Goal: Task Accomplishment & Management: Use online tool/utility

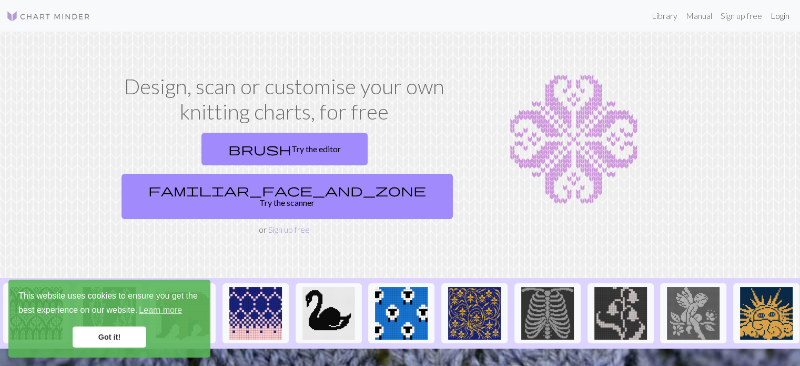
click at [784, 19] on link "Login" at bounding box center [780, 15] width 27 height 21
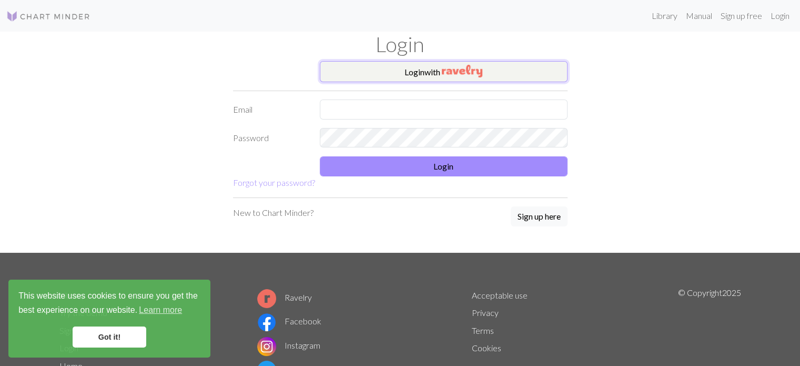
click at [513, 78] on button "Login with" at bounding box center [444, 71] width 248 height 21
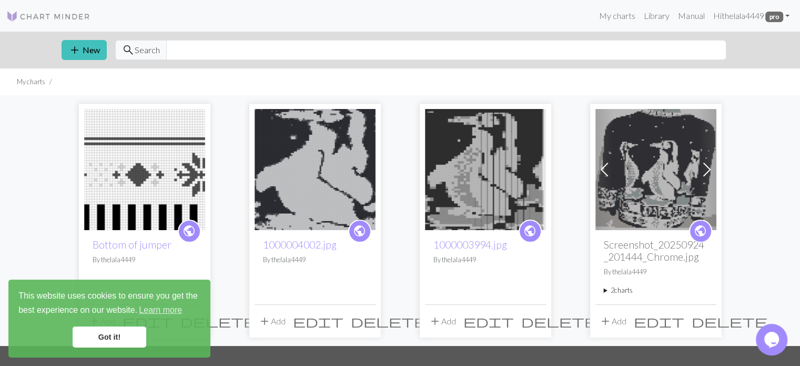
click at [160, 189] on img at bounding box center [144, 169] width 121 height 121
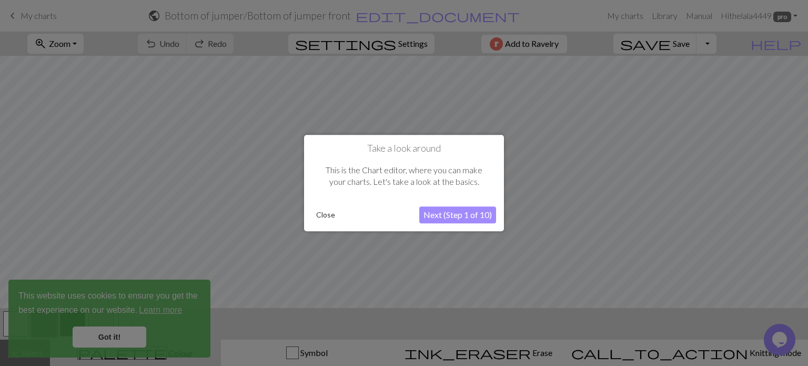
click at [484, 219] on button "Next (Step 1 of 10)" at bounding box center [457, 214] width 77 height 17
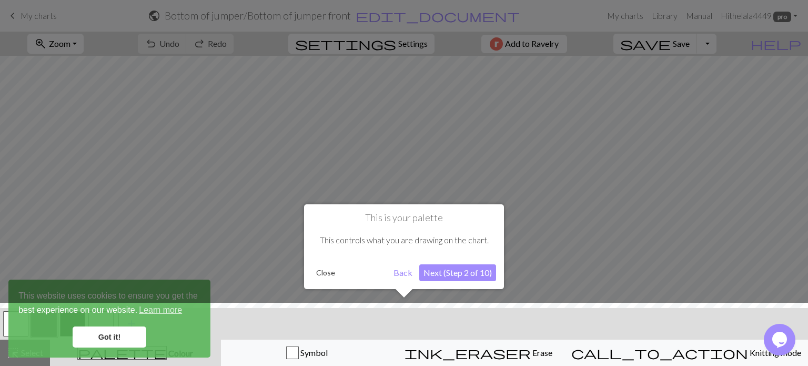
click at [477, 278] on button "Next (Step 2 of 10)" at bounding box center [457, 272] width 77 height 17
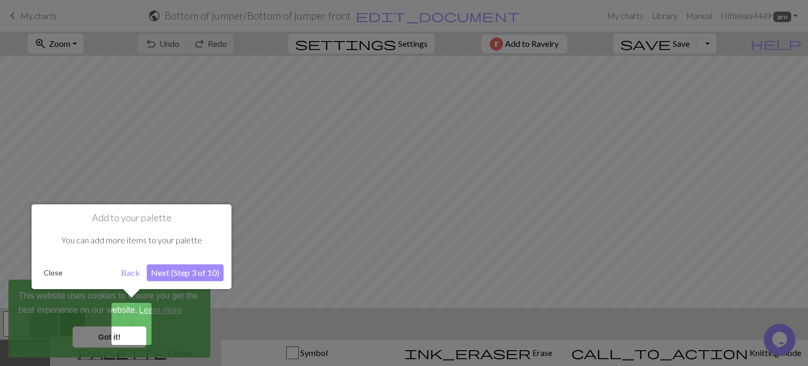
click at [125, 274] on button "Back" at bounding box center [130, 272] width 27 height 17
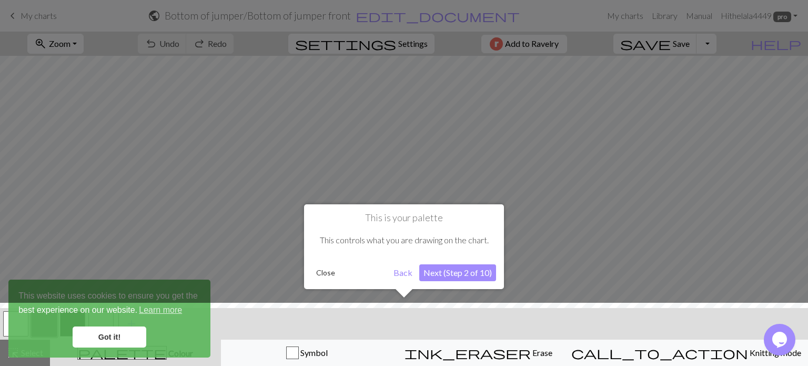
click at [450, 278] on button "Next (Step 2 of 10)" at bounding box center [457, 272] width 77 height 17
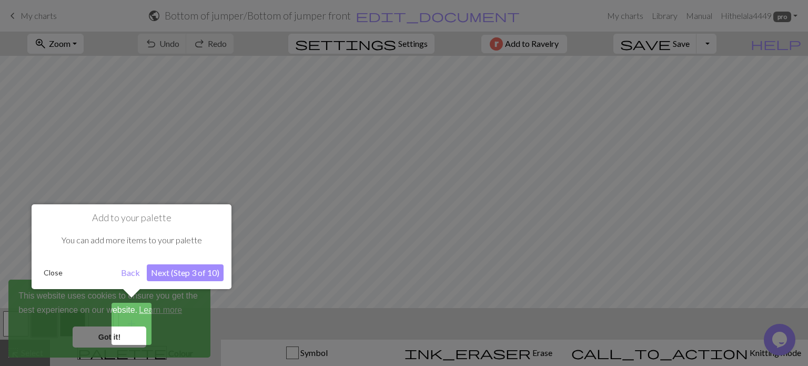
click at [218, 276] on button "Next (Step 3 of 10)" at bounding box center [185, 272] width 77 height 17
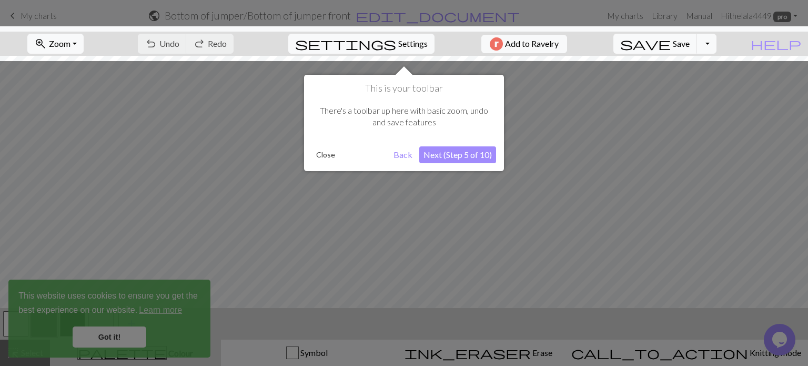
click at [480, 159] on button "Next (Step 5 of 10)" at bounding box center [457, 154] width 77 height 17
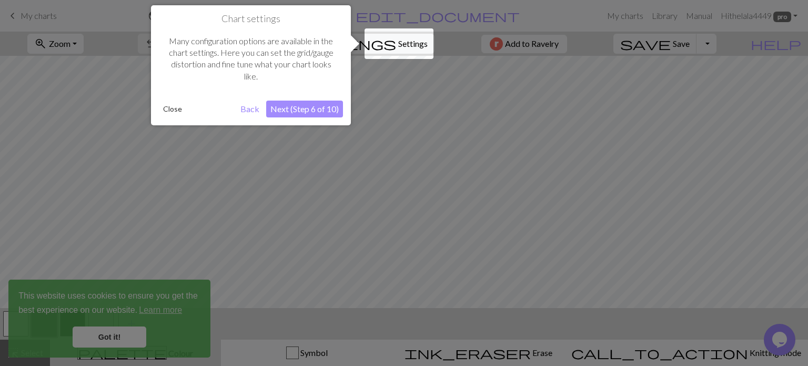
click at [332, 113] on button "Next (Step 6 of 10)" at bounding box center [304, 108] width 77 height 17
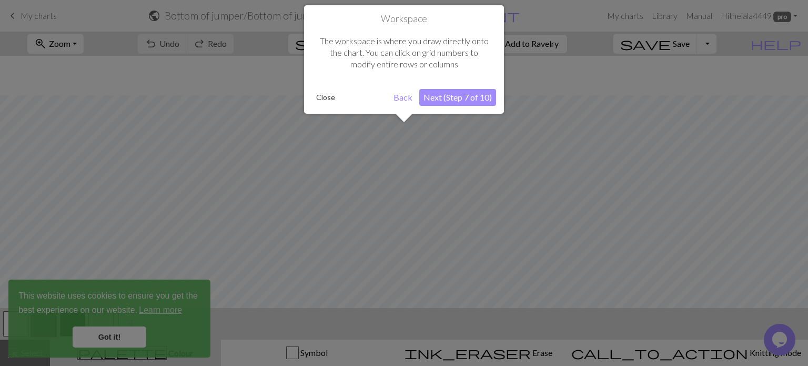
scroll to position [39, 0]
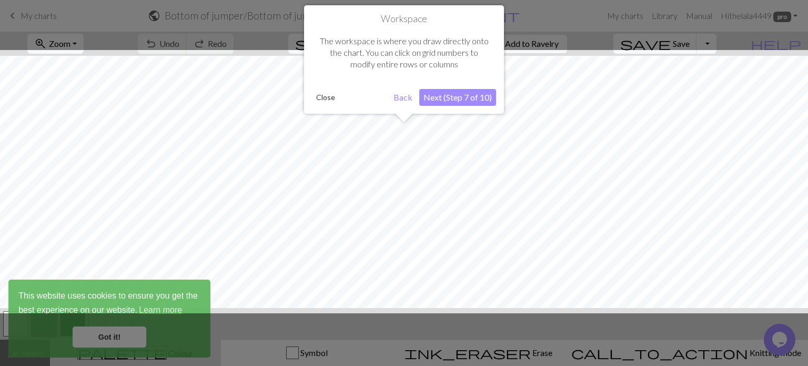
click at [469, 98] on button "Next (Step 7 of 10)" at bounding box center [457, 97] width 77 height 17
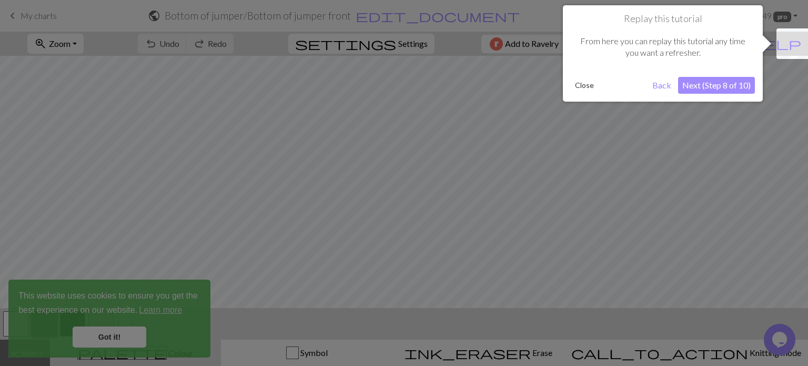
click at [717, 89] on button "Next (Step 8 of 10)" at bounding box center [716, 85] width 77 height 17
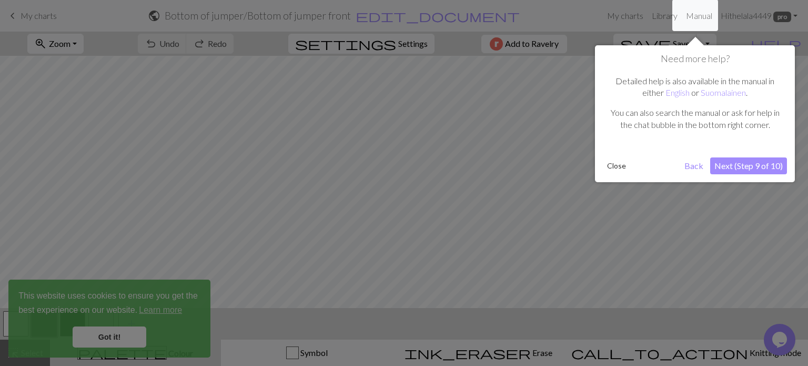
click at [731, 164] on button "Next (Step 9 of 10)" at bounding box center [748, 165] width 77 height 17
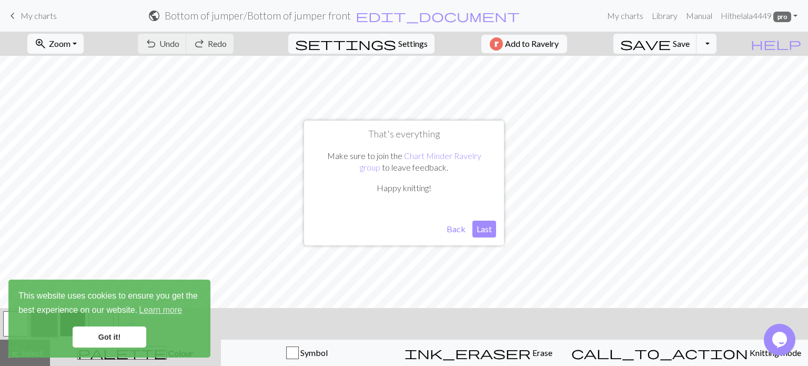
click at [488, 225] on button "Last" at bounding box center [484, 228] width 24 height 17
click at [133, 330] on link "Got it!" at bounding box center [110, 336] width 74 height 21
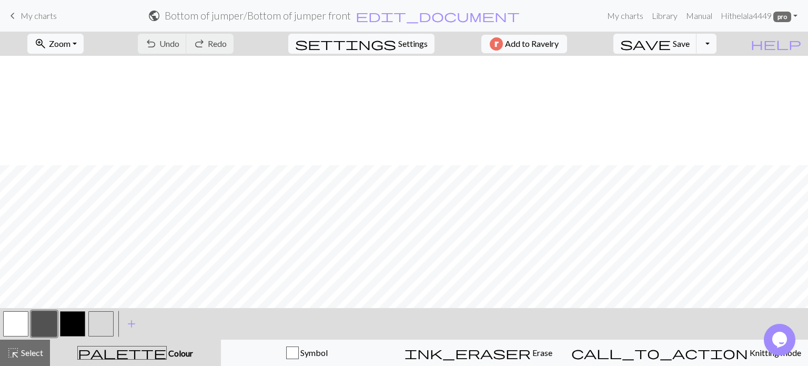
scroll to position [297, 0]
click at [84, 44] on button "zoom_in Zoom Zoom" at bounding box center [55, 44] width 56 height 20
click at [78, 66] on button "Fit all" at bounding box center [69, 66] width 83 height 17
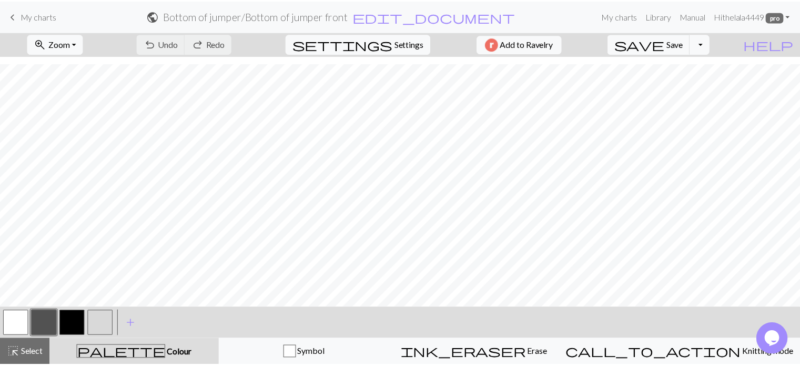
scroll to position [39, 0]
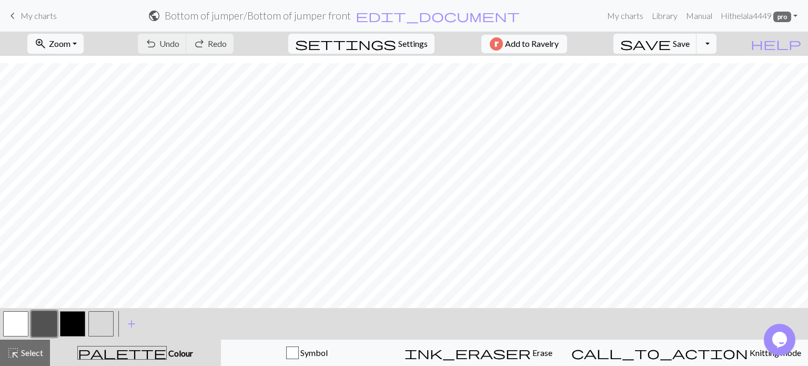
click at [15, 322] on button "button" at bounding box center [15, 323] width 25 height 25
click at [20, 320] on button "button" at bounding box center [15, 323] width 25 height 25
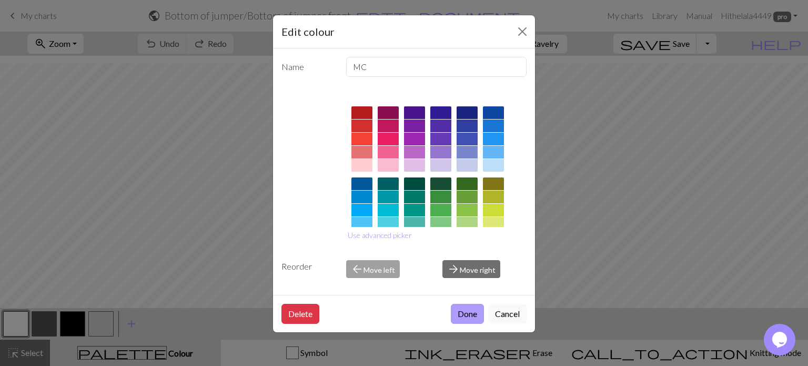
click at [467, 317] on button "Done" at bounding box center [467, 314] width 33 height 20
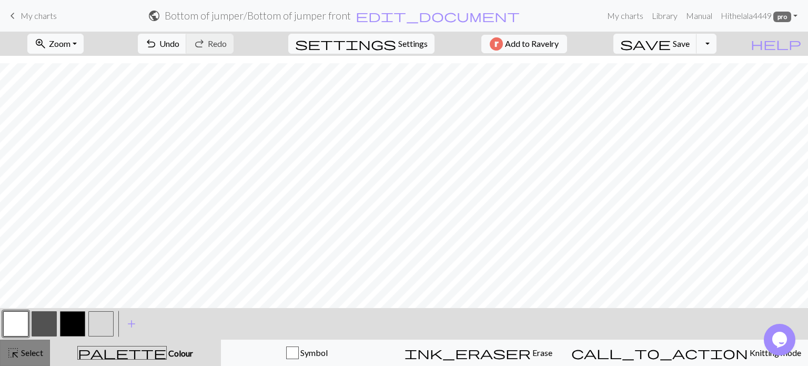
click at [36, 354] on span "Select" at bounding box center [31, 352] width 24 height 10
click at [179, 45] on span "Undo" at bounding box center [169, 43] width 20 height 10
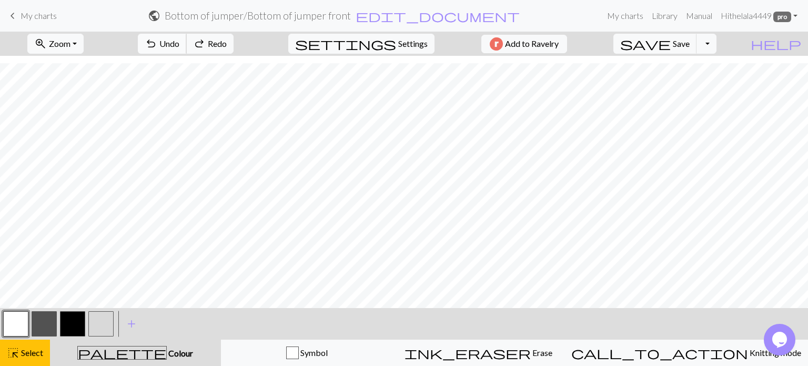
click at [179, 45] on span "Undo" at bounding box center [169, 43] width 20 height 10
click at [38, 355] on span "Select" at bounding box center [31, 352] width 24 height 10
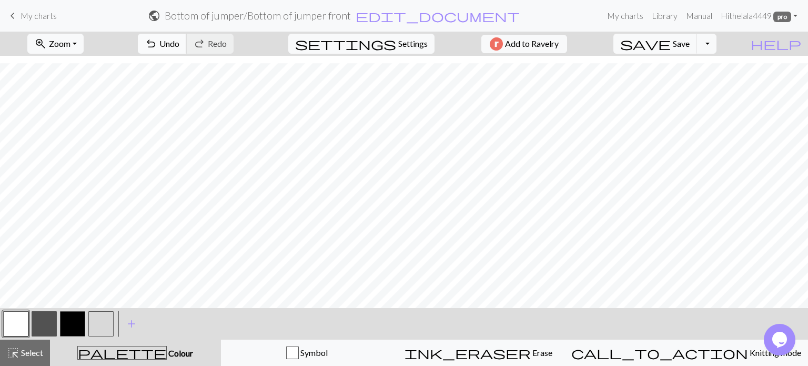
click at [179, 47] on span "Undo" at bounding box center [169, 43] width 20 height 10
click at [38, 349] on span "Select" at bounding box center [31, 352] width 24 height 10
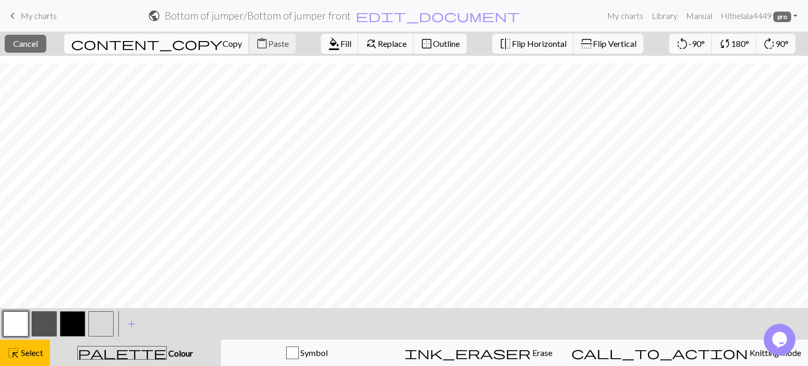
click at [223, 46] on span "Copy" at bounding box center [232, 43] width 19 height 10
click at [268, 44] on span "Paste" at bounding box center [278, 43] width 21 height 10
click at [46, 43] on button "close Cancel" at bounding box center [26, 44] width 42 height 18
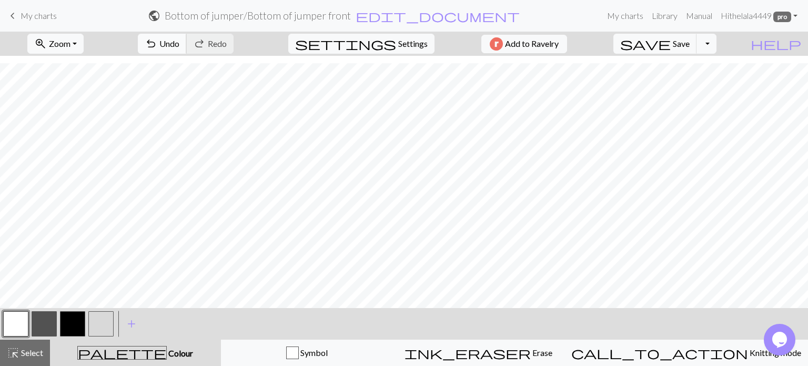
click at [187, 51] on button "undo Undo Undo" at bounding box center [162, 44] width 49 height 20
click at [38, 355] on span "Select" at bounding box center [31, 352] width 24 height 10
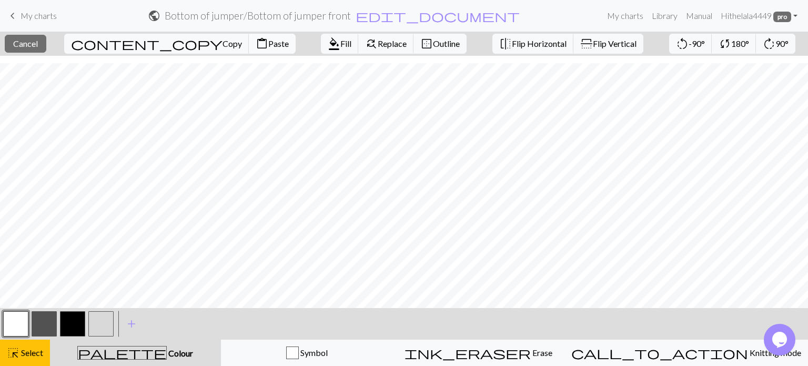
click at [249, 52] on button "content_paste Paste" at bounding box center [272, 44] width 47 height 20
click at [46, 50] on button "close Cancel" at bounding box center [26, 44] width 42 height 18
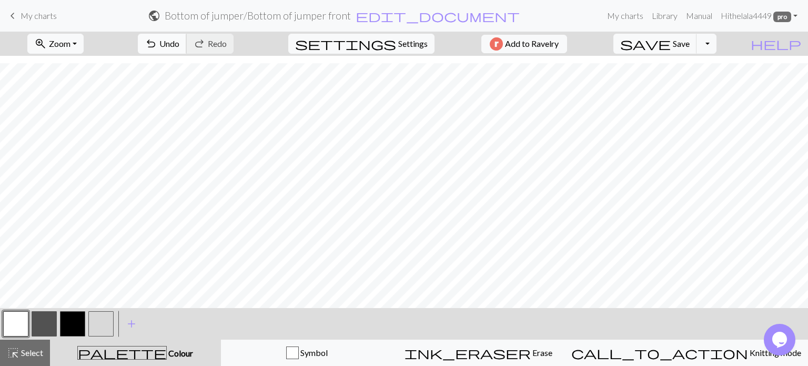
click at [179, 46] on span "Undo" at bounding box center [169, 43] width 20 height 10
click at [22, 350] on span "Select" at bounding box center [31, 352] width 24 height 10
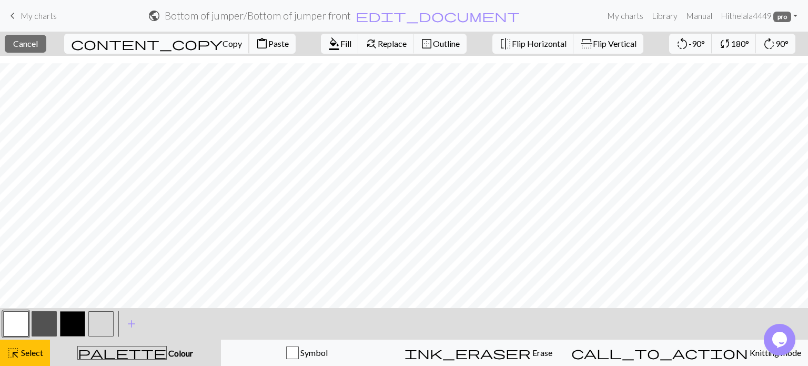
click at [223, 45] on span "Copy" at bounding box center [232, 43] width 19 height 10
click at [249, 48] on button "content_paste Paste" at bounding box center [272, 44] width 47 height 20
click at [35, 42] on span "Cancel" at bounding box center [25, 43] width 25 height 10
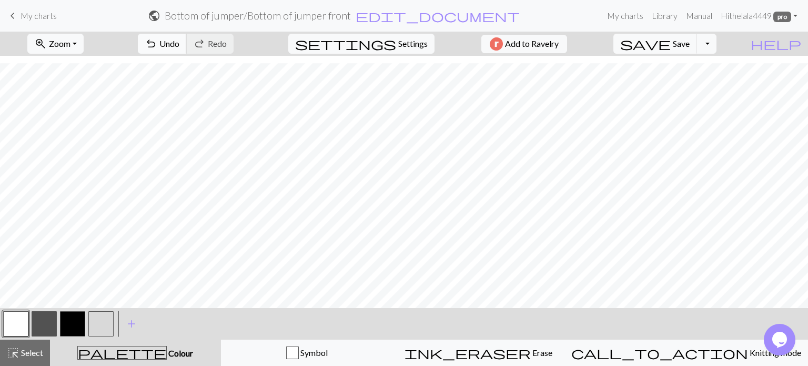
click at [179, 48] on span "Undo" at bounding box center [169, 43] width 20 height 10
click at [19, 348] on span "Select" at bounding box center [31, 352] width 24 height 10
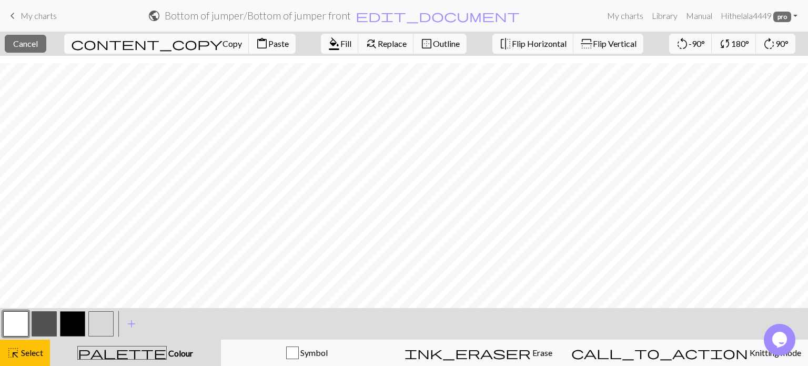
click at [268, 46] on span "Paste" at bounding box center [278, 43] width 21 height 10
click at [34, 357] on span "Select" at bounding box center [31, 352] width 24 height 10
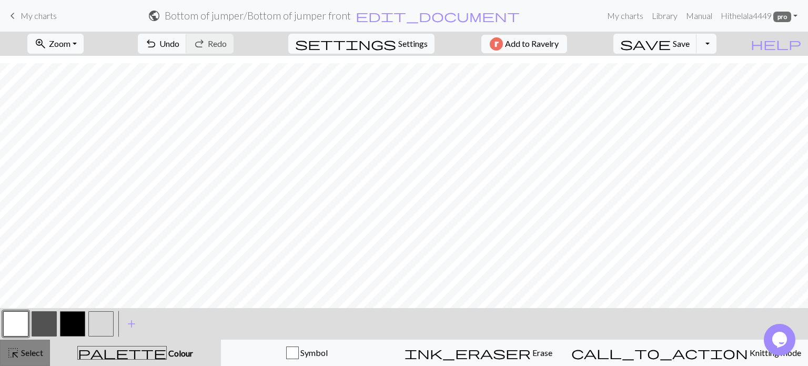
click at [29, 355] on span "Select" at bounding box center [31, 352] width 24 height 10
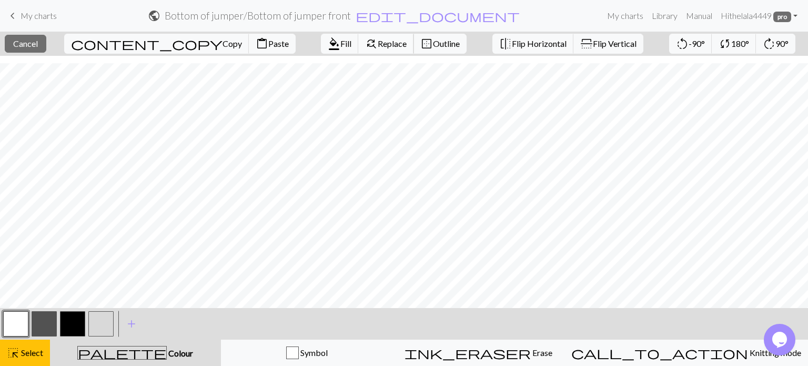
click at [378, 45] on span "Replace" at bounding box center [392, 43] width 29 height 10
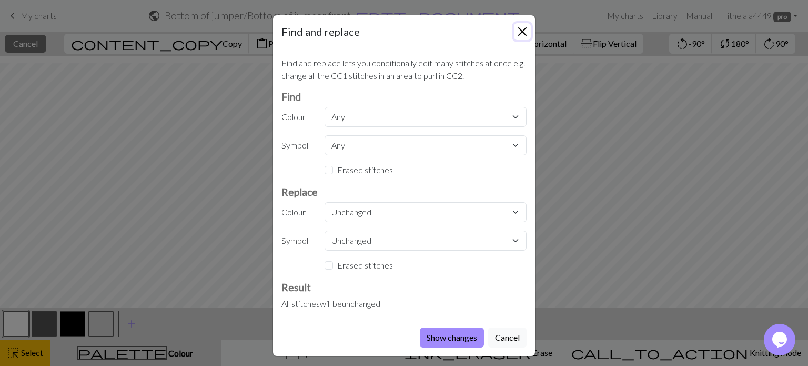
click at [518, 31] on button "Close" at bounding box center [522, 31] width 17 height 17
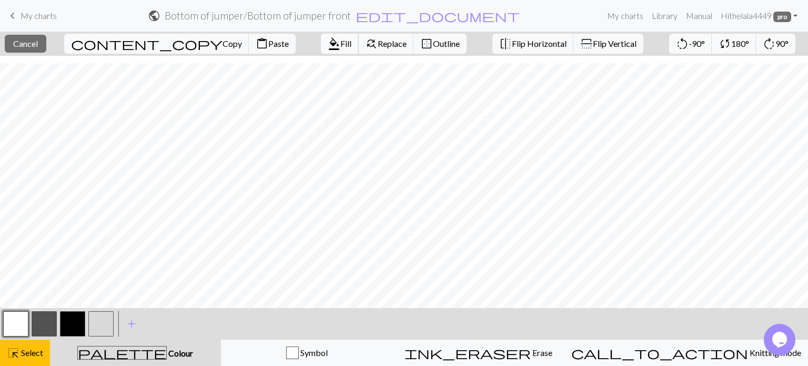
click at [340, 45] on span "Fill" at bounding box center [345, 43] width 11 height 10
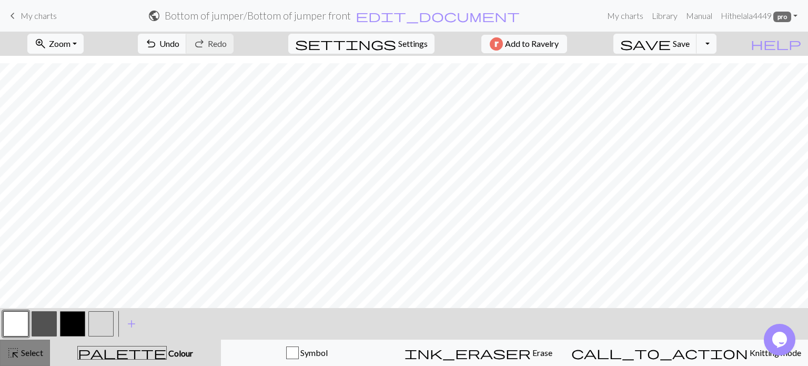
click at [32, 355] on span "Select" at bounding box center [31, 352] width 24 height 10
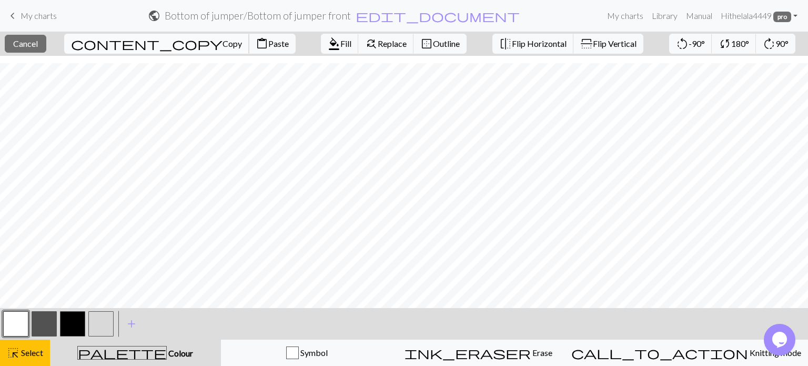
click at [223, 42] on span "Copy" at bounding box center [232, 43] width 19 height 10
drag, startPoint x: 84, startPoint y: 305, endPoint x: 55, endPoint y: 48, distance: 258.9
click at [46, 48] on button "close Cancel" at bounding box center [26, 44] width 42 height 18
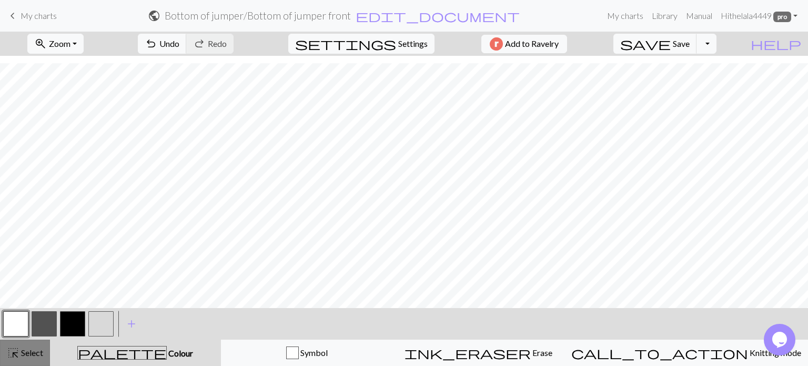
click at [34, 352] on span "Select" at bounding box center [31, 352] width 24 height 10
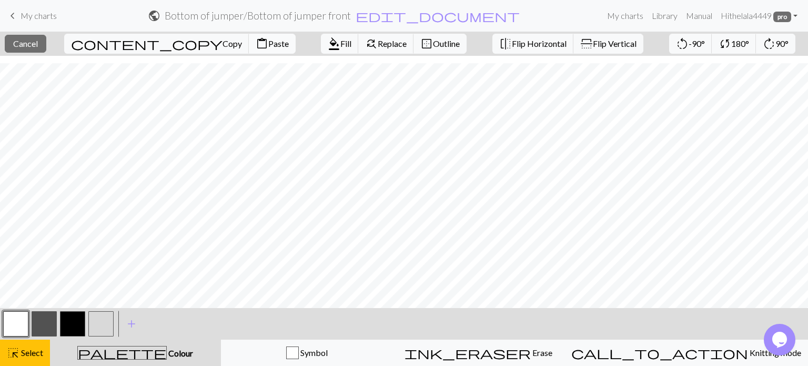
click at [268, 42] on span "Paste" at bounding box center [278, 43] width 21 height 10
click at [29, 357] on span "Select" at bounding box center [31, 352] width 24 height 10
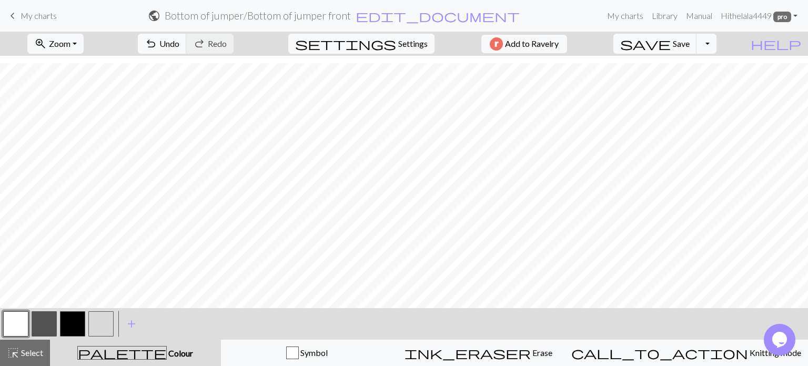
click at [167, 349] on span "Colour" at bounding box center [180, 353] width 26 height 10
click at [167, 353] on span "Colour" at bounding box center [180, 353] width 26 height 10
click at [126, 352] on span "palette" at bounding box center [122, 352] width 88 height 15
click at [47, 321] on button "button" at bounding box center [44, 323] width 25 height 25
click at [179, 43] on span "Undo" at bounding box center [169, 43] width 20 height 10
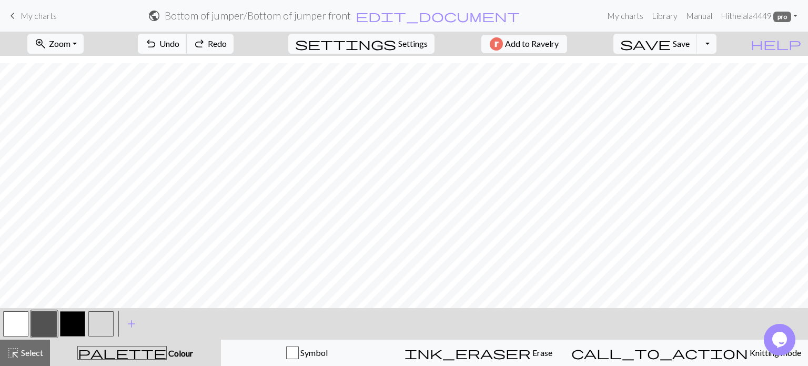
click at [179, 43] on span "Undo" at bounding box center [169, 43] width 20 height 10
click at [22, 351] on span "Select" at bounding box center [31, 352] width 24 height 10
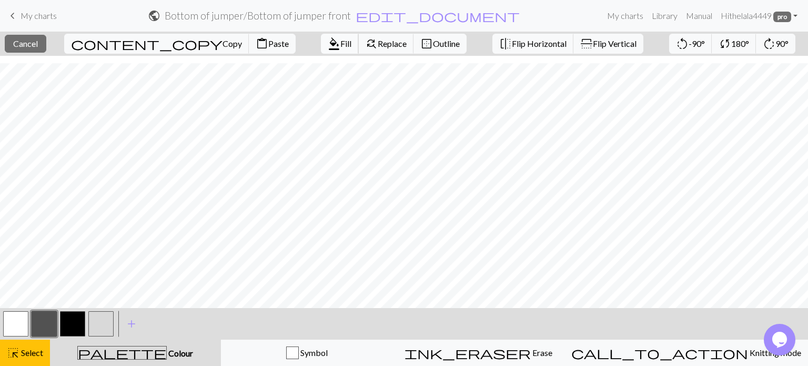
click at [340, 44] on span "Fill" at bounding box center [345, 43] width 11 height 10
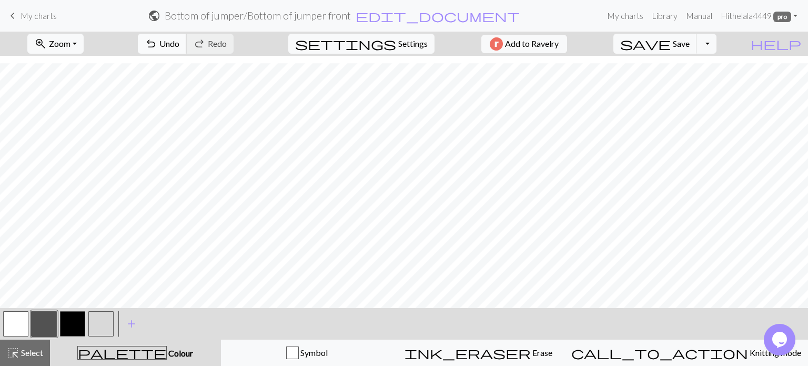
click at [179, 41] on span "Undo" at bounding box center [169, 43] width 20 height 10
click at [22, 350] on span "Select" at bounding box center [31, 352] width 24 height 10
click at [13, 324] on button "button" at bounding box center [15, 323] width 25 height 25
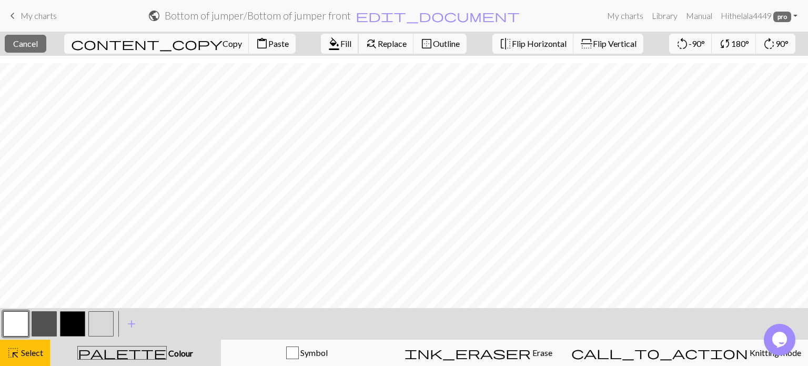
click at [328, 48] on span "format_color_fill" at bounding box center [334, 43] width 13 height 15
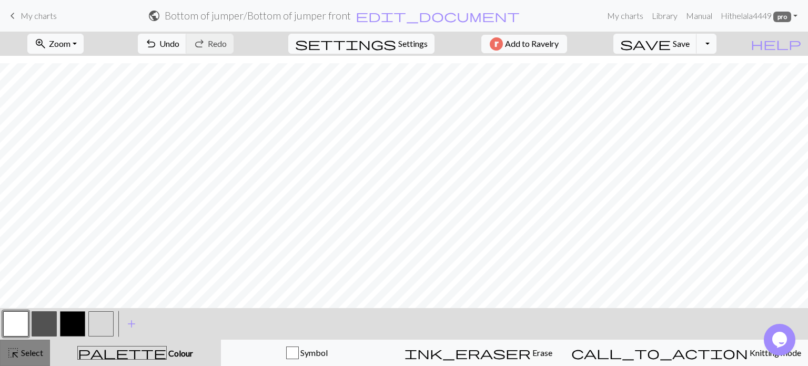
click at [27, 357] on div "highlight_alt Select Select" at bounding box center [25, 352] width 36 height 13
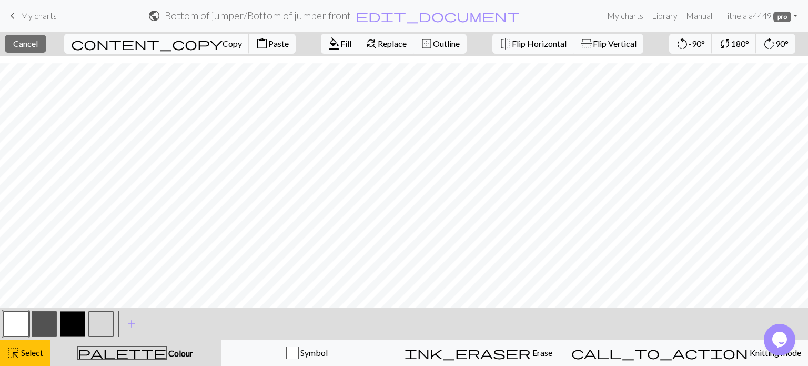
click at [223, 41] on span "Copy" at bounding box center [232, 43] width 19 height 10
click at [268, 44] on span "Paste" at bounding box center [278, 43] width 21 height 10
click at [48, 341] on button "highlight_alt Select Select" at bounding box center [25, 352] width 50 height 26
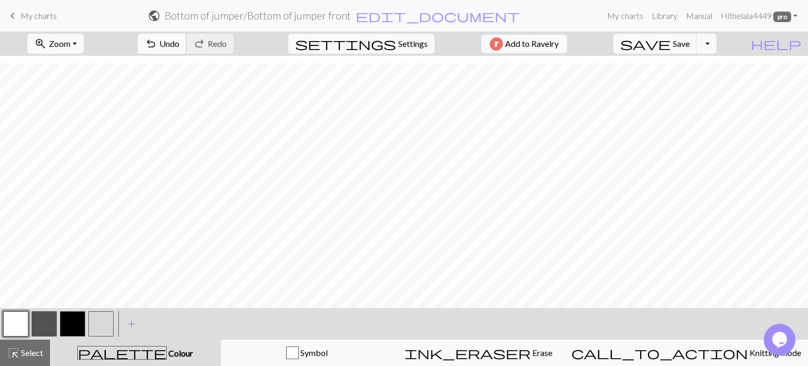
click at [179, 42] on span "Undo" at bounding box center [169, 43] width 20 height 10
click at [32, 351] on span "Select" at bounding box center [31, 352] width 24 height 10
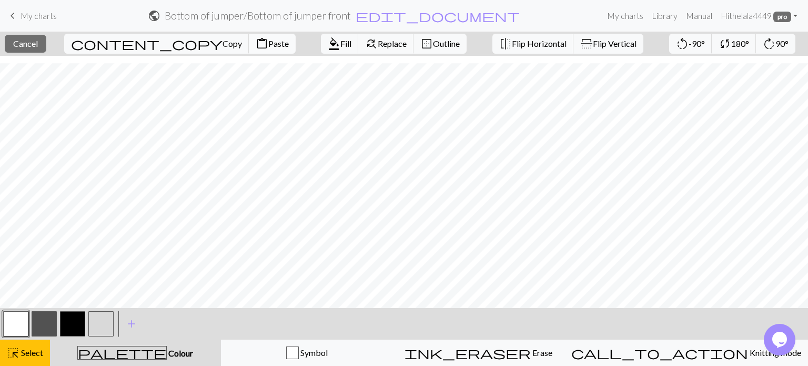
click at [268, 46] on span "Paste" at bounding box center [278, 43] width 21 height 10
click at [21, 343] on button "highlight_alt Select Select" at bounding box center [25, 352] width 50 height 26
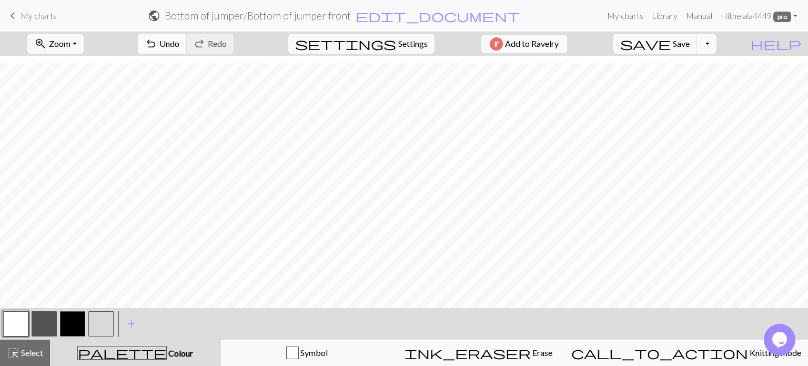
click at [187, 46] on button "undo Undo Undo" at bounding box center [162, 44] width 49 height 20
click at [40, 351] on span "Select" at bounding box center [31, 352] width 24 height 10
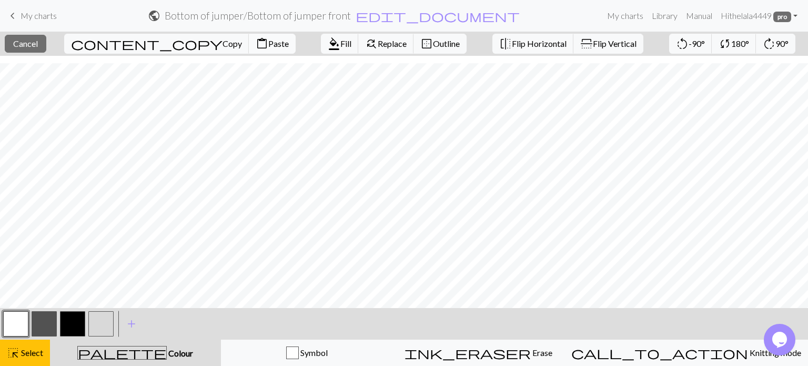
click at [249, 49] on button "content_paste Paste" at bounding box center [272, 44] width 47 height 20
click at [39, 354] on span "Select" at bounding box center [31, 352] width 24 height 10
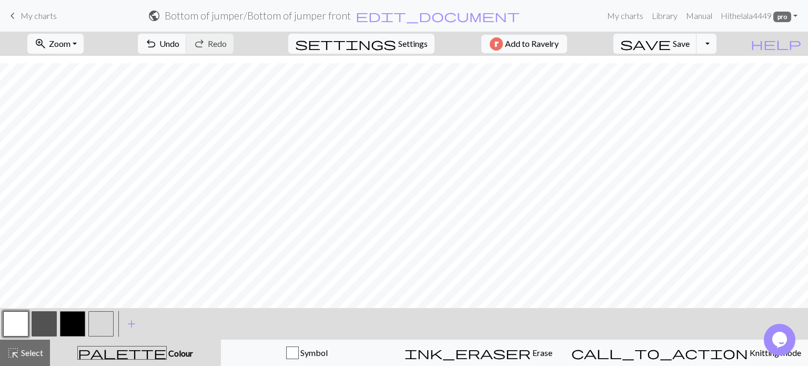
click at [167, 350] on span "Colour" at bounding box center [180, 353] width 26 height 10
click at [9, 324] on button "button" at bounding box center [15, 323] width 25 height 25
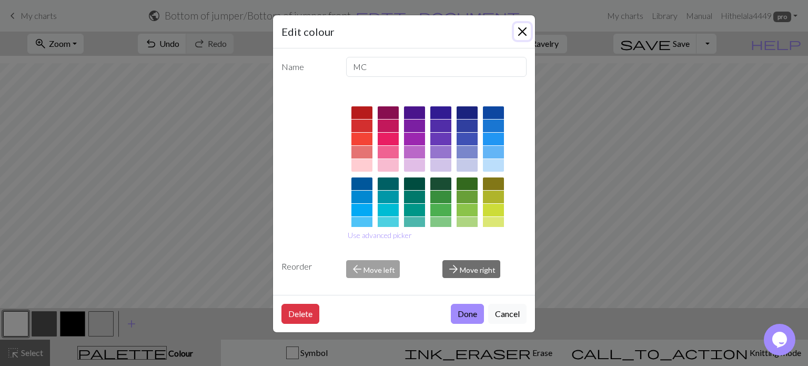
click at [525, 39] on button "Close" at bounding box center [522, 31] width 17 height 17
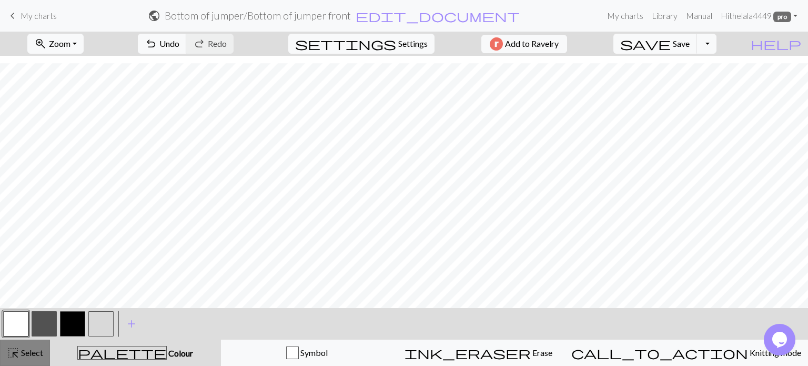
click at [36, 340] on button "highlight_alt Select Select" at bounding box center [25, 352] width 50 height 26
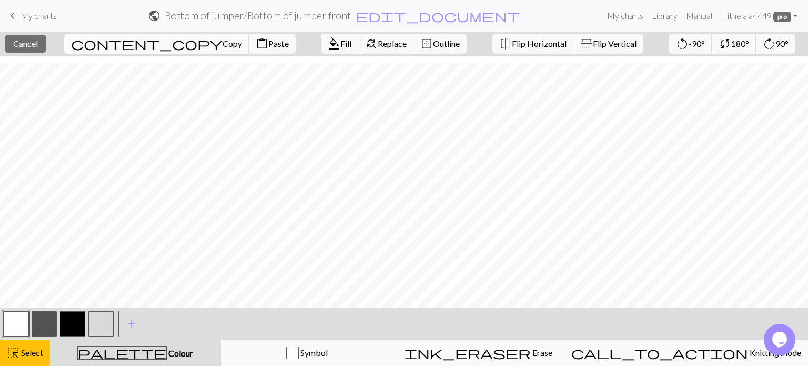
click at [223, 43] on span "Copy" at bounding box center [232, 43] width 19 height 10
click at [268, 47] on span "Paste" at bounding box center [278, 43] width 21 height 10
click at [17, 327] on button "button" at bounding box center [15, 323] width 25 height 25
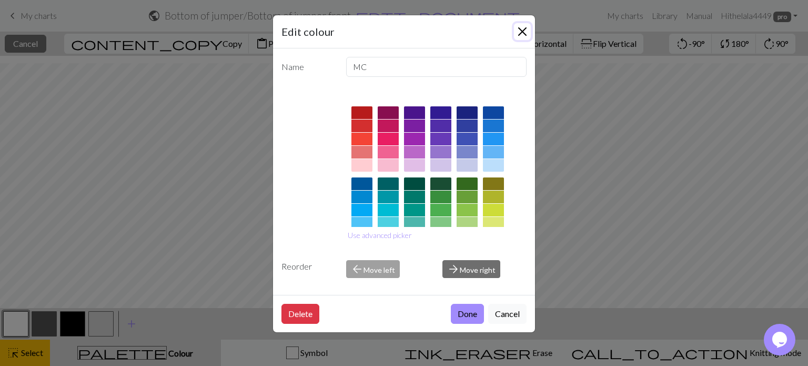
click at [519, 31] on button "Close" at bounding box center [522, 31] width 17 height 17
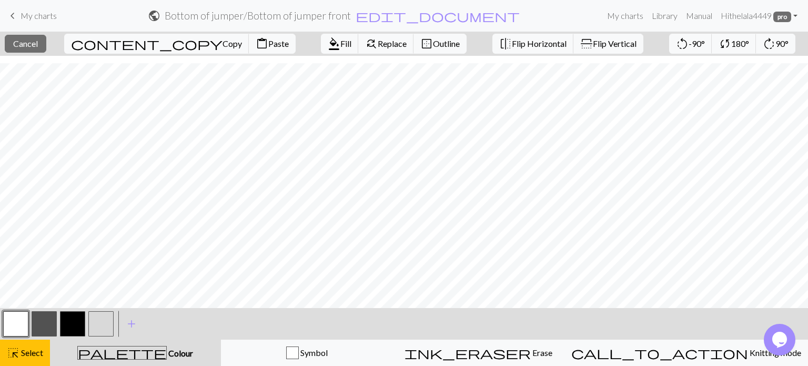
click at [167, 357] on span "Colour" at bounding box center [180, 353] width 26 height 10
click at [43, 352] on button "highlight_alt Select Select" at bounding box center [25, 352] width 50 height 26
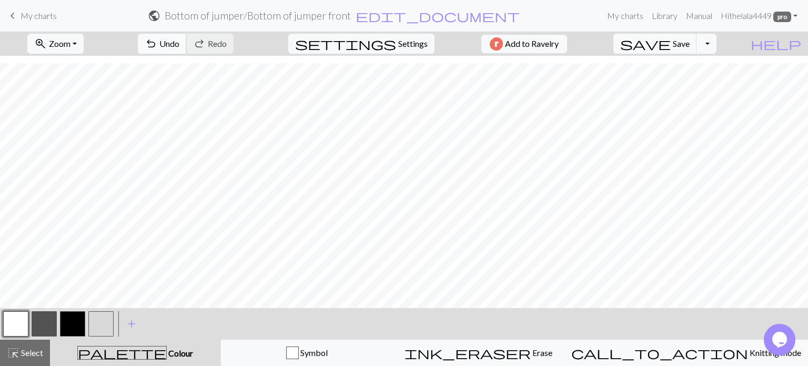
click at [187, 39] on button "undo Undo Undo" at bounding box center [162, 44] width 49 height 20
click at [26, 355] on span "Select" at bounding box center [31, 352] width 24 height 10
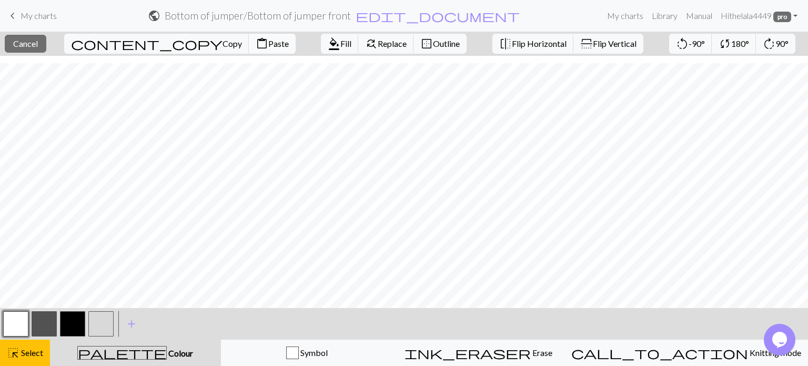
click at [268, 44] on span "Paste" at bounding box center [278, 43] width 21 height 10
click at [17, 321] on button "button" at bounding box center [15, 323] width 25 height 25
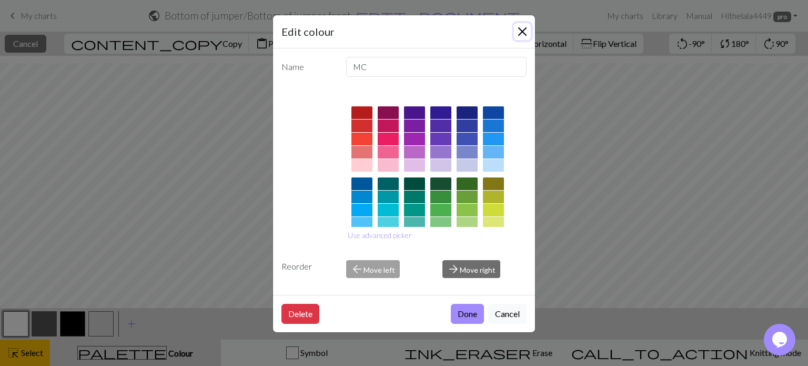
click at [520, 30] on button "Close" at bounding box center [522, 31] width 17 height 17
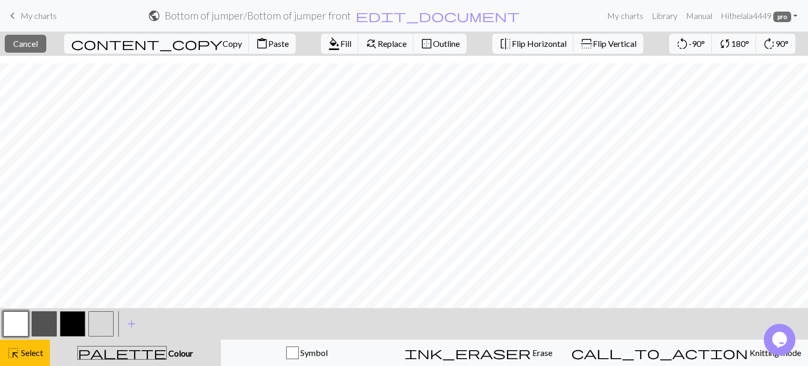
click at [156, 338] on div "< > add Add a colour" at bounding box center [404, 324] width 808 height 32
click at [167, 349] on span "Colour" at bounding box center [180, 353] width 26 height 10
click at [25, 351] on span "Select" at bounding box center [31, 352] width 24 height 10
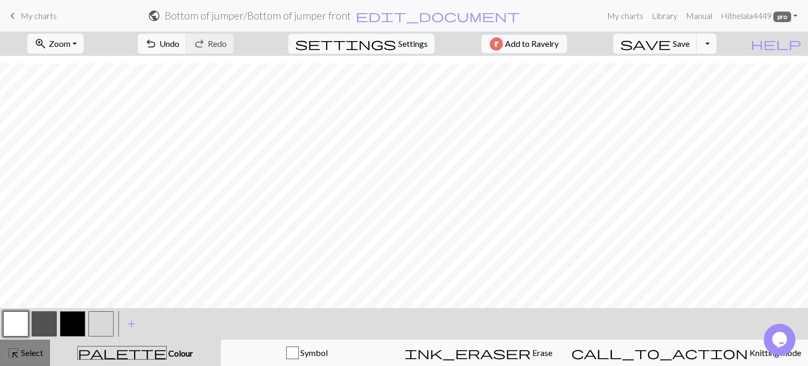
click at [33, 341] on button "highlight_alt Select Select" at bounding box center [25, 352] width 50 height 26
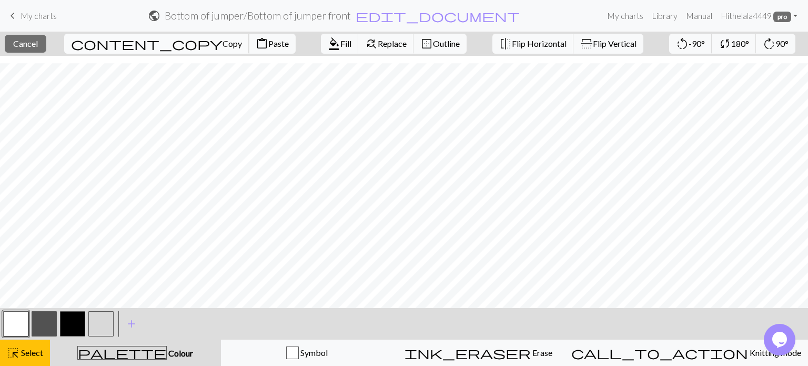
click at [223, 42] on span "Copy" at bounding box center [232, 43] width 19 height 10
click at [32, 347] on div "highlight_alt Select Select" at bounding box center [25, 352] width 36 height 13
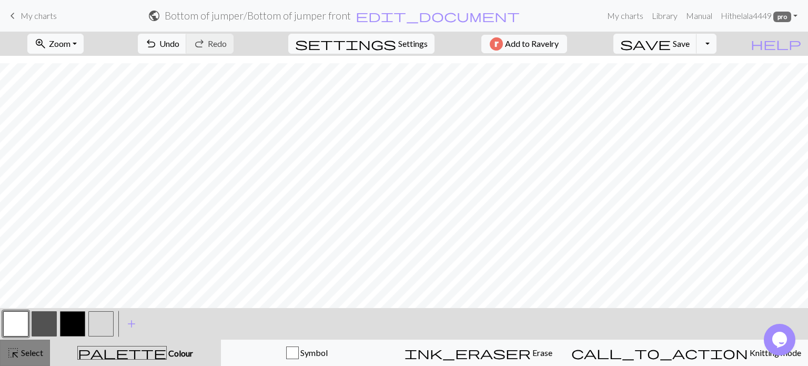
click at [35, 348] on span "Select" at bounding box center [31, 352] width 24 height 10
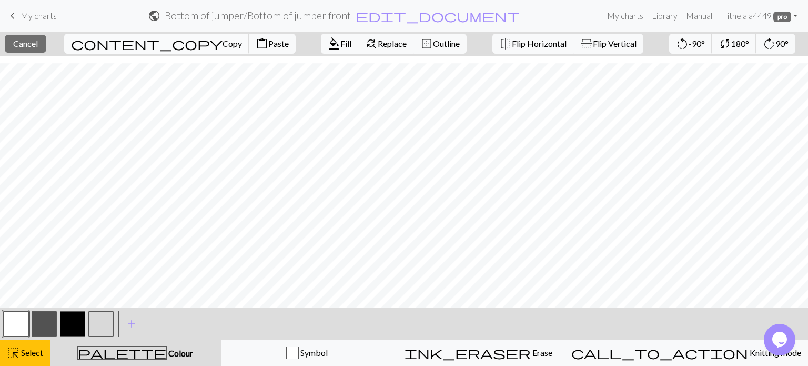
click at [223, 44] on span "Copy" at bounding box center [232, 43] width 19 height 10
click at [249, 47] on button "content_paste Paste" at bounding box center [272, 44] width 47 height 20
click at [48, 352] on button "highlight_alt Select Select" at bounding box center [25, 352] width 50 height 26
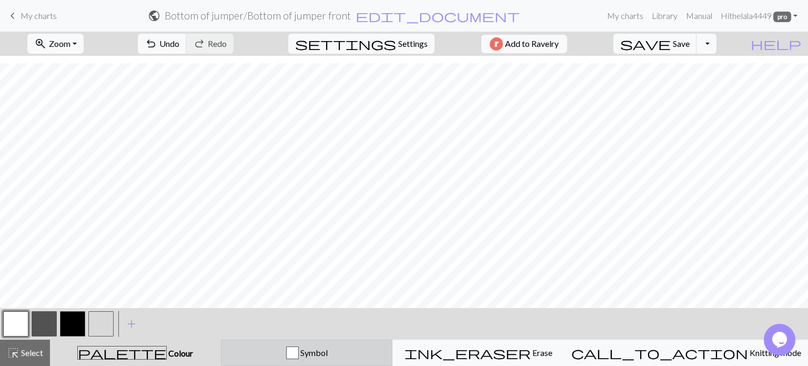
click at [311, 361] on button "Symbol" at bounding box center [307, 352] width 172 height 26
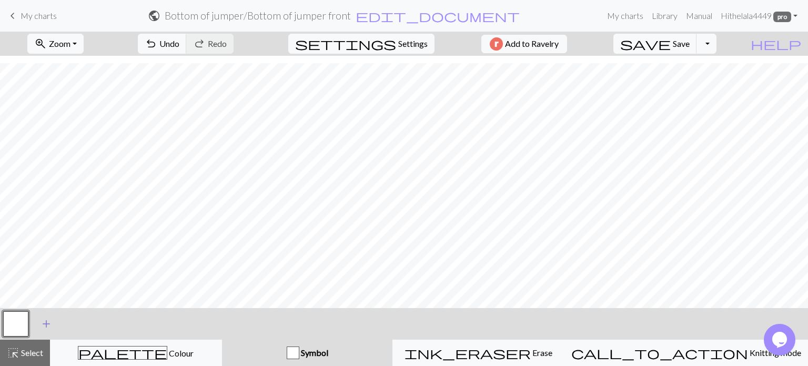
click at [40, 325] on span "add" at bounding box center [46, 323] width 13 height 15
click at [44, 321] on button "button" at bounding box center [44, 323] width 25 height 25
click at [44, 321] on div "Edit symbol Name d f g h j k p s t F H J O P T / | 0 1 2 3 4 5 6 7 8 9 e m n G …" at bounding box center [404, 183] width 808 height 366
click at [12, 322] on button "button" at bounding box center [15, 323] width 25 height 25
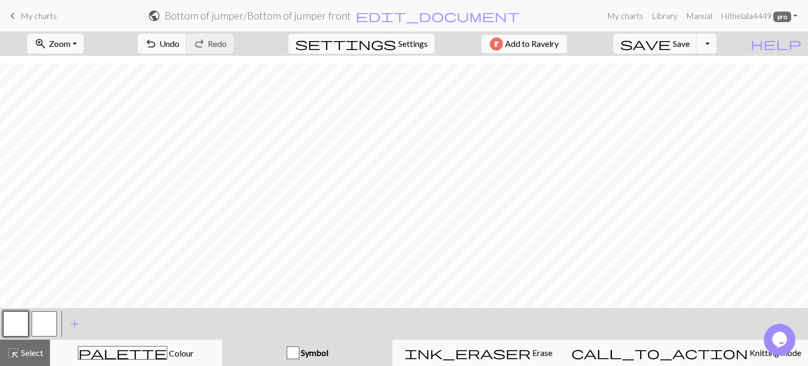
click at [41, 324] on button "button" at bounding box center [44, 323] width 25 height 25
click at [56, 321] on button "button" at bounding box center [44, 323] width 25 height 25
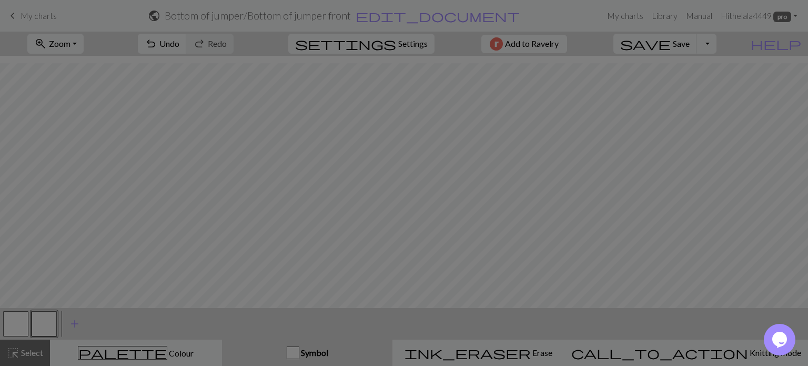
click at [56, 321] on div "Edit symbol Name d f g h j k p s t F H J O P T / | 0 1 2 3 4 5 6 7 8 9 e m n G …" at bounding box center [404, 183] width 808 height 366
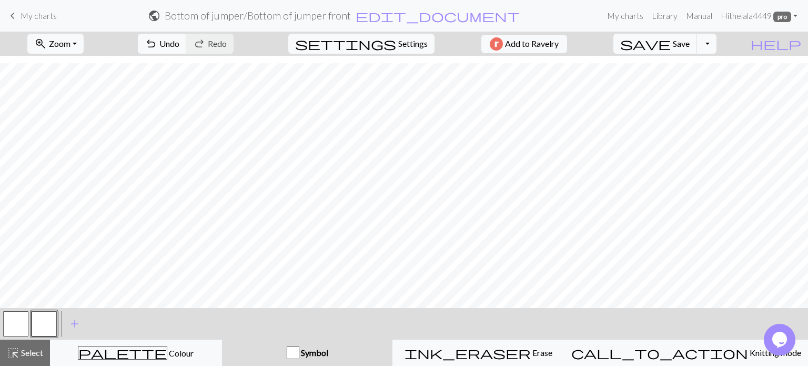
click at [56, 321] on button "button" at bounding box center [44, 323] width 25 height 25
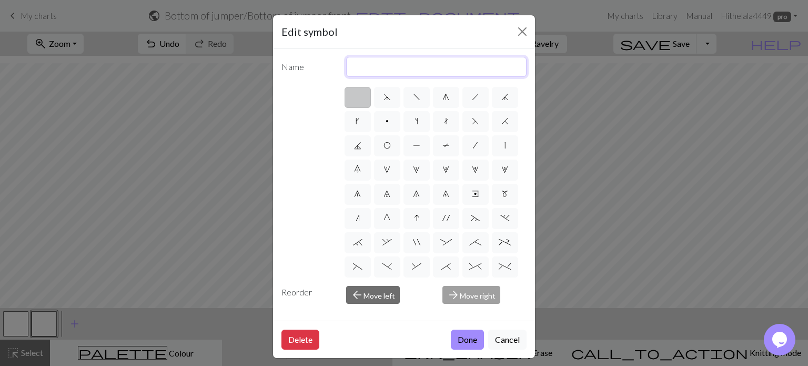
click at [420, 68] on input "text" at bounding box center [436, 67] width 181 height 20
type input "pearl"
click at [519, 31] on button "Close" at bounding box center [522, 31] width 17 height 17
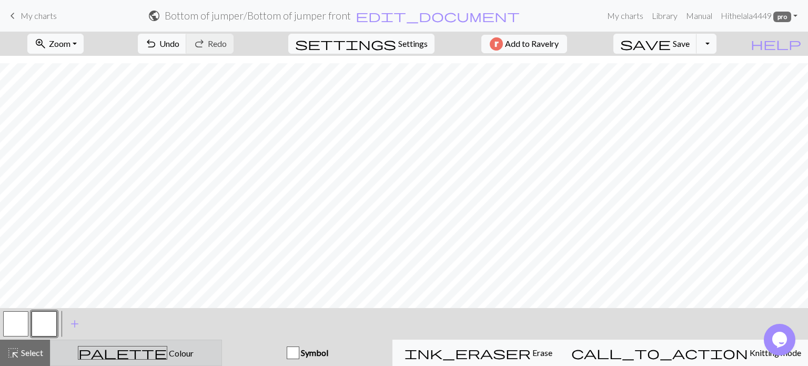
click at [107, 351] on div "palette Colour Colour" at bounding box center [136, 353] width 158 height 14
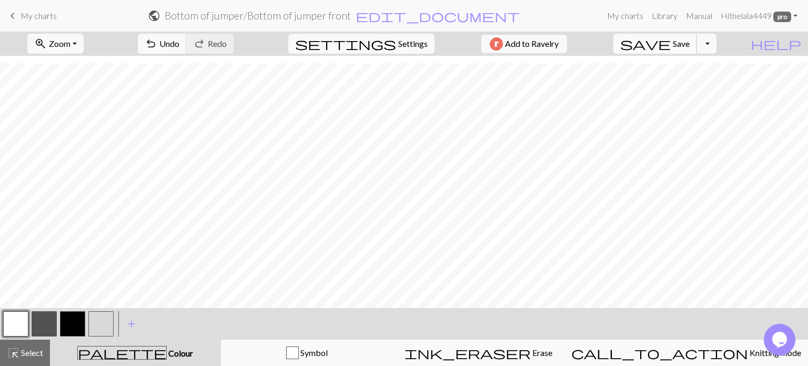
click at [697, 46] on button "save Save Save" at bounding box center [655, 44] width 84 height 20
click at [717, 44] on button "Toggle Dropdown" at bounding box center [707, 44] width 20 height 20
click at [713, 84] on button "save_alt Download" at bounding box center [630, 83] width 174 height 17
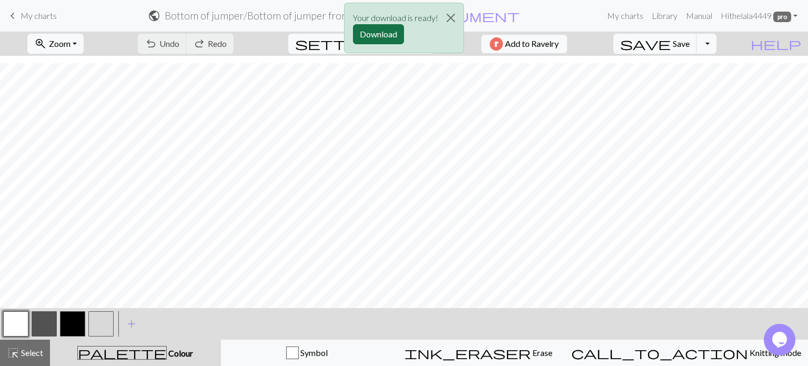
click at [388, 35] on button "Download" at bounding box center [378, 34] width 51 height 20
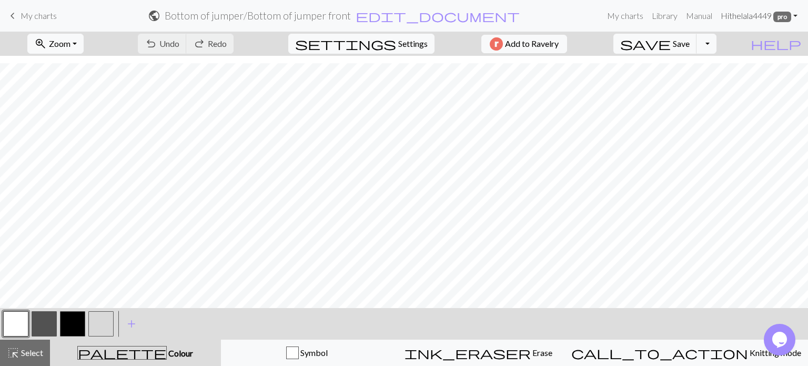
click at [795, 16] on link "Hi thelala4449 pro" at bounding box center [759, 15] width 85 height 21
click at [636, 18] on link "My charts" at bounding box center [625, 15] width 45 height 21
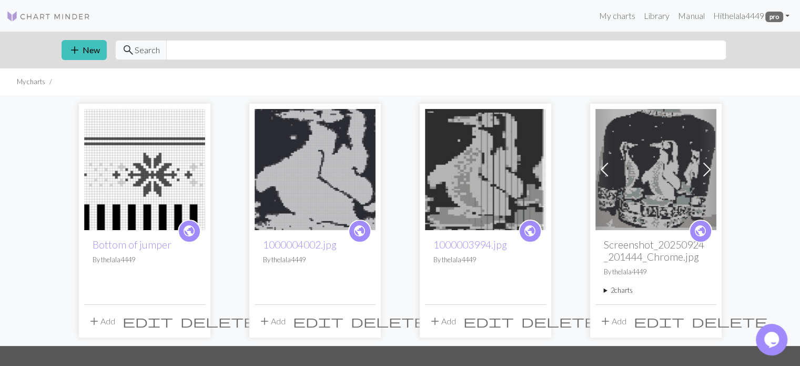
click at [367, 321] on span "delete" at bounding box center [389, 321] width 76 height 15
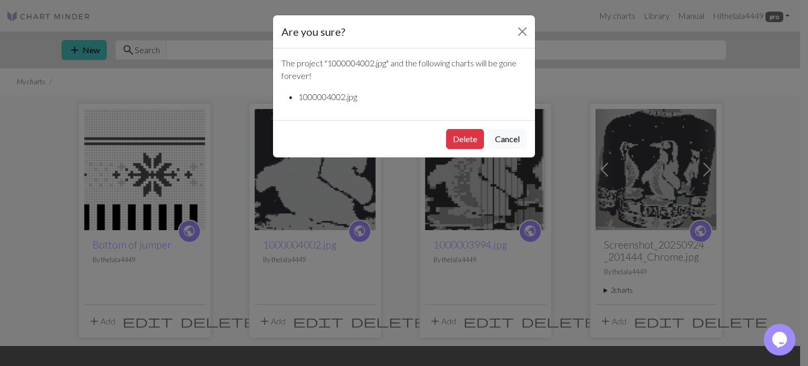
click at [461, 150] on div "Delete Cancel" at bounding box center [404, 138] width 262 height 37
click at [458, 136] on button "Delete" at bounding box center [465, 139] width 38 height 20
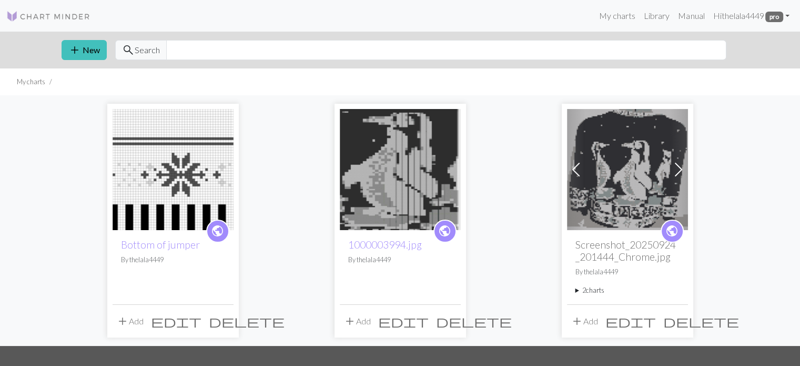
click at [446, 324] on span "delete" at bounding box center [474, 321] width 76 height 15
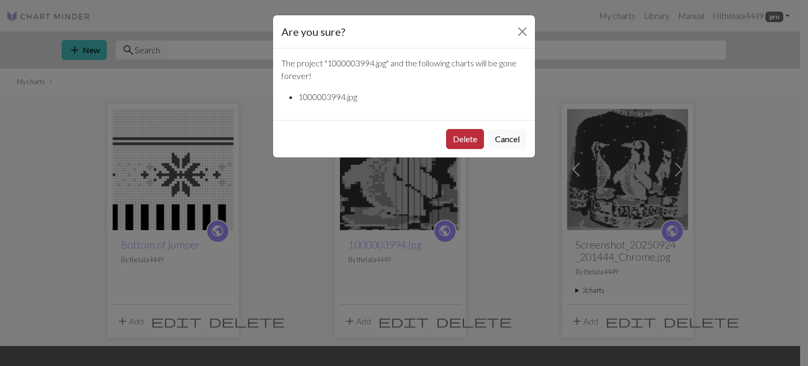
click at [455, 140] on button "Delete" at bounding box center [465, 139] width 38 height 20
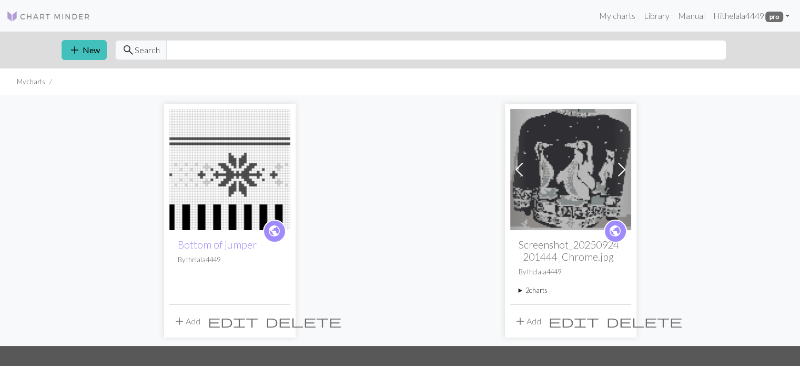
click at [619, 314] on span "delete" at bounding box center [645, 321] width 76 height 15
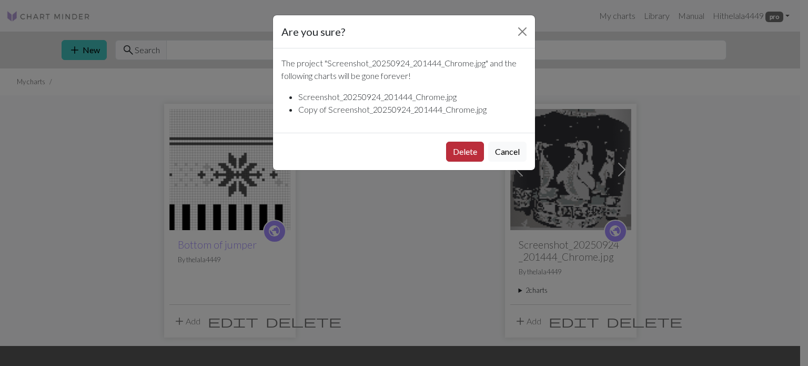
click at [470, 152] on button "Delete" at bounding box center [465, 152] width 38 height 20
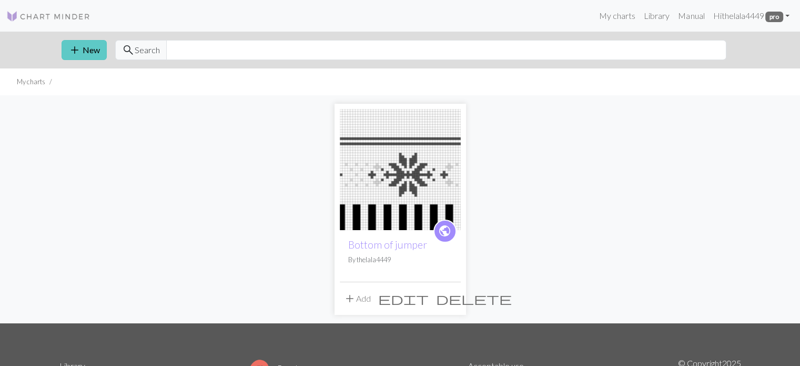
click at [86, 54] on button "add New" at bounding box center [84, 50] width 45 height 20
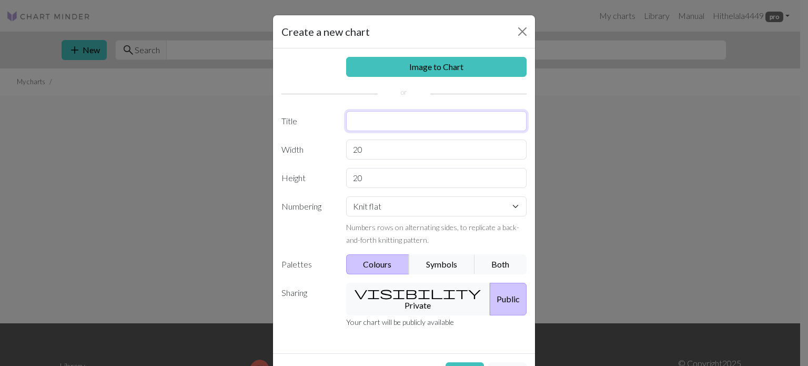
click at [356, 119] on input "text" at bounding box center [436, 121] width 181 height 20
type input "bottom jumper part 2 penguin"
click at [496, 151] on input "20" at bounding box center [436, 149] width 181 height 20
type input "2"
type input "85"
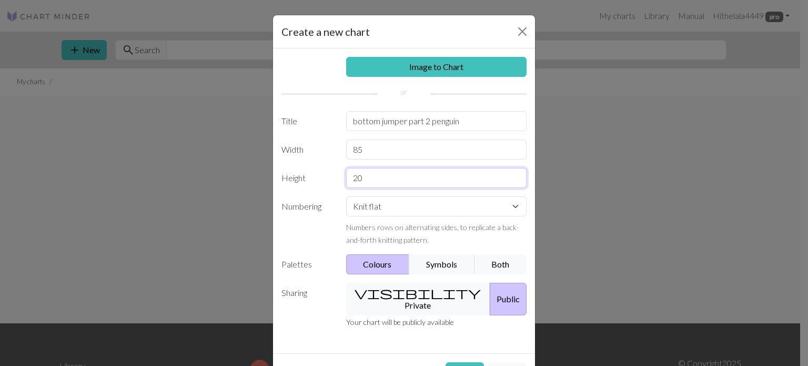
click at [484, 182] on input "20" at bounding box center [436, 178] width 181 height 20
type input "2"
type input "46"
click at [453, 362] on button "Create" at bounding box center [465, 372] width 38 height 20
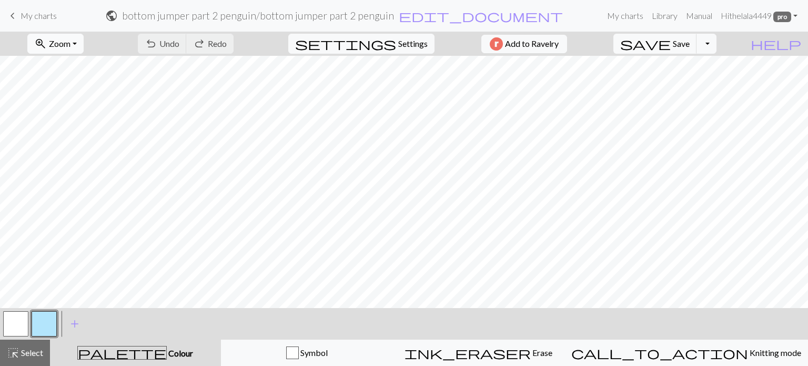
click at [84, 37] on button "zoom_in Zoom Zoom" at bounding box center [55, 44] width 56 height 20
click at [81, 65] on button "Fit all" at bounding box center [69, 66] width 83 height 17
click at [49, 325] on button "button" at bounding box center [44, 323] width 25 height 25
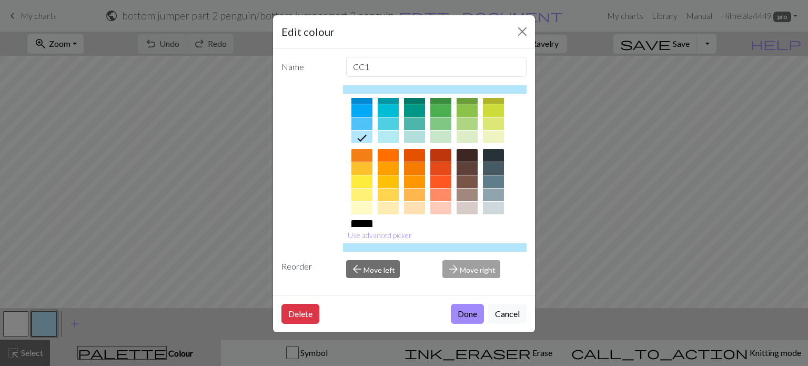
scroll to position [169, 0]
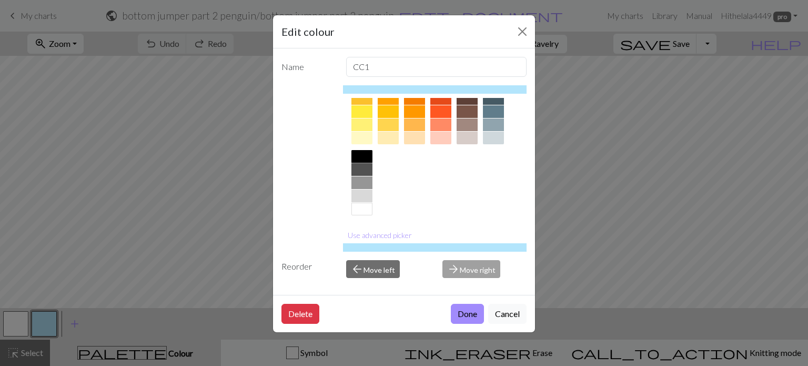
click at [367, 153] on div at bounding box center [361, 156] width 21 height 13
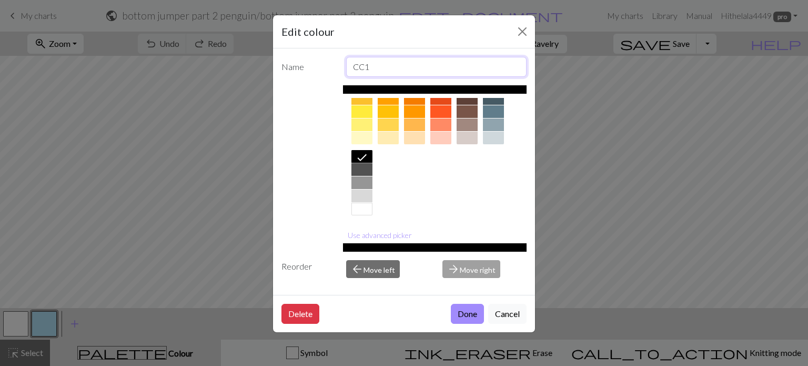
click at [391, 70] on input "CC1" at bounding box center [436, 67] width 181 height 20
type input "C"
type input "black"
click at [469, 319] on button "Done" at bounding box center [467, 314] width 33 height 20
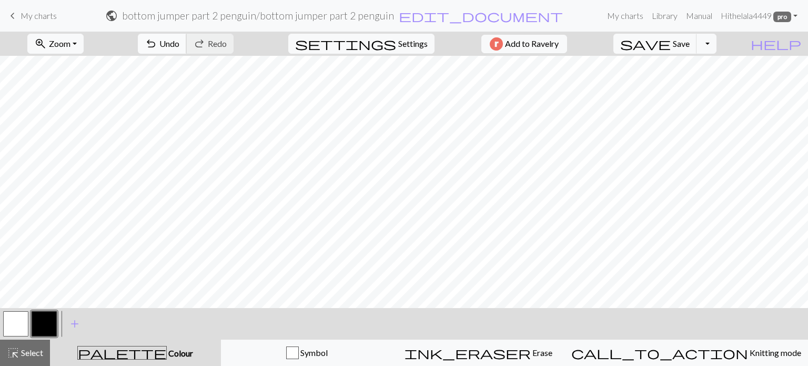
click at [187, 50] on button "undo Undo Undo" at bounding box center [162, 44] width 49 height 20
click at [227, 46] on span "Redo" at bounding box center [217, 43] width 19 height 10
click at [71, 326] on span "add" at bounding box center [74, 323] width 13 height 15
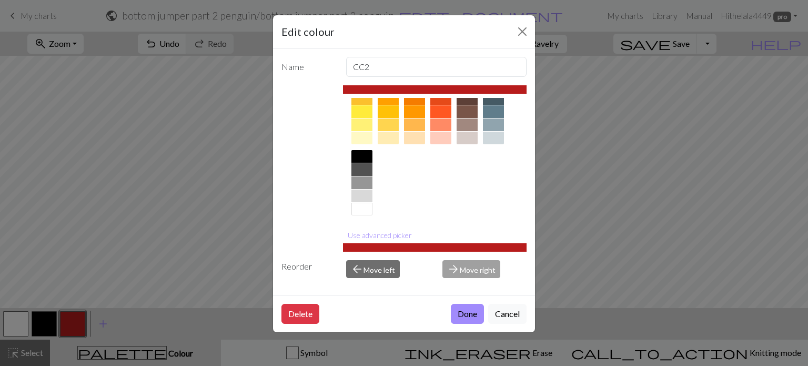
click at [367, 175] on div at bounding box center [361, 169] width 21 height 13
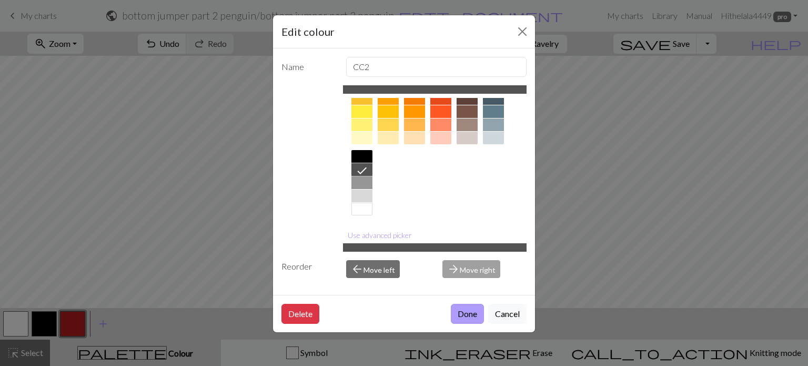
click at [466, 309] on button "Done" at bounding box center [467, 314] width 33 height 20
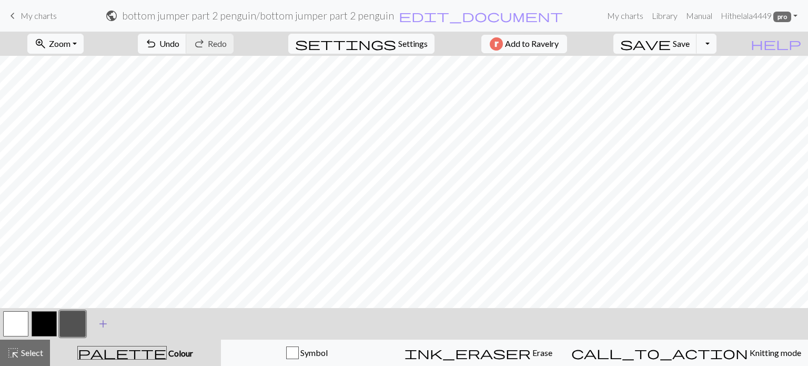
click at [103, 326] on span "add" at bounding box center [103, 323] width 13 height 15
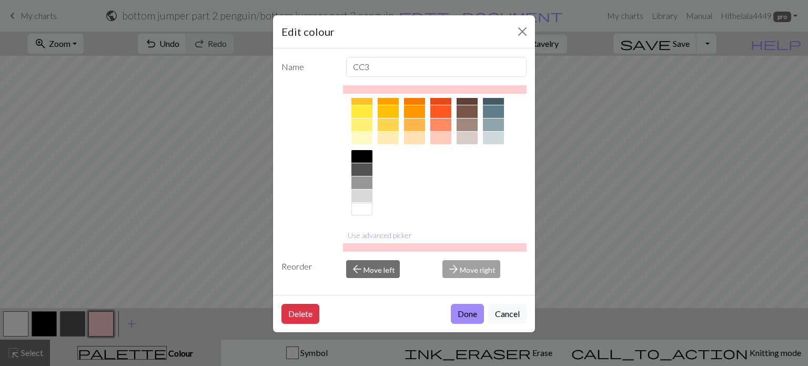
click at [366, 195] on div at bounding box center [361, 195] width 21 height 13
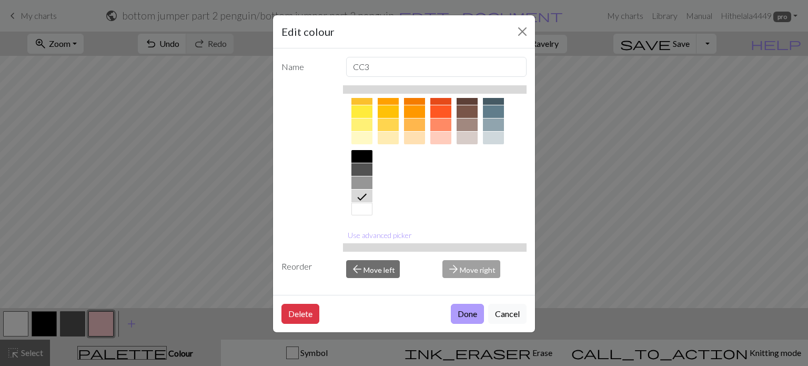
click at [466, 308] on button "Done" at bounding box center [467, 314] width 33 height 20
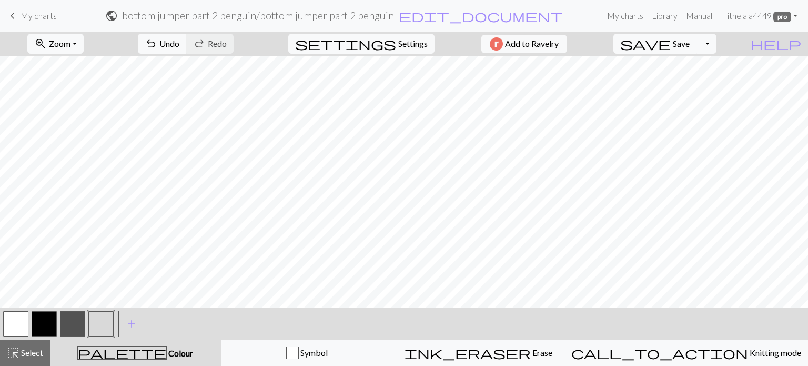
click at [95, 319] on button "button" at bounding box center [100, 323] width 25 height 25
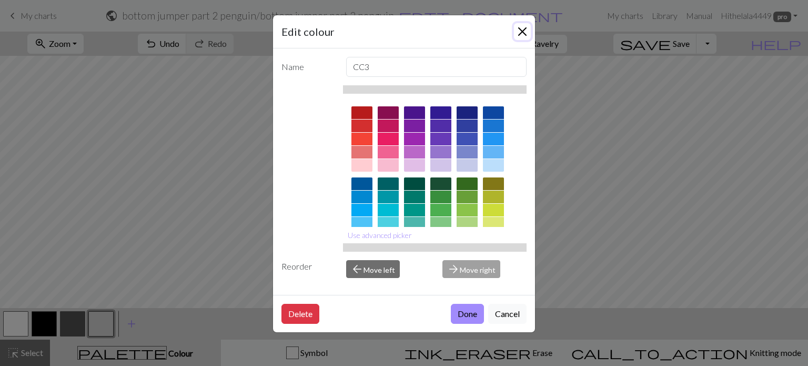
click at [520, 37] on button "Close" at bounding box center [522, 31] width 17 height 17
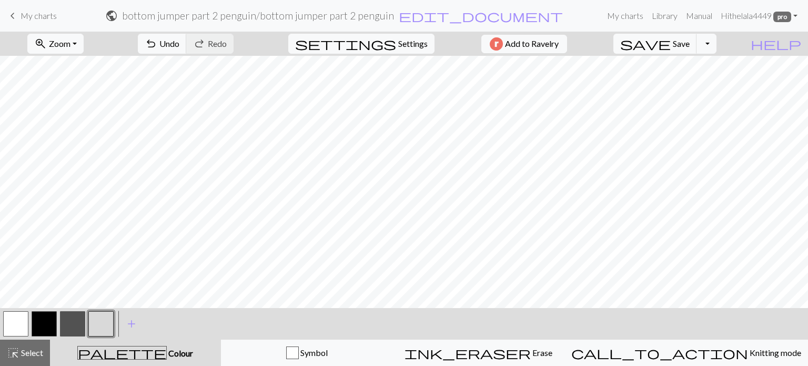
click at [38, 330] on button "button" at bounding box center [44, 323] width 25 height 25
click at [22, 320] on button "button" at bounding box center [15, 323] width 25 height 25
click at [82, 321] on button "button" at bounding box center [72, 323] width 25 height 25
click at [98, 327] on button "button" at bounding box center [100, 323] width 25 height 25
click at [17, 330] on button "button" at bounding box center [15, 323] width 25 height 25
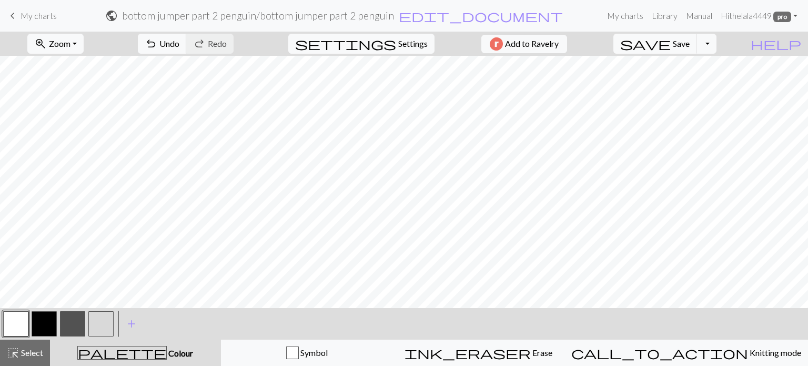
click at [105, 324] on button "button" at bounding box center [100, 323] width 25 height 25
click at [12, 356] on span "highlight_alt" at bounding box center [13, 352] width 13 height 15
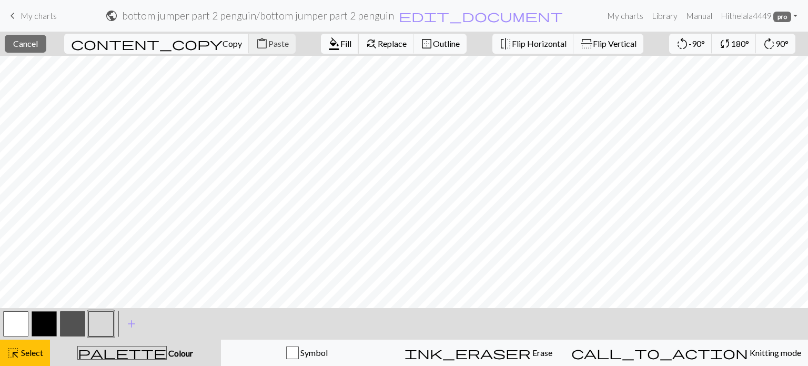
click at [328, 50] on span "format_color_fill" at bounding box center [334, 43] width 13 height 15
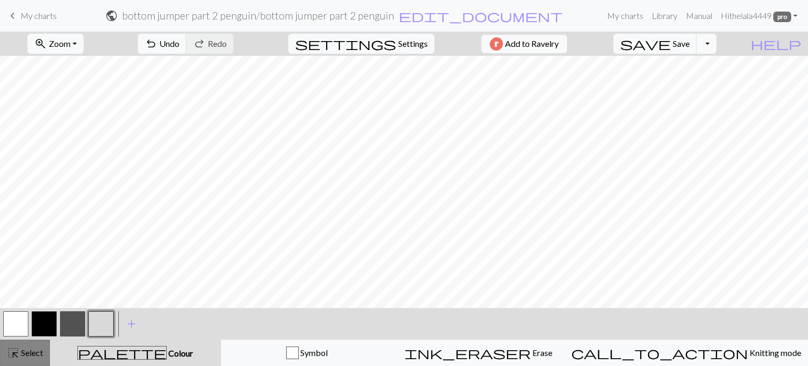
click at [38, 360] on button "highlight_alt Select Select" at bounding box center [25, 352] width 50 height 26
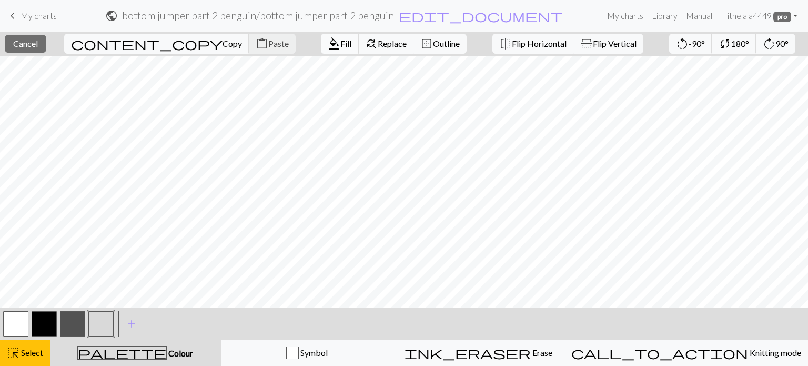
click at [328, 45] on span "format_color_fill" at bounding box center [334, 43] width 13 height 15
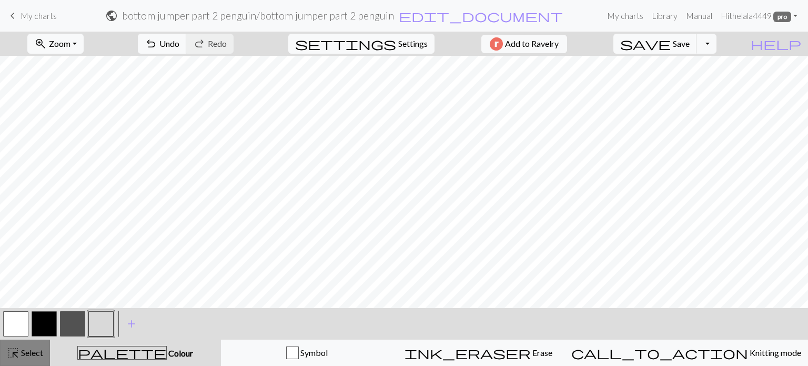
click at [27, 351] on span "Select" at bounding box center [31, 352] width 24 height 10
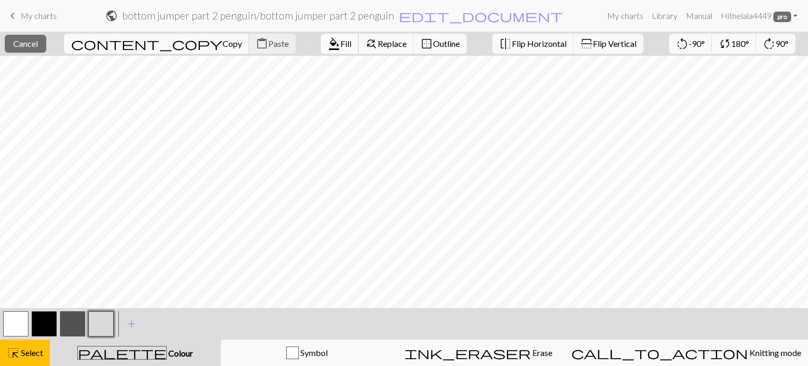
click at [321, 52] on button "format_color_fill Fill" at bounding box center [340, 44] width 38 height 20
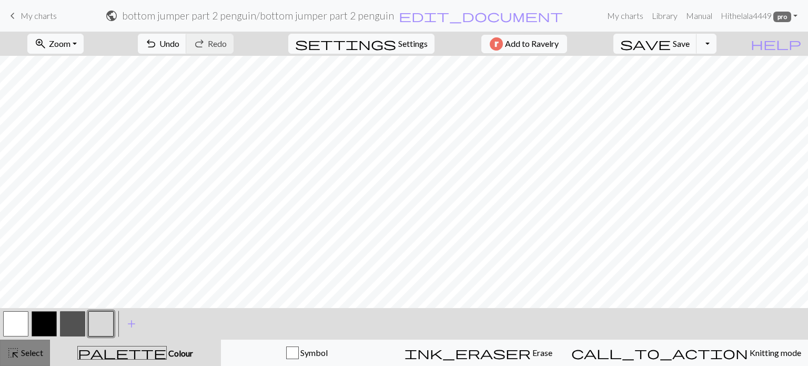
click at [18, 349] on span "highlight_alt" at bounding box center [13, 352] width 13 height 15
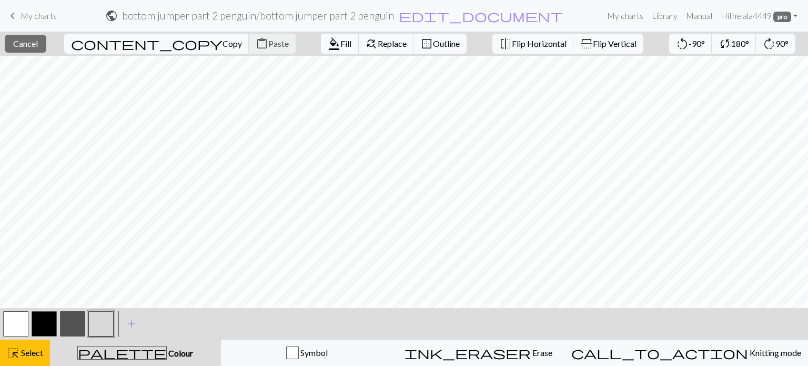
click at [321, 51] on button "format_color_fill Fill" at bounding box center [340, 44] width 38 height 20
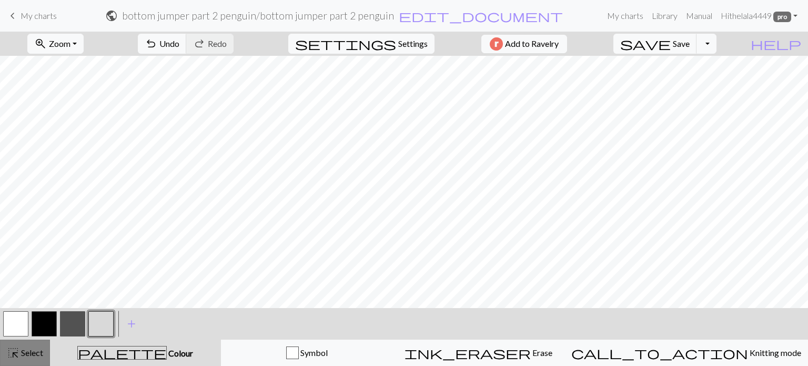
click at [47, 349] on button "highlight_alt Select Select" at bounding box center [25, 352] width 50 height 26
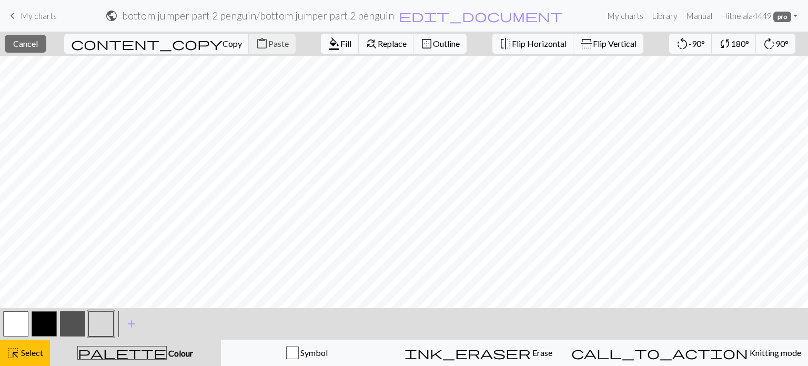
click at [321, 52] on button "format_color_fill Fill" at bounding box center [340, 44] width 38 height 20
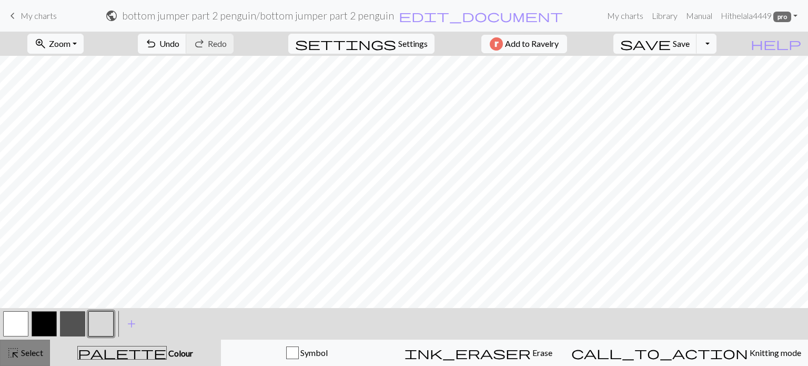
click at [33, 352] on span "Select" at bounding box center [31, 352] width 24 height 10
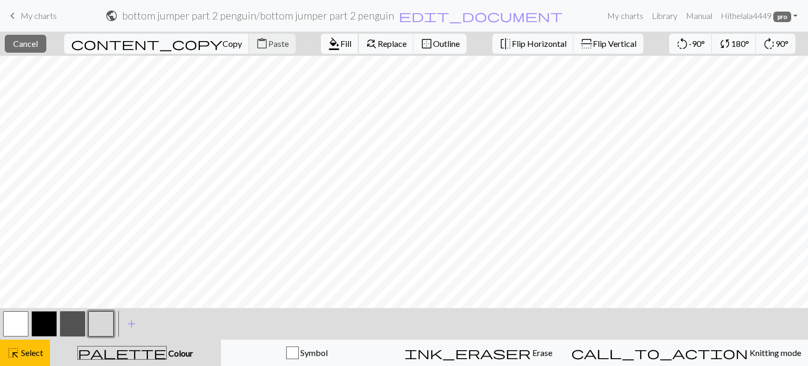
click at [340, 45] on span "Fill" at bounding box center [345, 43] width 11 height 10
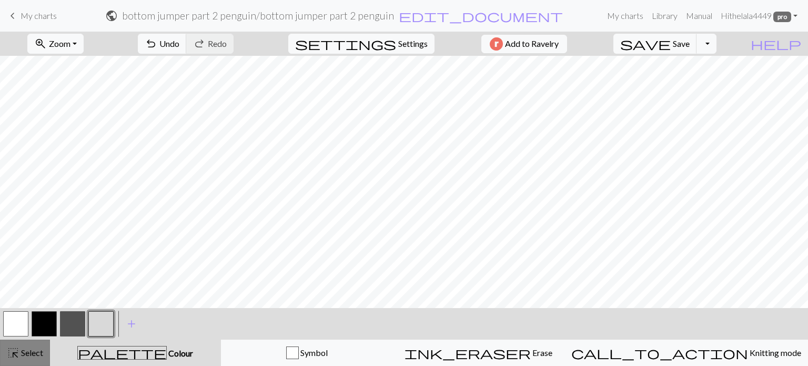
click at [38, 355] on span "Select" at bounding box center [31, 352] width 24 height 10
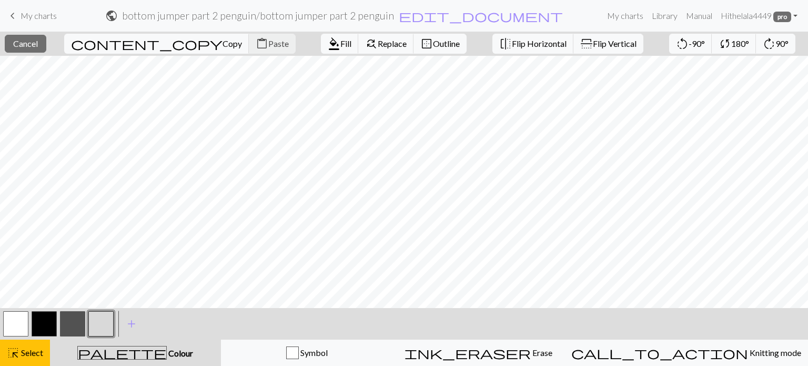
click at [21, 317] on button "button" at bounding box center [15, 323] width 25 height 25
click at [328, 45] on span "format_color_fill" at bounding box center [334, 43] width 13 height 15
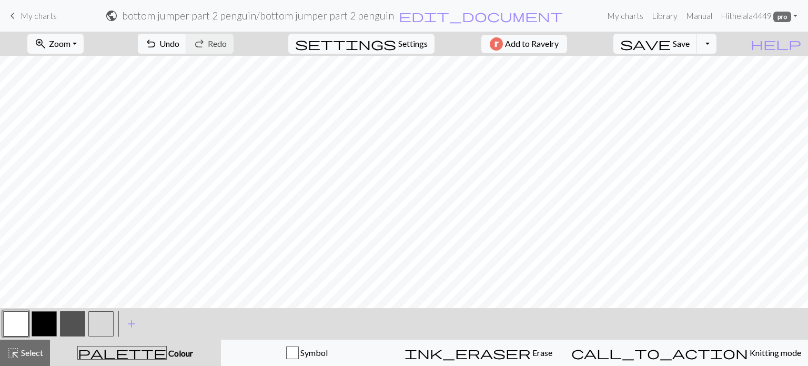
click at [102, 328] on button "button" at bounding box center [100, 323] width 25 height 25
click at [35, 357] on span "Select" at bounding box center [31, 352] width 24 height 10
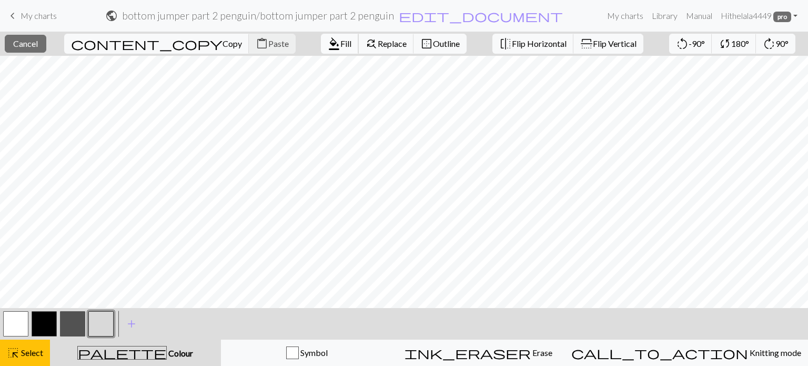
click at [328, 46] on span "format_color_fill" at bounding box center [334, 43] width 13 height 15
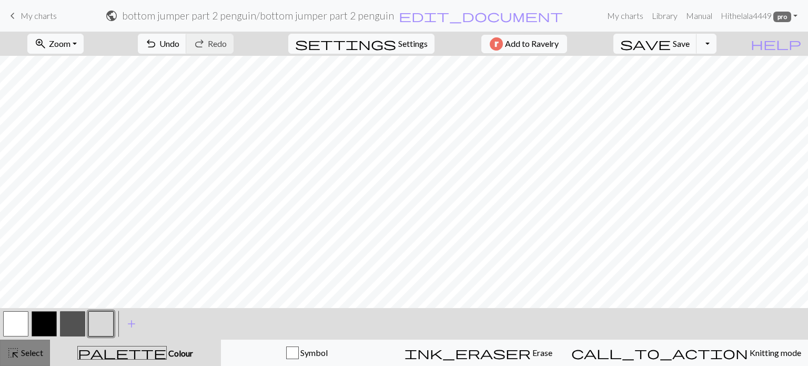
click at [41, 344] on button "highlight_alt Select Select" at bounding box center [25, 352] width 50 height 26
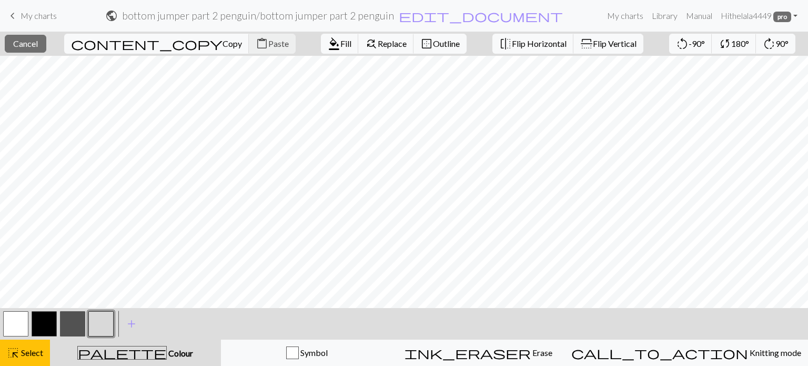
click at [110, 329] on button "button" at bounding box center [100, 323] width 25 height 25
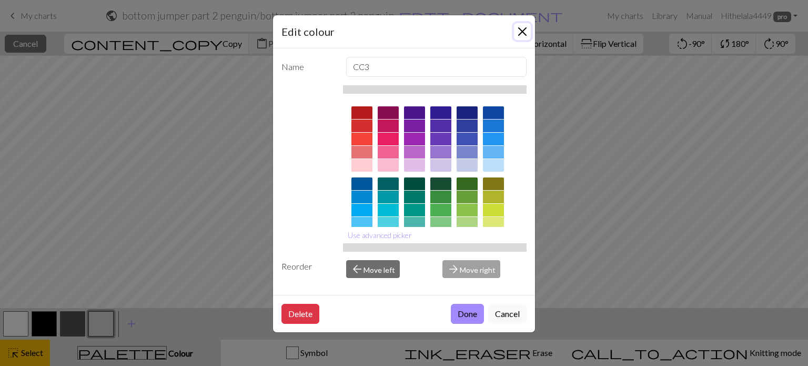
click at [522, 32] on button "Close" at bounding box center [522, 31] width 17 height 17
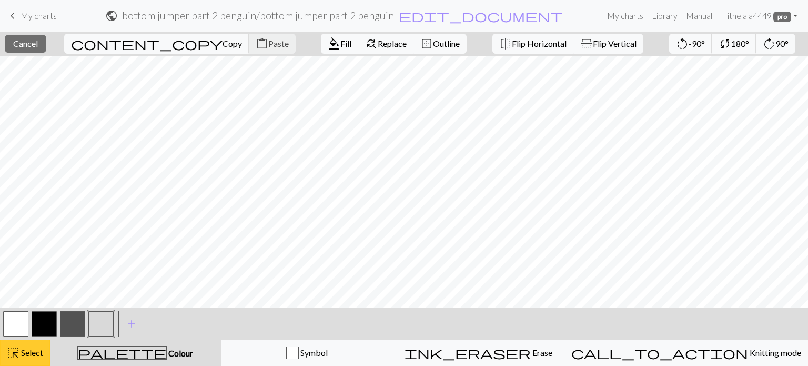
click at [34, 351] on span "Select" at bounding box center [31, 352] width 24 height 10
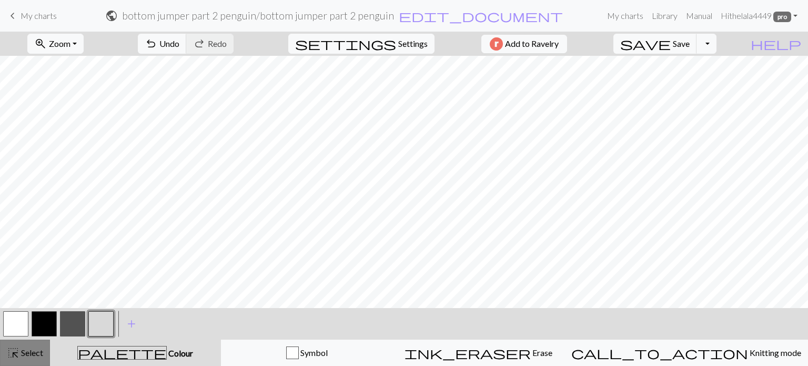
click at [43, 351] on span "Select" at bounding box center [31, 352] width 24 height 10
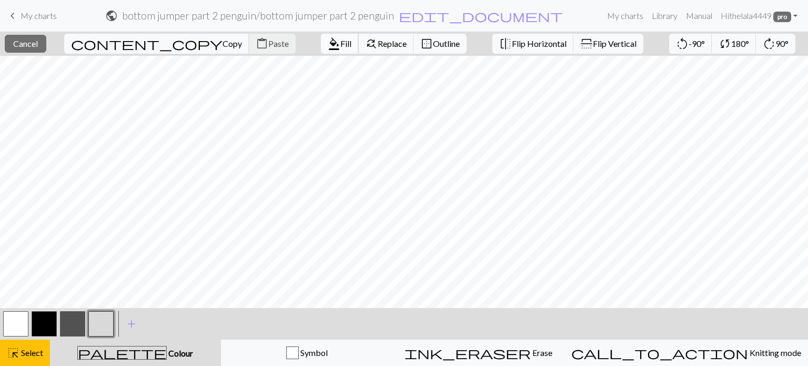
click at [328, 42] on span "format_color_fill" at bounding box center [334, 43] width 13 height 15
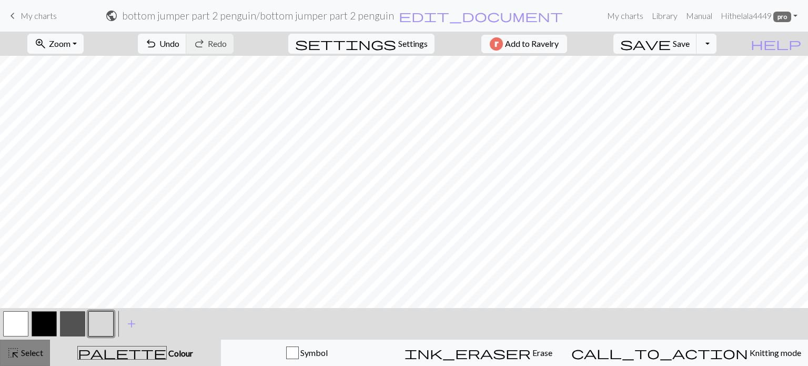
click at [35, 362] on button "highlight_alt Select Select" at bounding box center [25, 352] width 50 height 26
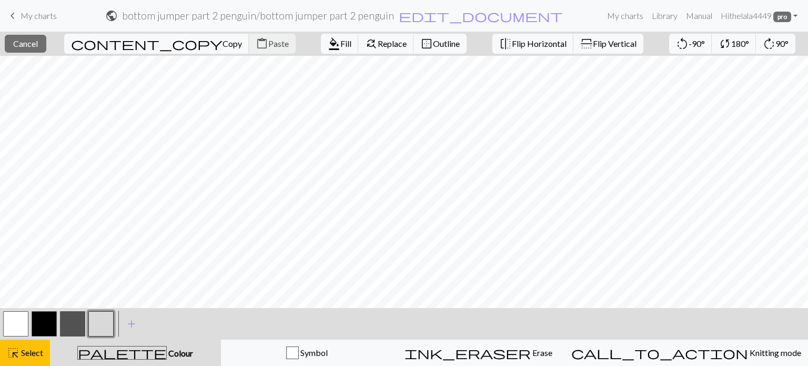
click at [18, 324] on button "button" at bounding box center [15, 323] width 25 height 25
click at [313, 54] on div "format_color_fill Fill find_replace Replace border_outer Outline" at bounding box center [394, 44] width 162 height 24
click at [340, 42] on span "Fill" at bounding box center [345, 43] width 11 height 10
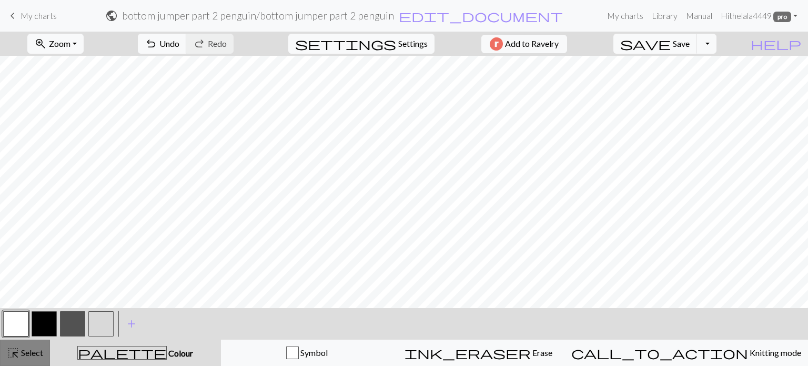
click at [34, 344] on button "highlight_alt Select Select" at bounding box center [25, 352] width 50 height 26
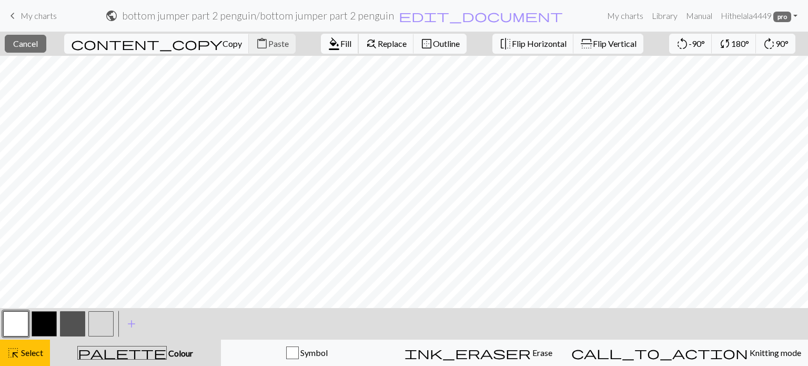
click at [321, 50] on button "format_color_fill Fill" at bounding box center [340, 44] width 38 height 20
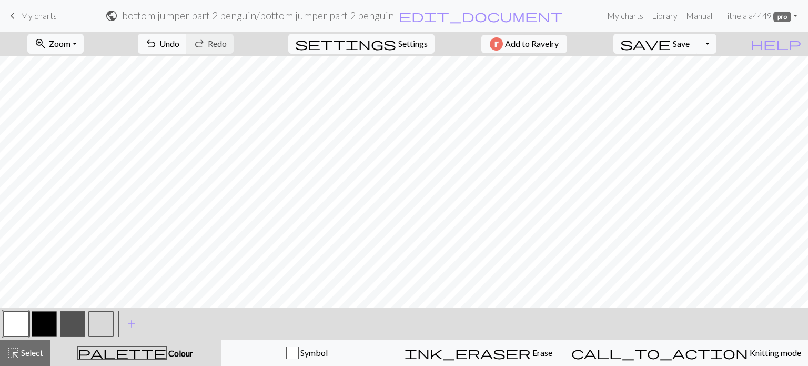
click at [102, 326] on button "button" at bounding box center [100, 323] width 25 height 25
click at [35, 352] on span "Select" at bounding box center [31, 352] width 24 height 10
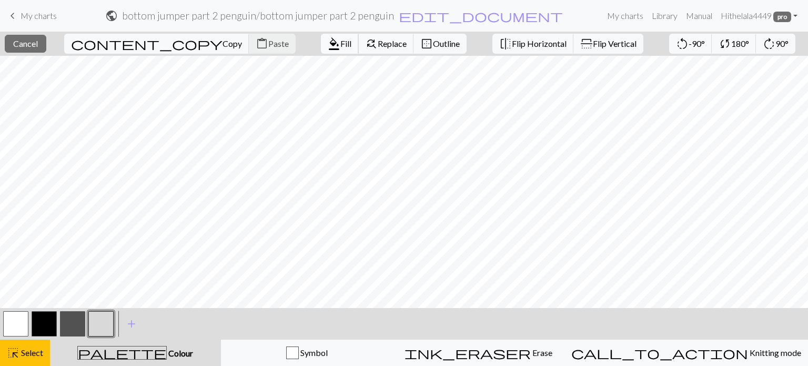
click at [321, 50] on button "format_color_fill Fill" at bounding box center [340, 44] width 38 height 20
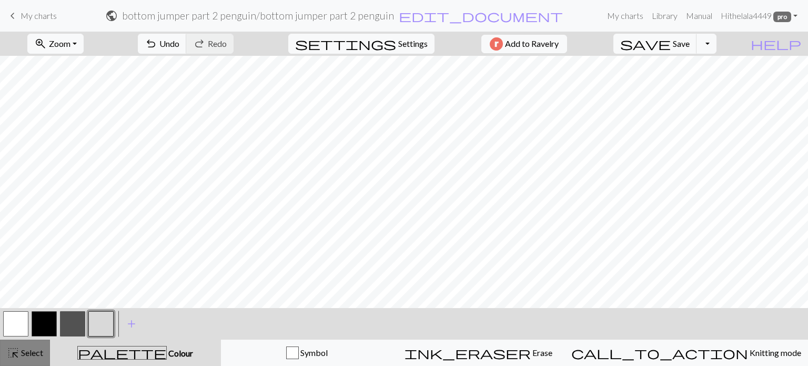
click at [32, 351] on span "Select" at bounding box center [31, 352] width 24 height 10
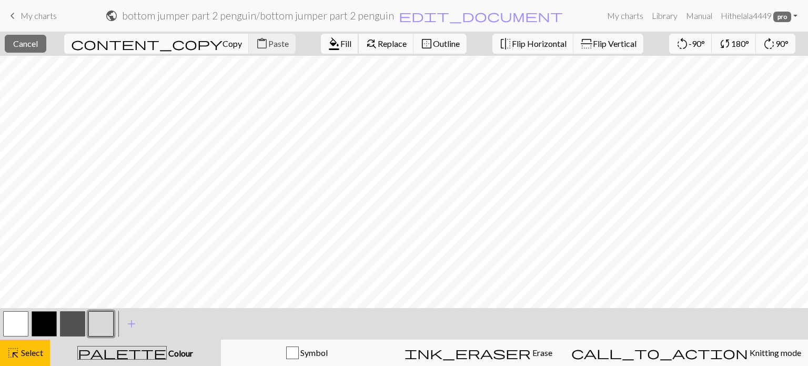
click at [340, 48] on span "Fill" at bounding box center [345, 43] width 11 height 10
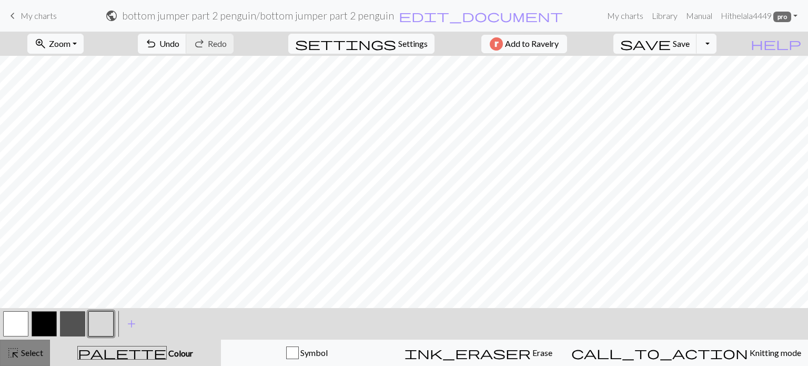
click at [22, 359] on button "highlight_alt Select Select" at bounding box center [25, 352] width 50 height 26
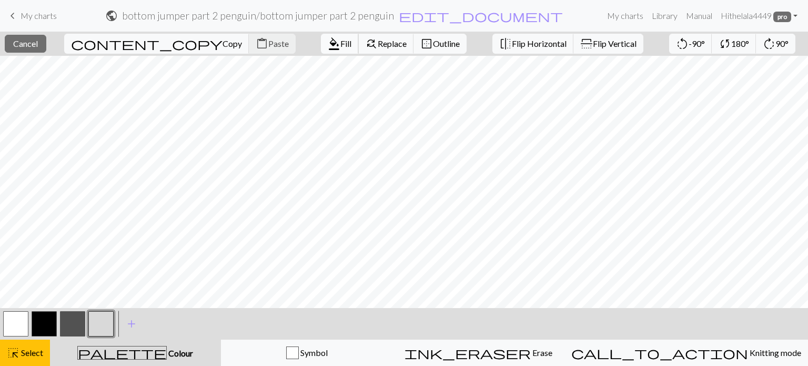
click at [328, 38] on span "format_color_fill" at bounding box center [334, 43] width 13 height 15
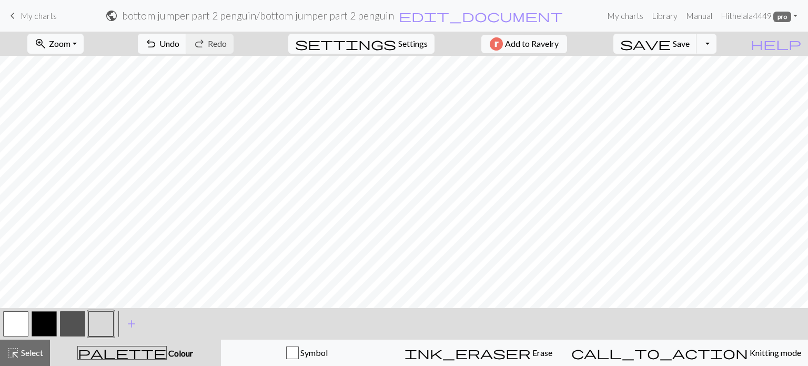
click at [19, 323] on button "button" at bounding box center [15, 323] width 25 height 25
click at [97, 328] on button "button" at bounding box center [100, 323] width 25 height 25
click at [12, 324] on button "button" at bounding box center [15, 323] width 25 height 25
click at [89, 313] on button "button" at bounding box center [100, 323] width 25 height 25
drag, startPoint x: 12, startPoint y: 359, endPoint x: 15, endPoint y: 351, distance: 8.8
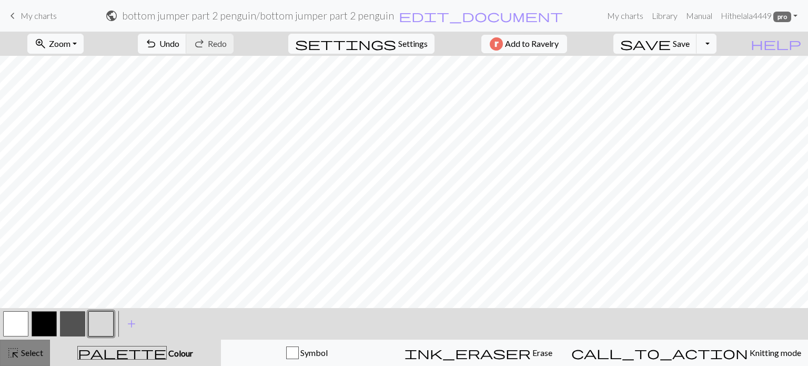
click at [12, 359] on span "highlight_alt" at bounding box center [13, 352] width 13 height 15
click at [18, 328] on button "button" at bounding box center [15, 323] width 25 height 25
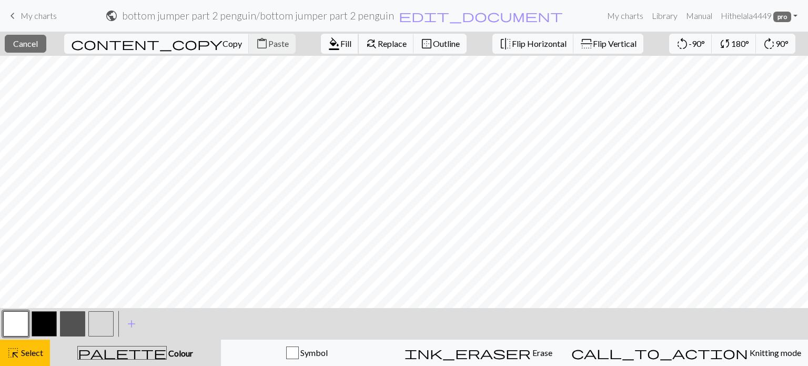
click at [321, 49] on button "format_color_fill Fill" at bounding box center [340, 44] width 38 height 20
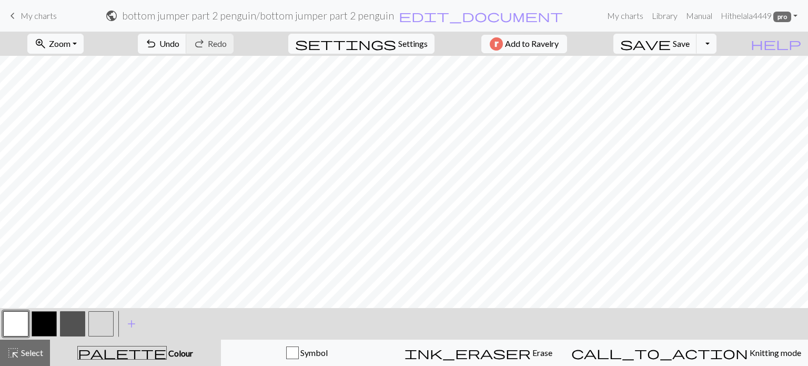
click at [104, 321] on button "button" at bounding box center [100, 323] width 25 height 25
click at [18, 331] on button "button" at bounding box center [15, 323] width 25 height 25
click at [100, 326] on button "button" at bounding box center [100, 323] width 25 height 25
click at [23, 330] on button "button" at bounding box center [15, 323] width 25 height 25
click at [105, 318] on button "button" at bounding box center [100, 323] width 25 height 25
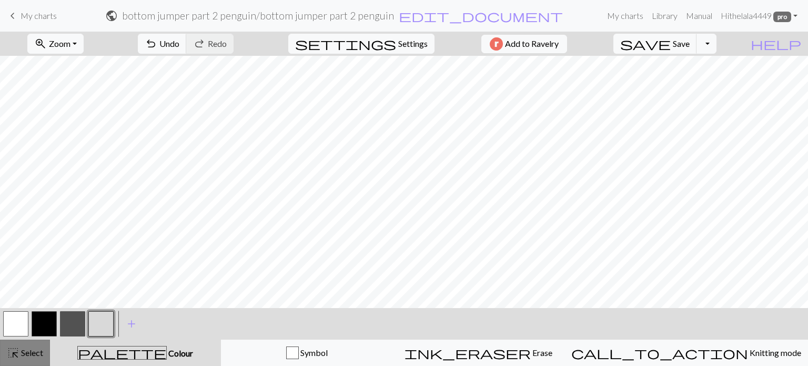
click at [41, 355] on span "Select" at bounding box center [31, 352] width 24 height 10
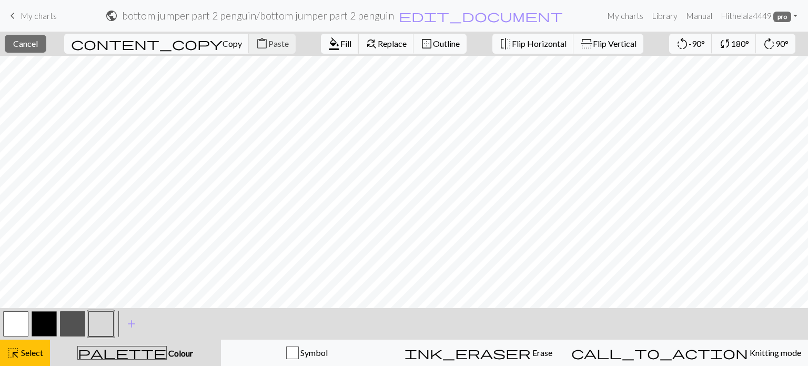
click at [321, 51] on button "format_color_fill Fill" at bounding box center [340, 44] width 38 height 20
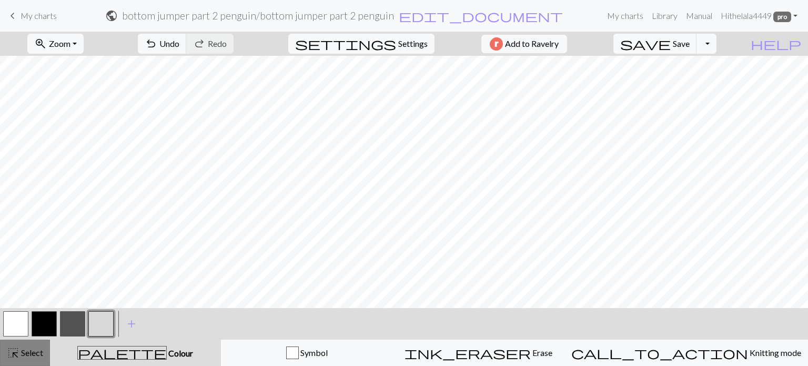
click at [34, 344] on button "highlight_alt Select Select" at bounding box center [25, 352] width 50 height 26
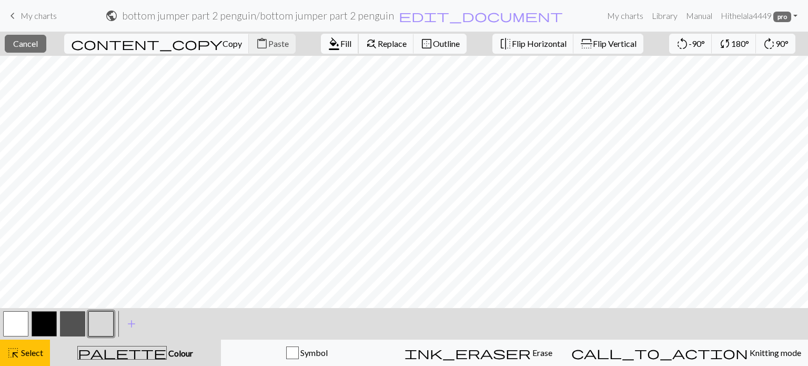
click at [321, 50] on button "format_color_fill Fill" at bounding box center [340, 44] width 38 height 20
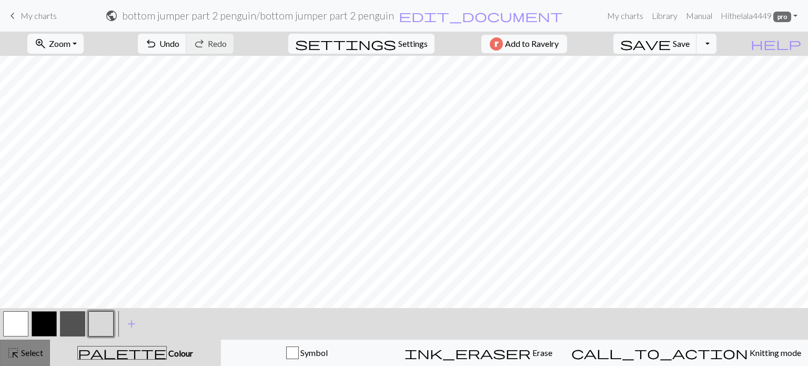
click at [27, 355] on span "Select" at bounding box center [31, 352] width 24 height 10
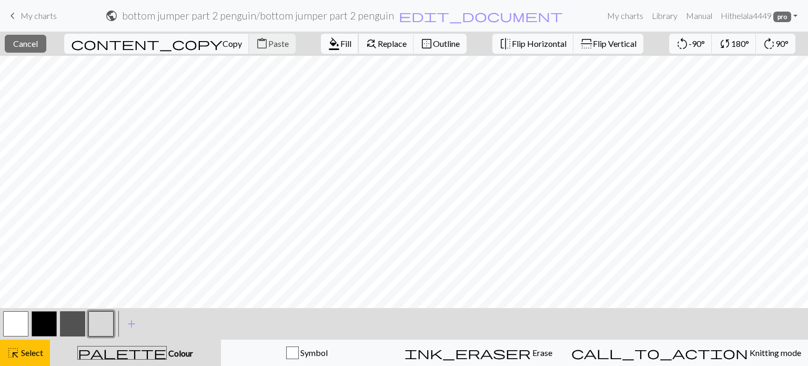
click at [321, 50] on button "format_color_fill Fill" at bounding box center [340, 44] width 38 height 20
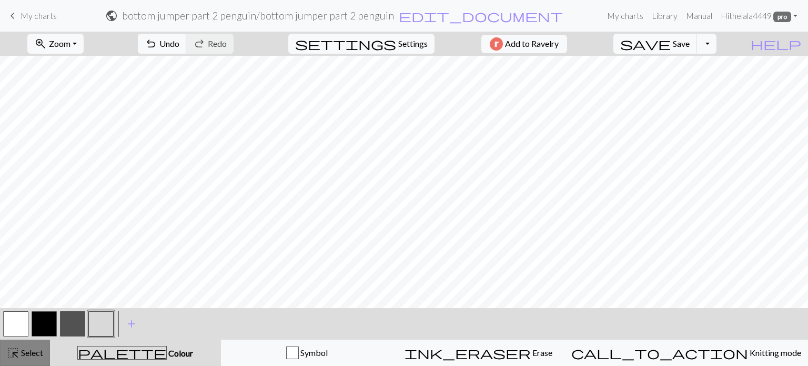
click at [33, 348] on span "Select" at bounding box center [31, 352] width 24 height 10
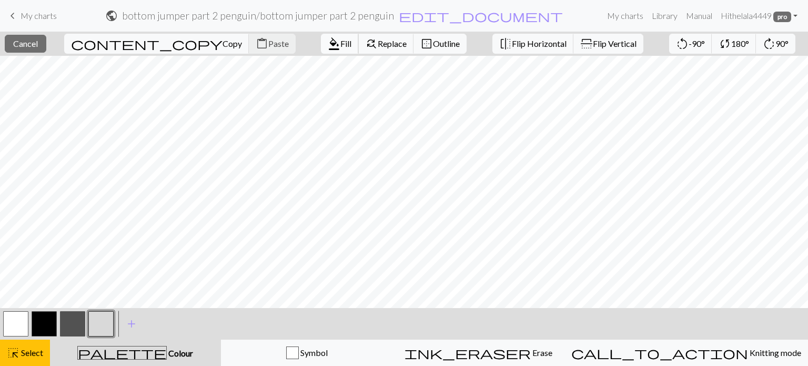
click at [321, 50] on button "format_color_fill Fill" at bounding box center [340, 44] width 38 height 20
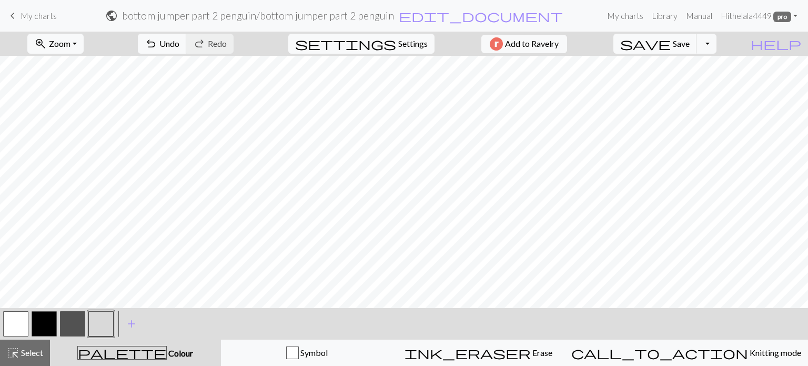
click at [14, 323] on button "button" at bounding box center [15, 323] width 25 height 25
click at [99, 325] on button "button" at bounding box center [100, 323] width 25 height 25
click at [19, 329] on button "button" at bounding box center [15, 323] width 25 height 25
click at [105, 317] on button "button" at bounding box center [100, 323] width 25 height 25
click at [22, 352] on span "Select" at bounding box center [31, 352] width 24 height 10
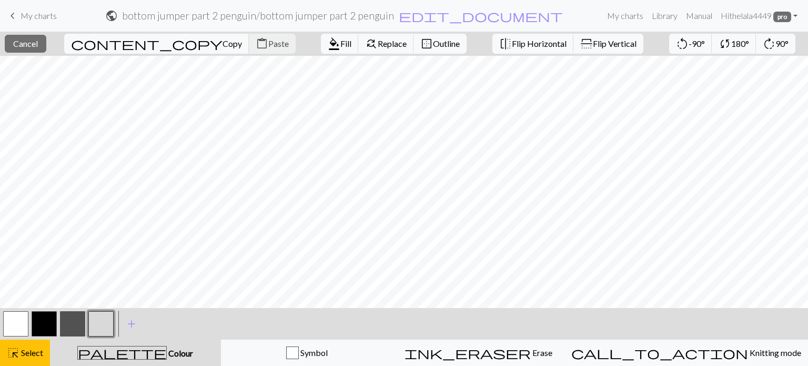
click at [70, 319] on button "button" at bounding box center [72, 323] width 25 height 25
click at [112, 321] on button "button" at bounding box center [100, 323] width 25 height 25
click at [340, 42] on span "Fill" at bounding box center [345, 43] width 11 height 10
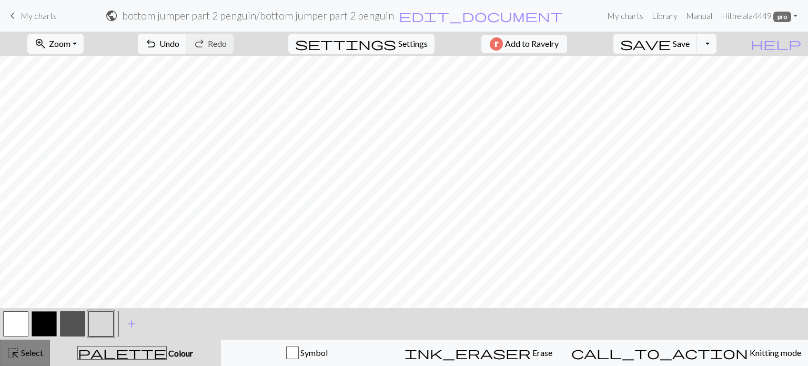
click at [17, 348] on span "highlight_alt" at bounding box center [13, 352] width 13 height 15
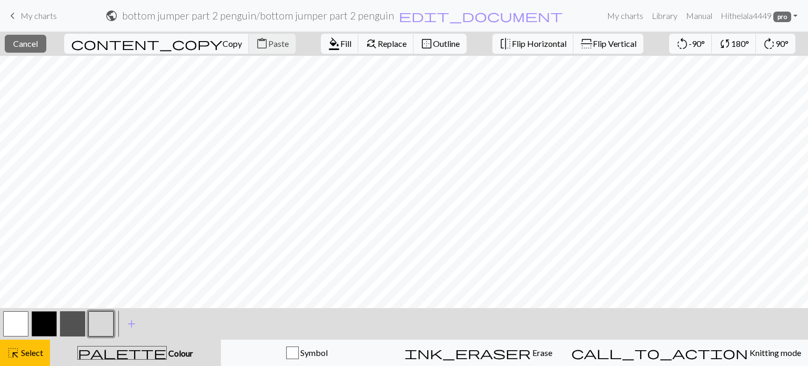
click at [25, 321] on button "button" at bounding box center [15, 323] width 25 height 25
click at [328, 48] on span "format_color_fill" at bounding box center [334, 43] width 13 height 15
click at [8, 354] on span "highlight_alt" at bounding box center [13, 352] width 13 height 15
click at [38, 38] on span "Cancel" at bounding box center [25, 43] width 25 height 10
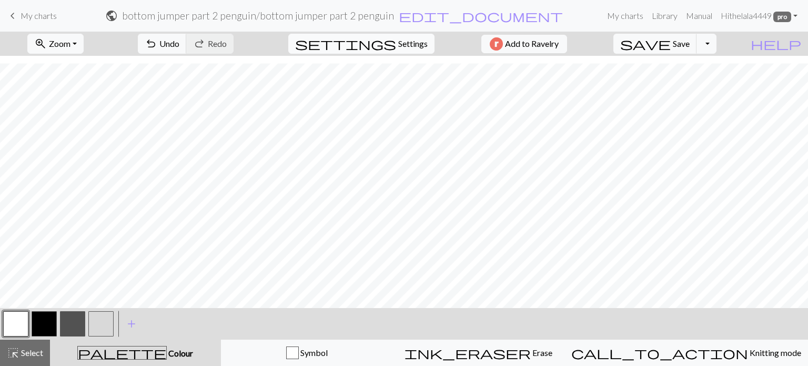
click at [419, 42] on span "Settings" at bounding box center [412, 43] width 29 height 13
select select "aran"
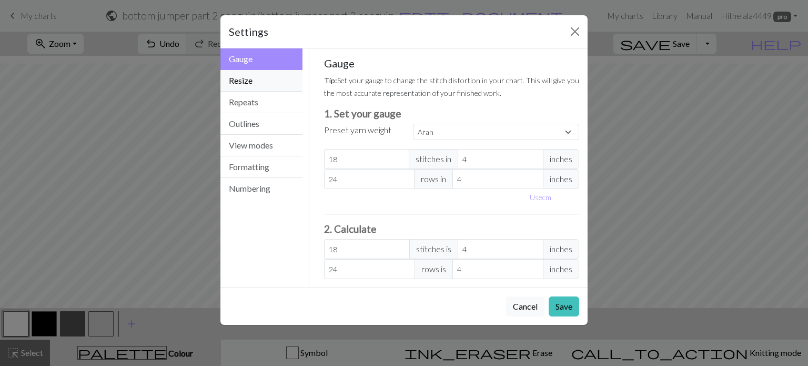
click at [257, 71] on button "Resize" at bounding box center [261, 81] width 82 height 22
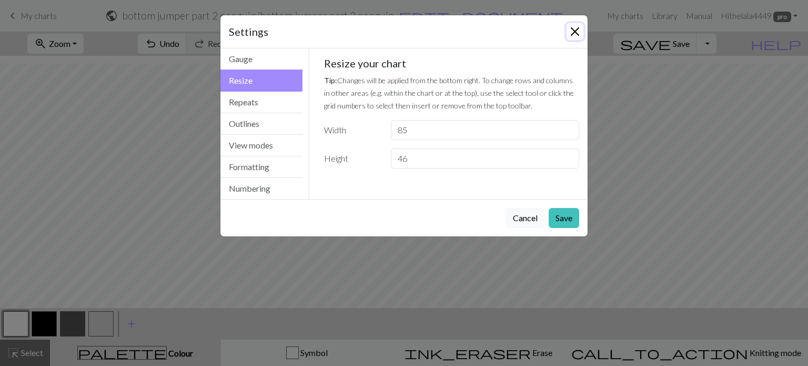
click at [578, 29] on button "Close" at bounding box center [575, 31] width 17 height 17
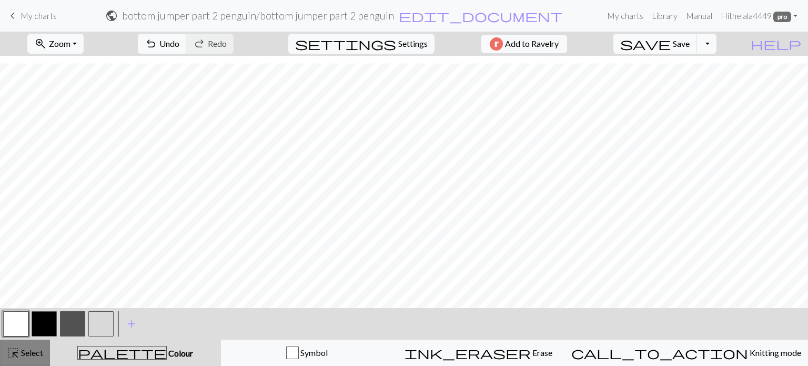
click at [39, 348] on span "Select" at bounding box center [31, 352] width 24 height 10
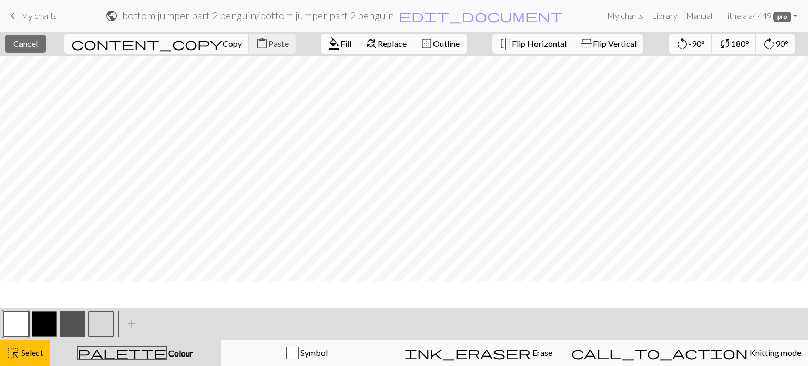
scroll to position [0, 0]
click at [35, 360] on button "highlight_alt Select Select" at bounding box center [25, 352] width 50 height 26
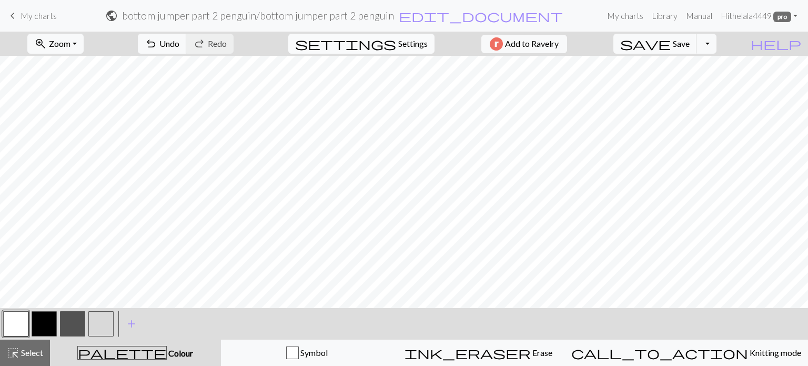
click at [410, 37] on span "Settings" at bounding box center [412, 43] width 29 height 13
select select "aran"
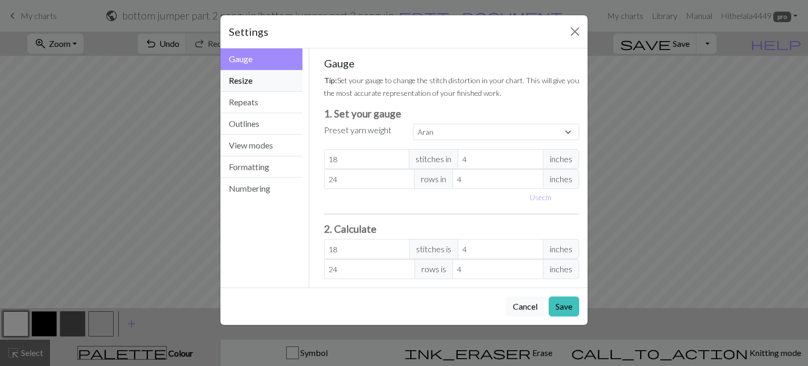
click at [263, 82] on button "Resize" at bounding box center [261, 81] width 82 height 22
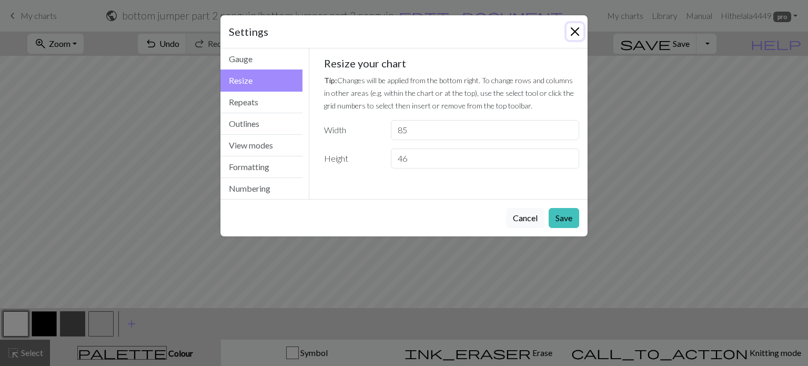
click at [580, 28] on button "Close" at bounding box center [575, 31] width 17 height 17
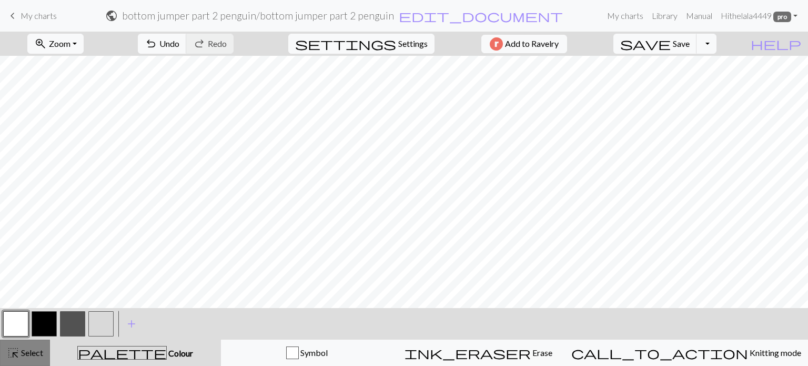
click at [46, 349] on button "highlight_alt Select Select" at bounding box center [25, 352] width 50 height 26
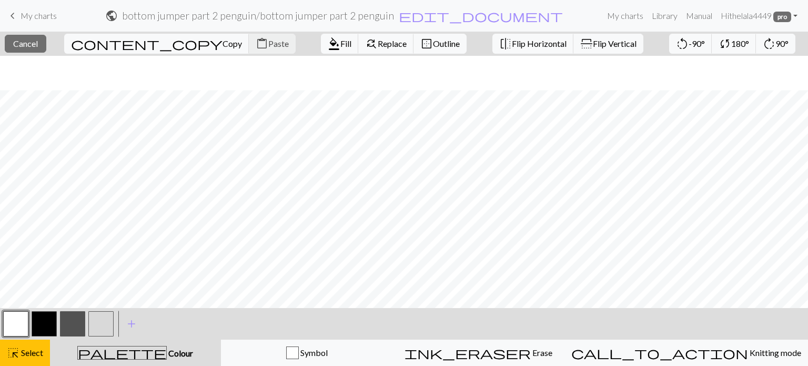
scroll to position [34, 0]
click at [223, 45] on span "Copy" at bounding box center [232, 43] width 19 height 10
click at [223, 47] on span "Copy" at bounding box center [232, 43] width 19 height 10
click at [378, 48] on span "Replace" at bounding box center [392, 43] width 29 height 10
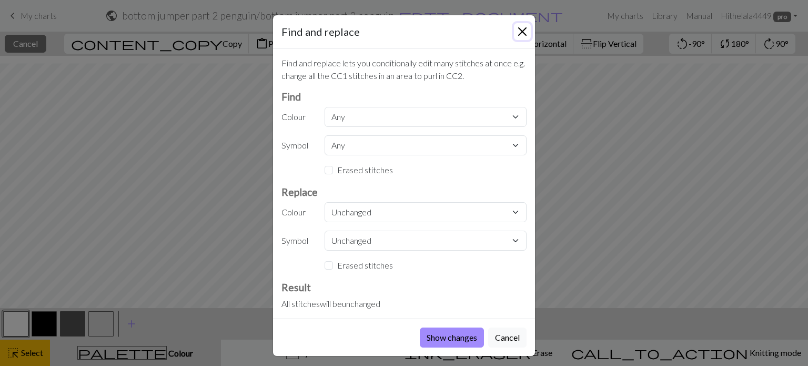
click at [521, 29] on button "Close" at bounding box center [522, 31] width 17 height 17
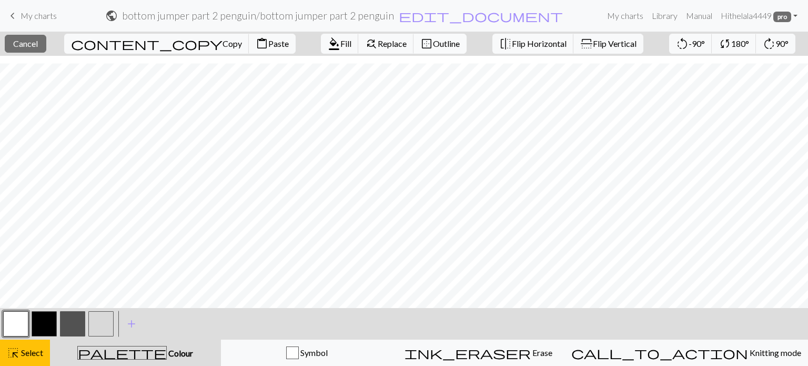
click at [414, 50] on button "border_outer Outline" at bounding box center [440, 44] width 53 height 20
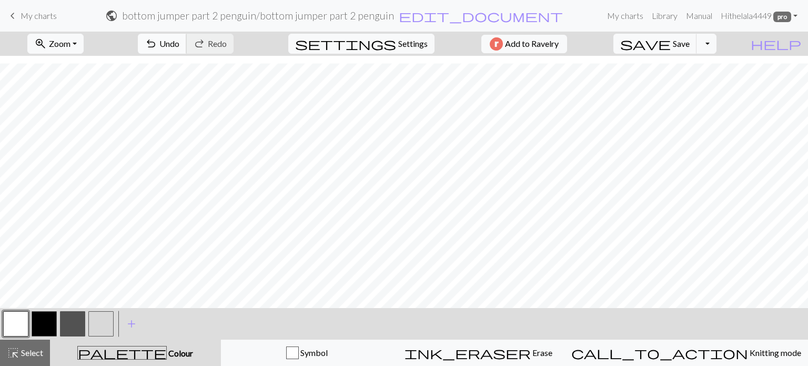
click at [179, 43] on span "Undo" at bounding box center [169, 43] width 20 height 10
click at [691, 18] on link "Manual" at bounding box center [699, 15] width 35 height 21
click at [667, 29] on nav "keyboard_arrow_left My charts public bottom jumper part 2 penguin / bottom jump…" at bounding box center [404, 16] width 808 height 32
click at [671, 44] on span "save" at bounding box center [645, 43] width 51 height 15
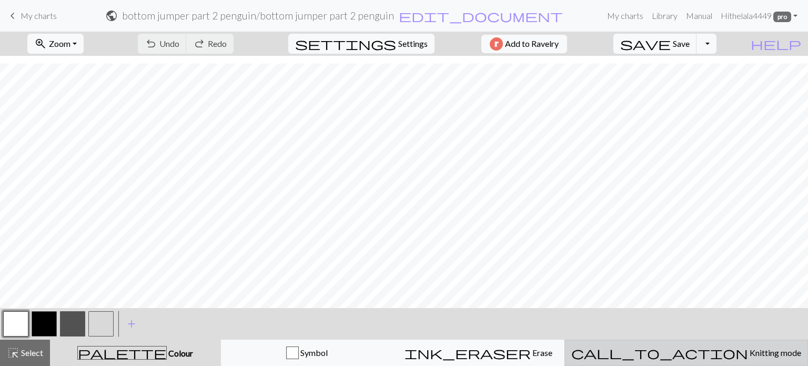
click at [748, 354] on span "Knitting mode" at bounding box center [774, 352] width 53 height 10
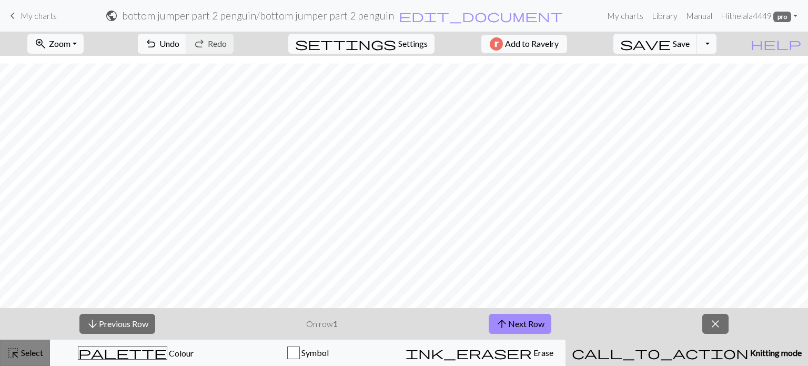
click at [13, 350] on span "highlight_alt" at bounding box center [13, 352] width 13 height 15
click at [716, 319] on span "close" at bounding box center [715, 323] width 13 height 15
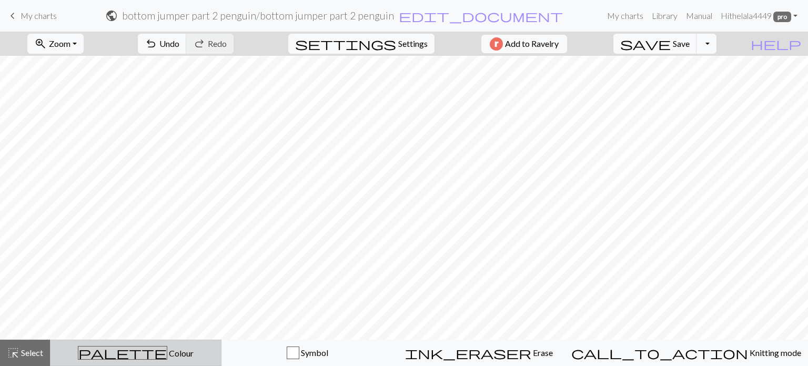
scroll to position [0, 0]
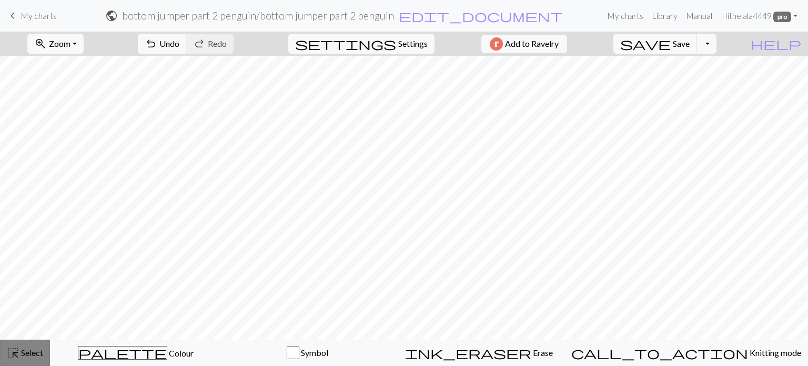
click at [32, 347] on div "highlight_alt Select Select" at bounding box center [25, 352] width 36 height 13
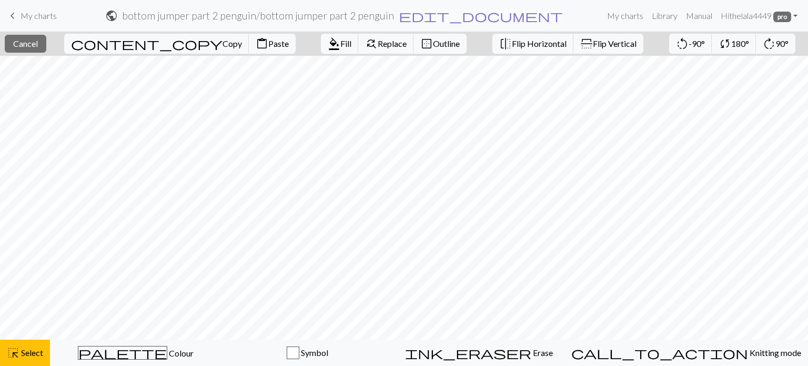
click at [479, 17] on span "edit_document" at bounding box center [481, 15] width 164 height 15
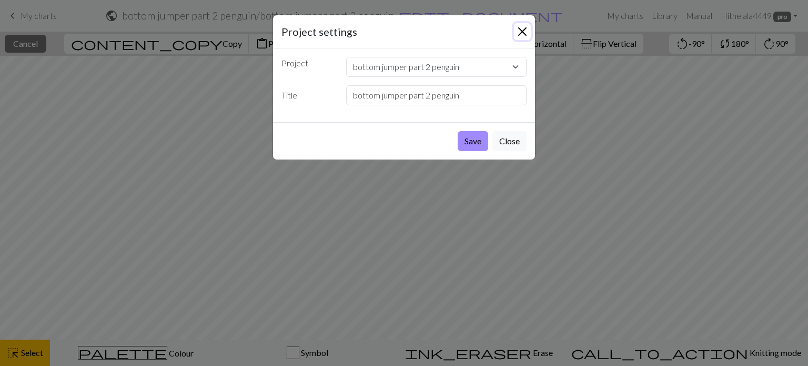
click at [521, 30] on button "Close" at bounding box center [522, 31] width 17 height 17
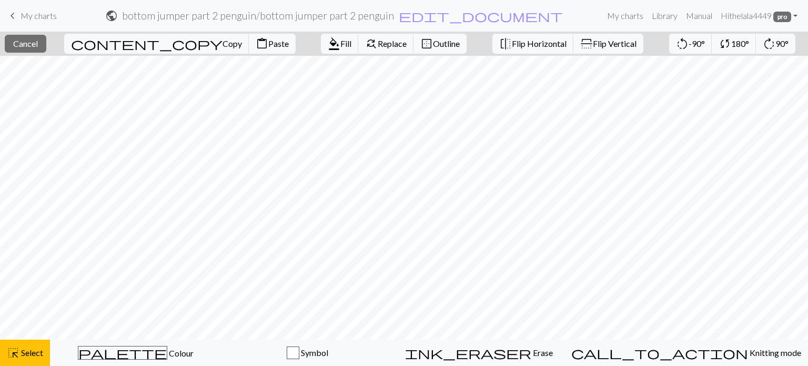
click at [425, 45] on div "close Cancel content_copy Copy content_paste Paste format_color_fill Fill find_…" at bounding box center [404, 44] width 808 height 24
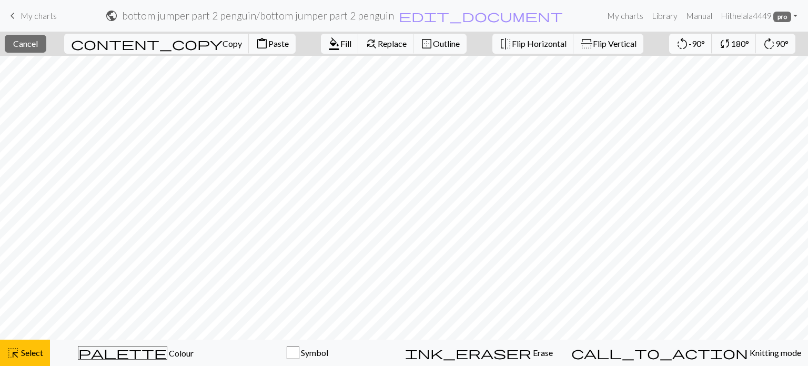
click at [689, 46] on span "-90°" at bounding box center [697, 43] width 16 height 10
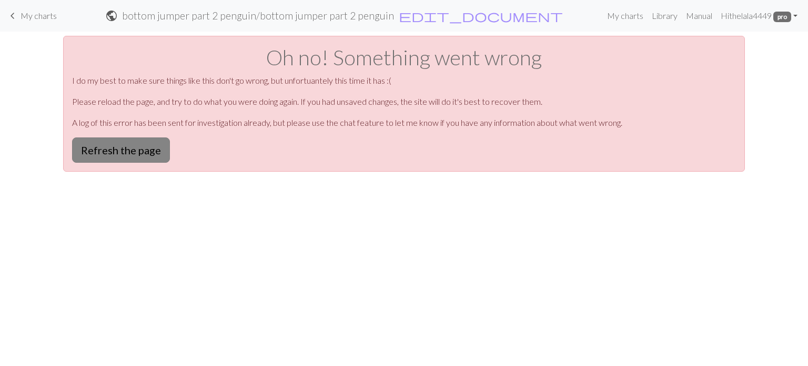
click at [135, 157] on button "Refresh the page" at bounding box center [121, 149] width 98 height 25
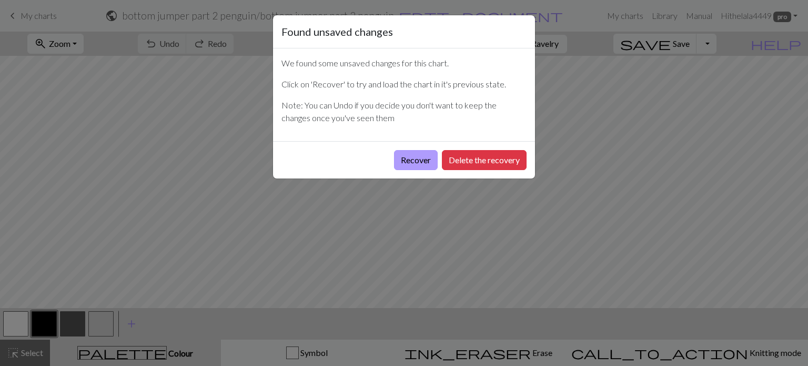
click at [419, 165] on button "Recover" at bounding box center [416, 160] width 44 height 20
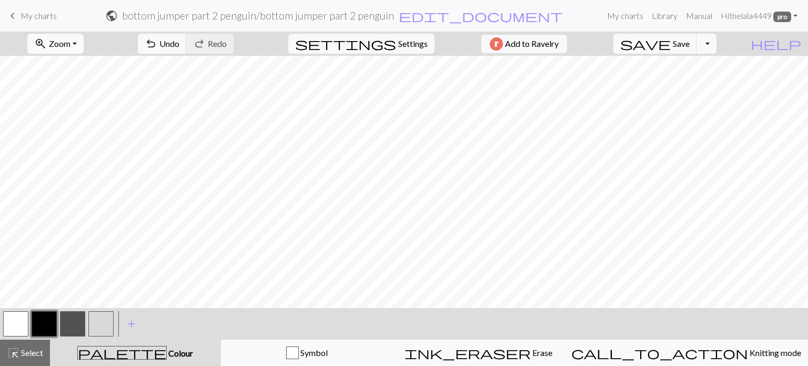
click at [74, 50] on button "zoom_in Zoom Zoom" at bounding box center [55, 44] width 56 height 20
click at [81, 66] on button "Fit all" at bounding box center [69, 66] width 83 height 17
click at [157, 37] on span "undo" at bounding box center [151, 43] width 13 height 15
click at [47, 352] on button "highlight_alt Select Select" at bounding box center [25, 352] width 50 height 26
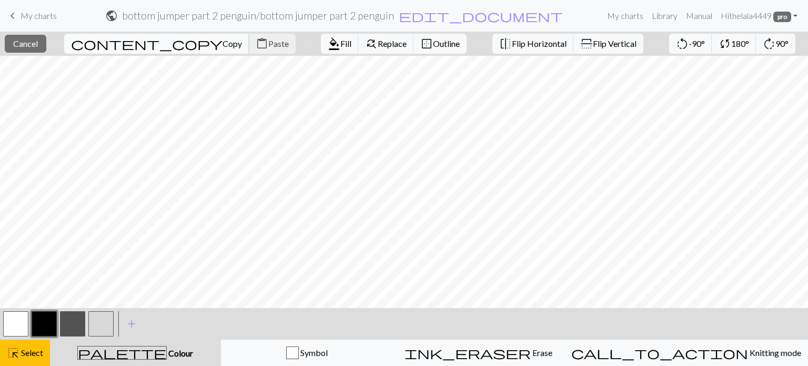
click at [223, 43] on span "Copy" at bounding box center [232, 43] width 19 height 10
click at [22, 321] on button "button" at bounding box center [15, 323] width 25 height 25
click at [340, 48] on span "Fill" at bounding box center [345, 43] width 11 height 10
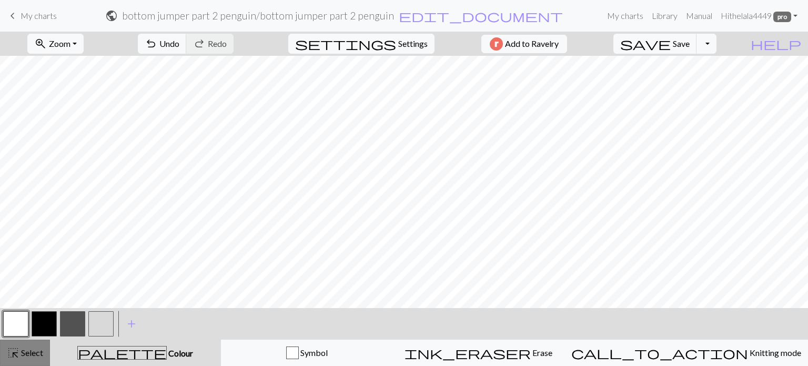
click at [8, 353] on span "highlight_alt" at bounding box center [13, 352] width 13 height 15
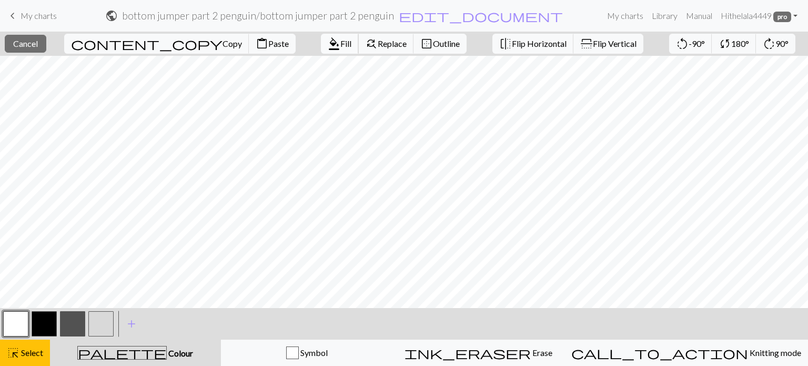
click at [328, 45] on span "format_color_fill" at bounding box center [334, 43] width 13 height 15
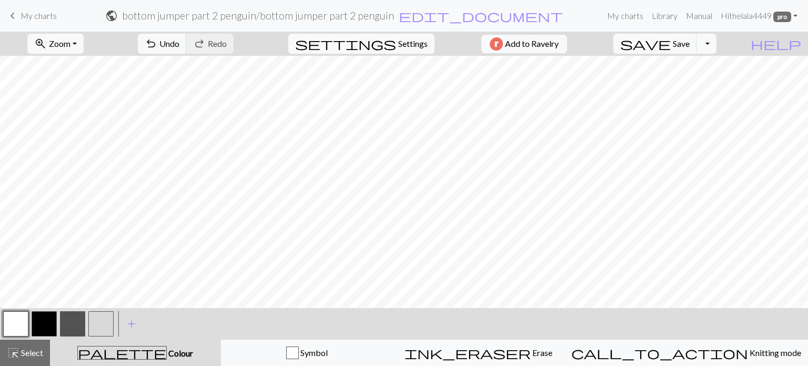
click at [106, 329] on button "button" at bounding box center [100, 323] width 25 height 25
click at [14, 326] on button "button" at bounding box center [15, 323] width 25 height 25
click at [97, 325] on button "button" at bounding box center [100, 323] width 25 height 25
click at [2, 326] on div at bounding box center [16, 323] width 28 height 28
click at [179, 44] on span "Undo" at bounding box center [169, 43] width 20 height 10
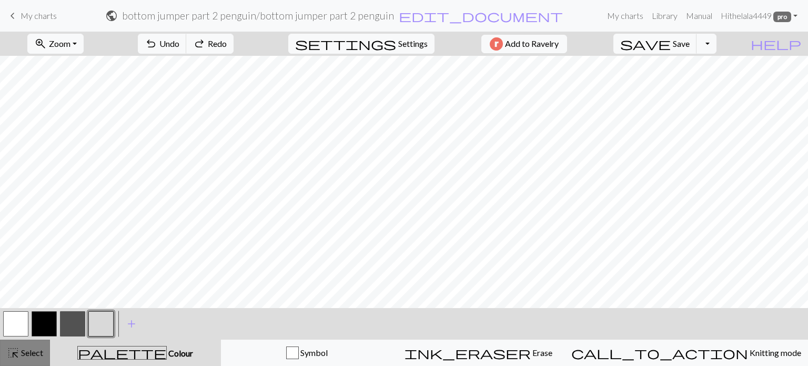
click at [21, 354] on span "Select" at bounding box center [31, 352] width 24 height 10
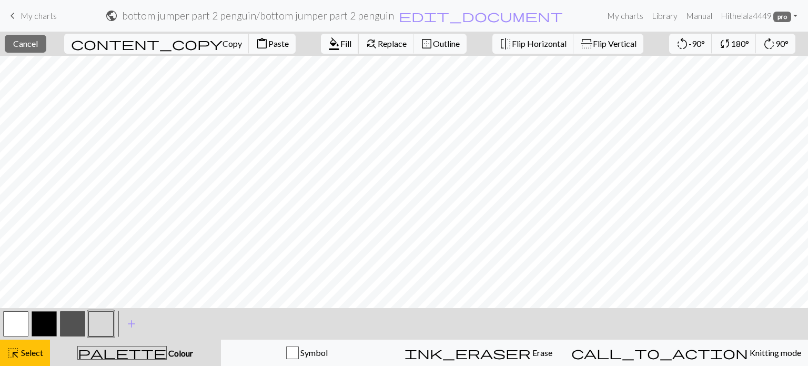
click at [340, 45] on span "Fill" at bounding box center [345, 43] width 11 height 10
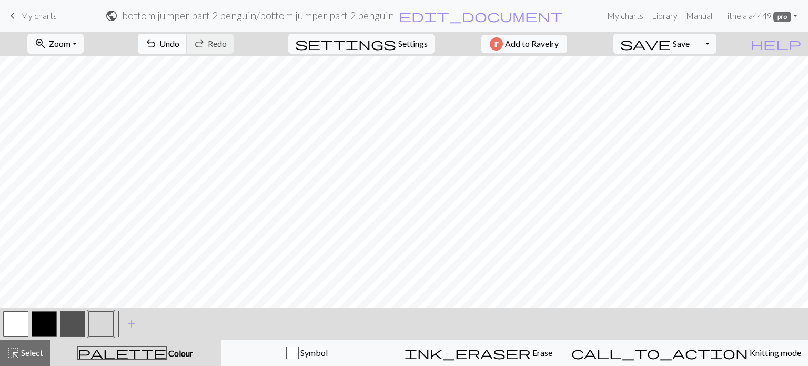
click at [179, 44] on span "Undo" at bounding box center [169, 43] width 20 height 10
click at [31, 353] on span "Select" at bounding box center [31, 352] width 24 height 10
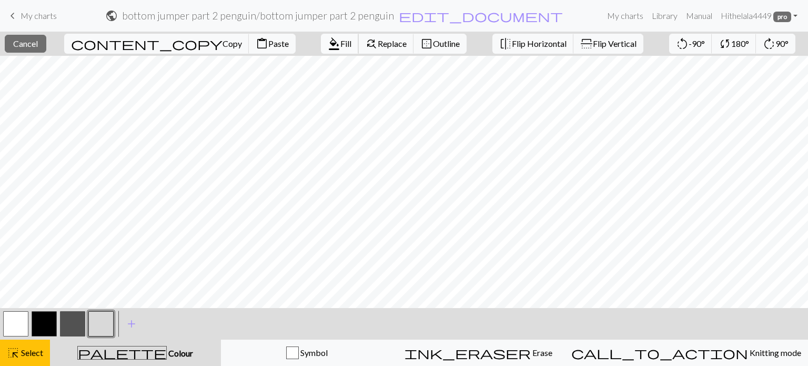
click at [340, 48] on span "Fill" at bounding box center [345, 43] width 11 height 10
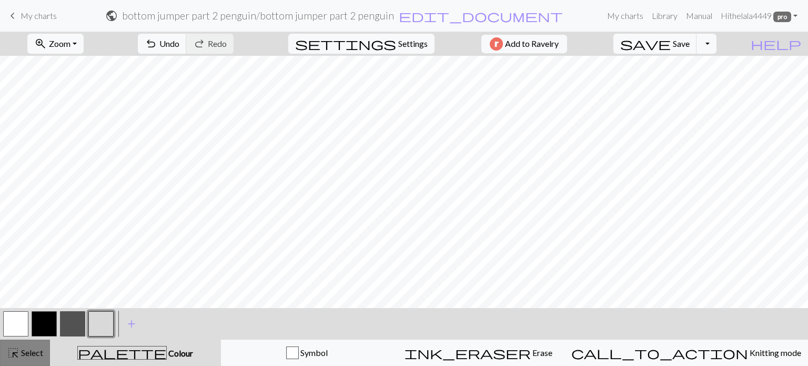
click at [39, 356] on span "Select" at bounding box center [31, 352] width 24 height 10
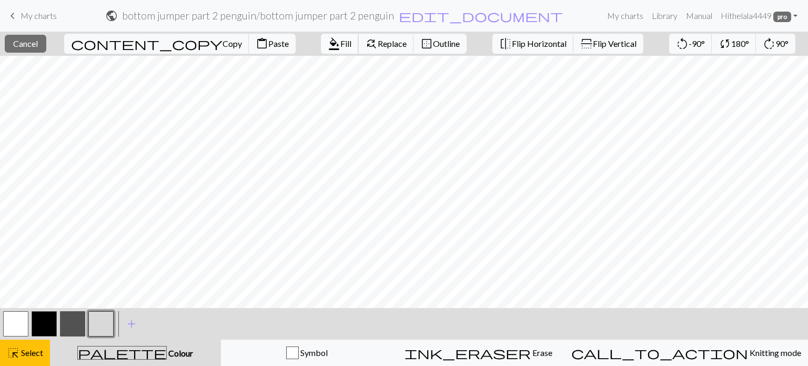
click at [328, 38] on span "format_color_fill" at bounding box center [334, 43] width 13 height 15
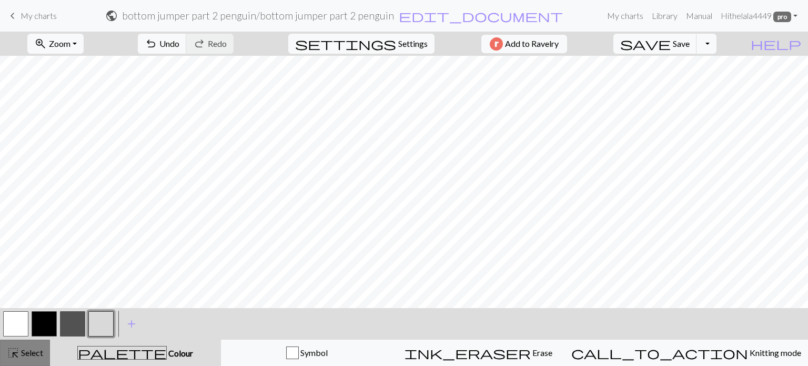
click at [38, 354] on span "Select" at bounding box center [31, 352] width 24 height 10
click at [22, 324] on button "button" at bounding box center [15, 323] width 25 height 25
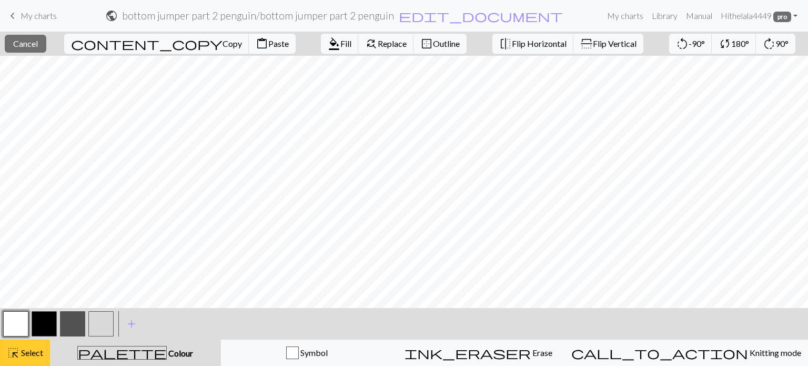
click at [37, 353] on span "Select" at bounding box center [31, 352] width 24 height 10
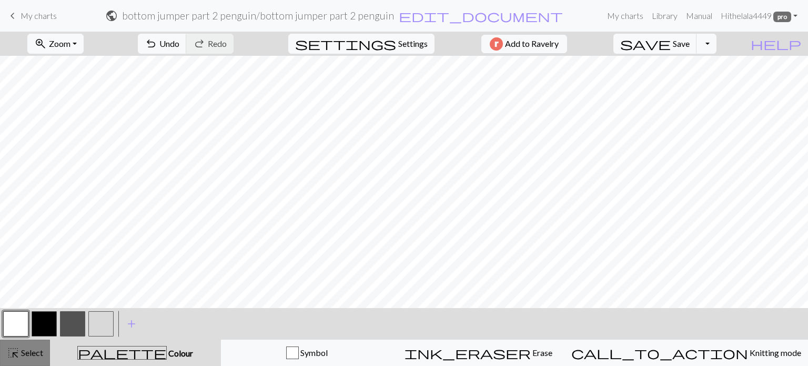
click at [37, 353] on span "Select" at bounding box center [31, 352] width 24 height 10
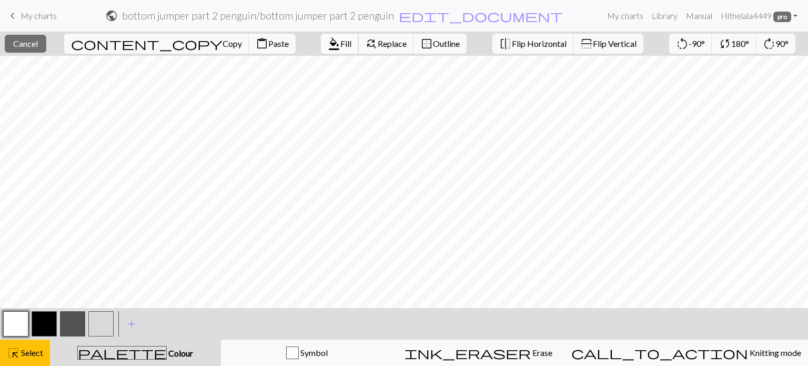
click at [328, 39] on span "format_color_fill" at bounding box center [334, 43] width 13 height 15
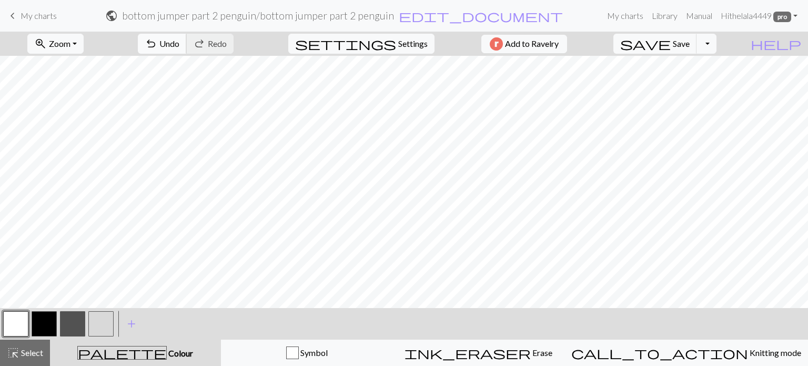
click at [179, 44] on span "Undo" at bounding box center [169, 43] width 20 height 10
click at [26, 355] on span "Select" at bounding box center [31, 352] width 24 height 10
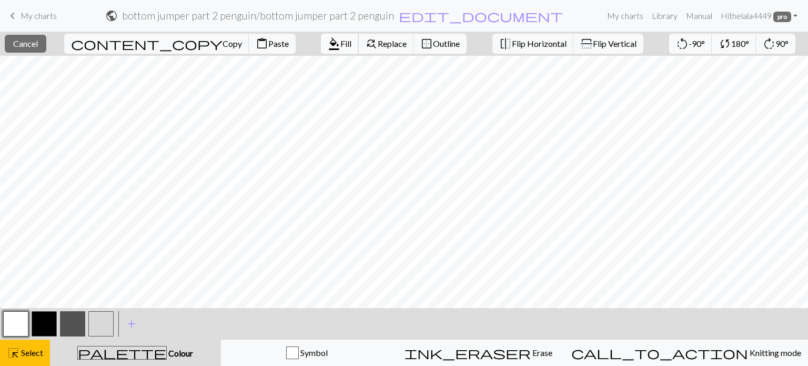
click at [328, 42] on span "format_color_fill" at bounding box center [334, 43] width 13 height 15
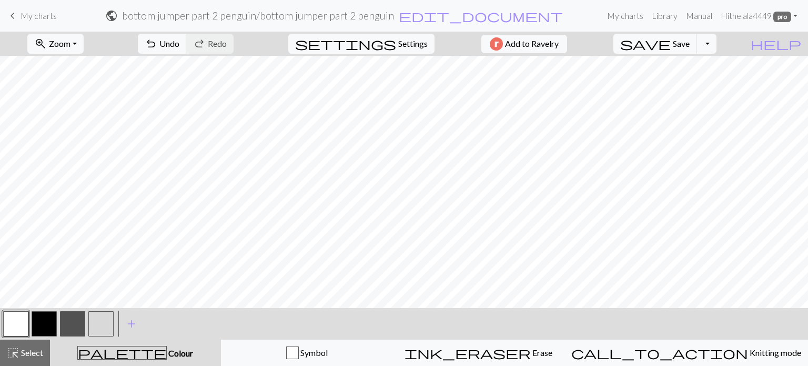
click at [107, 326] on button "button" at bounding box center [100, 323] width 25 height 25
click at [19, 319] on button "button" at bounding box center [15, 323] width 25 height 25
click at [41, 352] on span "Select" at bounding box center [31, 352] width 24 height 10
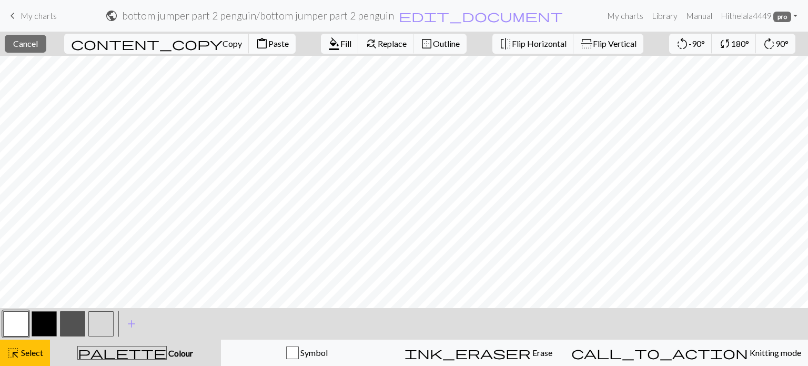
click at [268, 48] on span "Paste" at bounding box center [278, 43] width 21 height 10
click at [18, 355] on span "highlight_alt" at bounding box center [13, 352] width 13 height 15
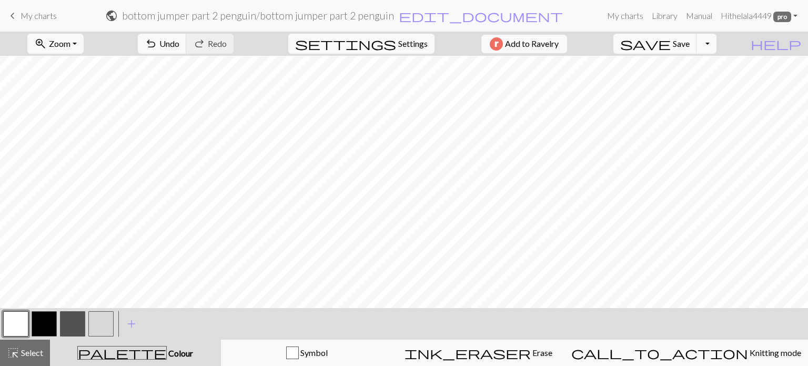
click at [216, 54] on div "undo Undo Undo redo Redo Redo" at bounding box center [186, 44] width 112 height 24
click at [187, 49] on button "undo Undo Undo" at bounding box center [162, 44] width 49 height 20
click at [33, 351] on span "Select" at bounding box center [31, 352] width 24 height 10
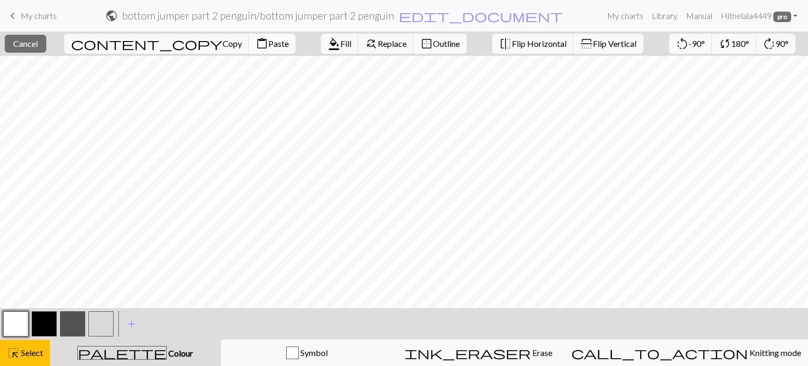
click at [268, 48] on span "Paste" at bounding box center [278, 43] width 21 height 10
click at [24, 353] on span "Select" at bounding box center [31, 352] width 24 height 10
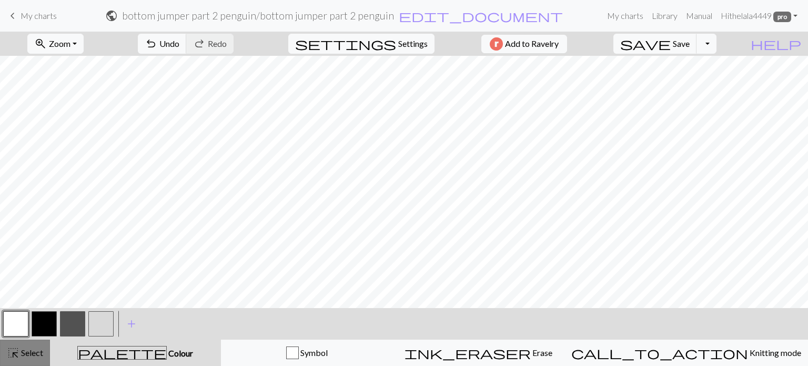
click at [36, 355] on span "Select" at bounding box center [31, 352] width 24 height 10
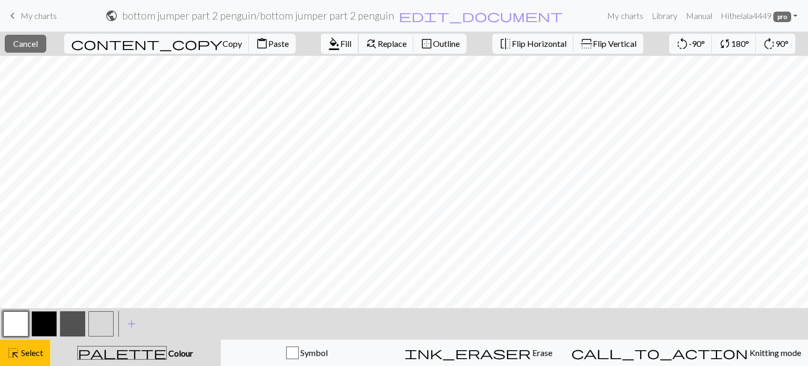
click at [340, 44] on span "Fill" at bounding box center [345, 43] width 11 height 10
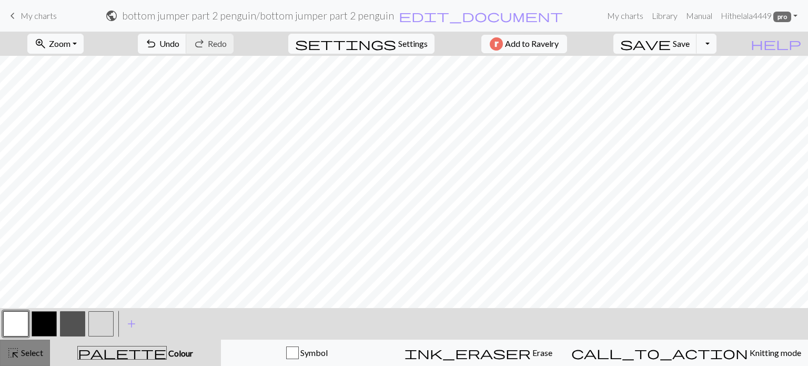
click at [34, 346] on div "highlight_alt Select Select" at bounding box center [25, 352] width 36 height 13
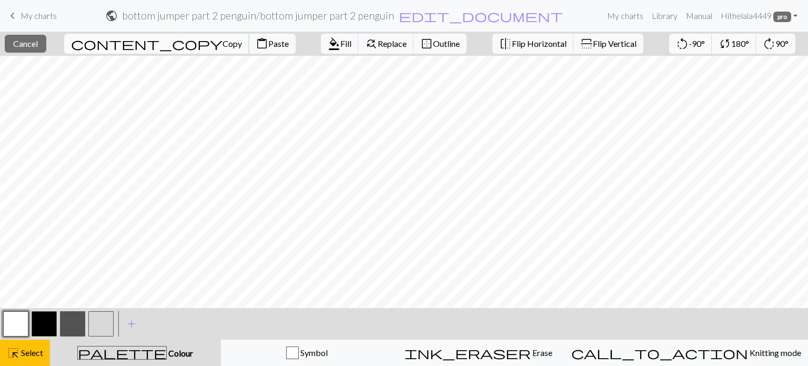
click at [223, 44] on span "Copy" at bounding box center [232, 43] width 19 height 10
click at [249, 51] on button "content_paste Paste" at bounding box center [272, 44] width 47 height 20
click at [38, 347] on div "highlight_alt Select Select" at bounding box center [25, 352] width 36 height 13
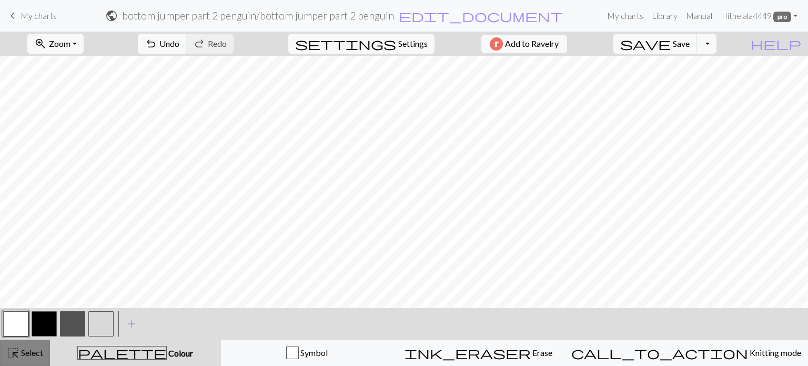
click at [42, 348] on span "Select" at bounding box center [31, 352] width 24 height 10
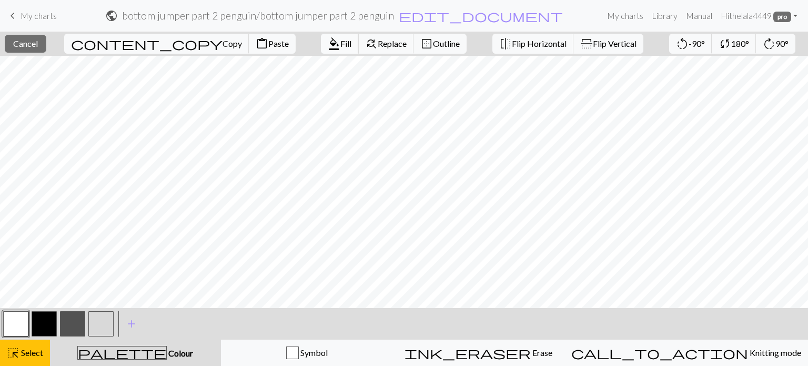
click at [328, 46] on span "format_color_fill" at bounding box center [334, 43] width 13 height 15
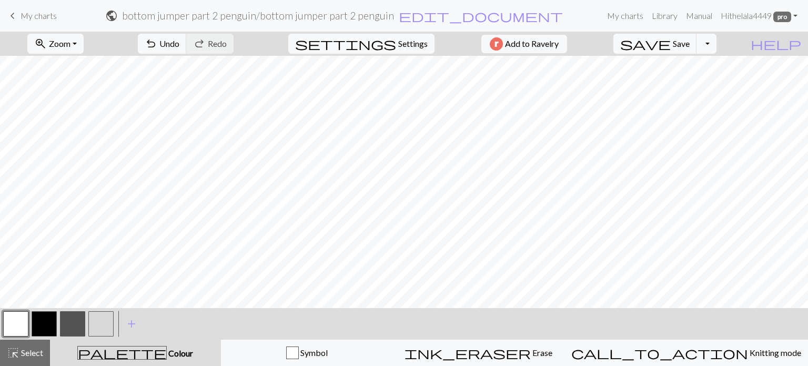
click at [96, 327] on button "button" at bounding box center [100, 323] width 25 height 25
click at [24, 323] on button "button" at bounding box center [15, 323] width 25 height 25
click at [29, 347] on span "Select" at bounding box center [31, 352] width 24 height 10
click at [671, 38] on span "save" at bounding box center [645, 43] width 51 height 15
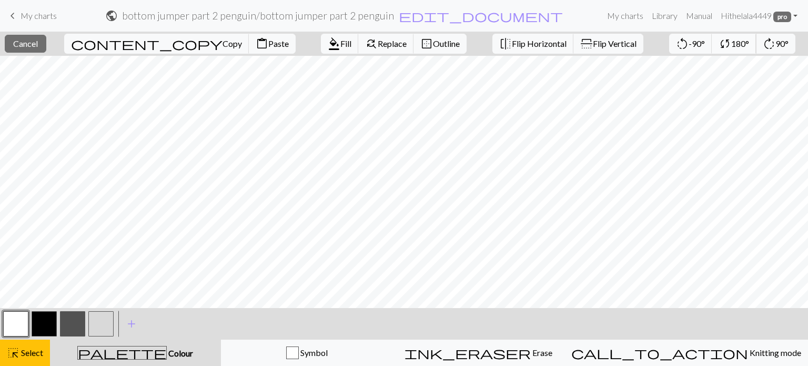
click at [731, 47] on span "180°" at bounding box center [740, 43] width 18 height 10
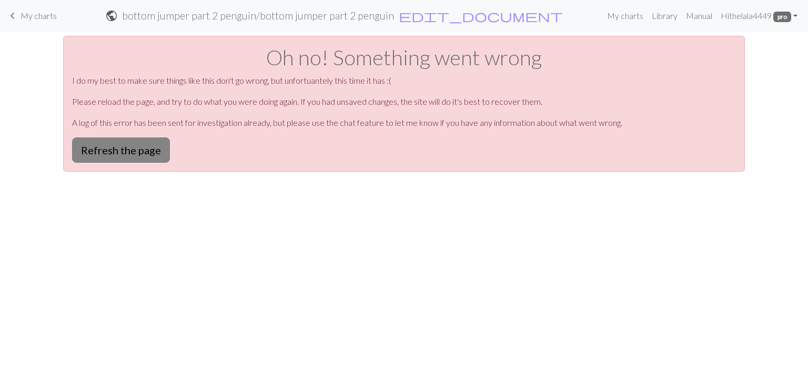
click at [164, 143] on button "Refresh the page" at bounding box center [121, 149] width 98 height 25
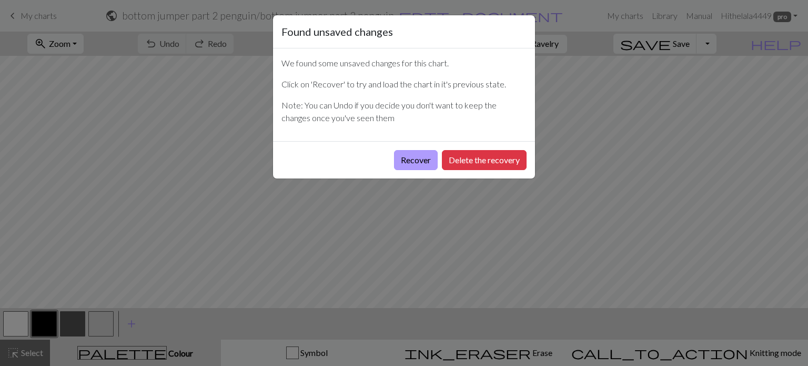
click at [424, 157] on button "Recover" at bounding box center [416, 160] width 44 height 20
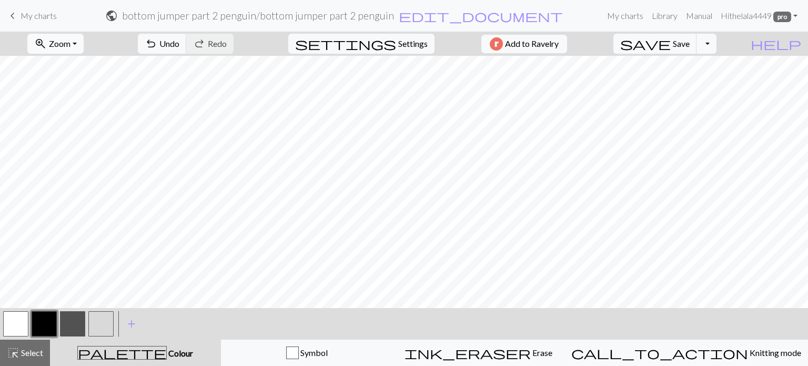
click at [70, 42] on span "Zoom" at bounding box center [60, 43] width 22 height 10
click at [72, 61] on button "Fit all" at bounding box center [69, 66] width 83 height 17
click at [187, 50] on button "undo Undo Undo" at bounding box center [162, 44] width 49 height 20
click at [7, 329] on button "button" at bounding box center [15, 323] width 25 height 25
click at [46, 342] on button "highlight_alt Select Select" at bounding box center [25, 352] width 50 height 26
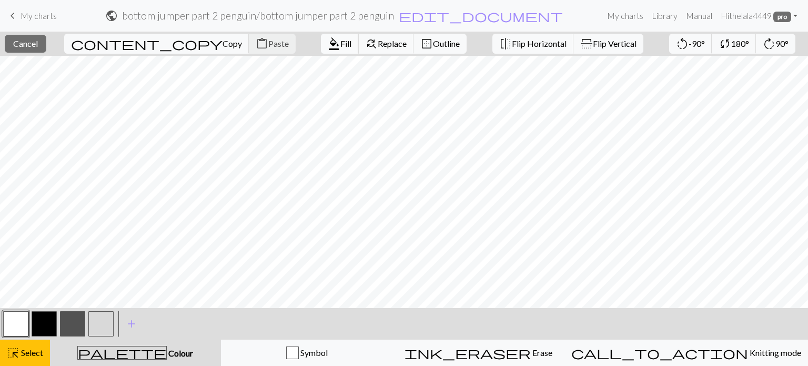
click at [340, 48] on span "Fill" at bounding box center [345, 43] width 11 height 10
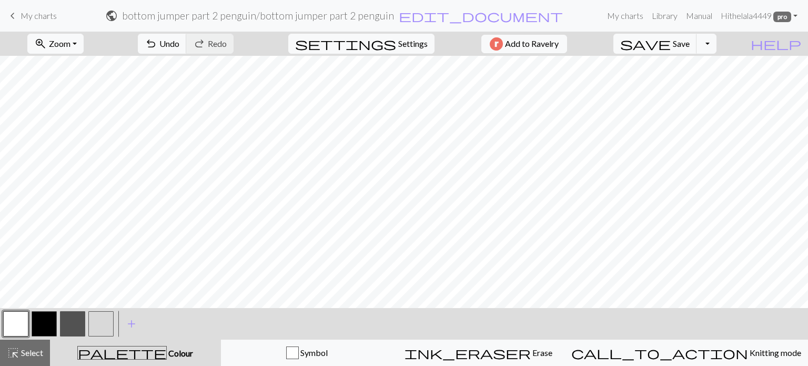
click at [96, 326] on button "button" at bounding box center [100, 323] width 25 height 25
click at [18, 325] on button "button" at bounding box center [15, 323] width 25 height 25
click at [100, 331] on button "button" at bounding box center [100, 323] width 25 height 25
click at [27, 353] on span "Select" at bounding box center [31, 352] width 24 height 10
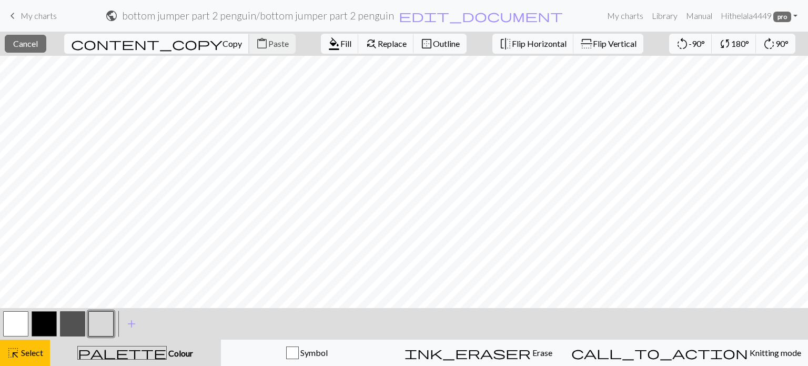
click at [125, 51] on button "content_copy Copy" at bounding box center [156, 44] width 185 height 20
click at [268, 44] on span "Paste" at bounding box center [278, 43] width 21 height 10
click at [340, 48] on span "Fill" at bounding box center [345, 43] width 11 height 10
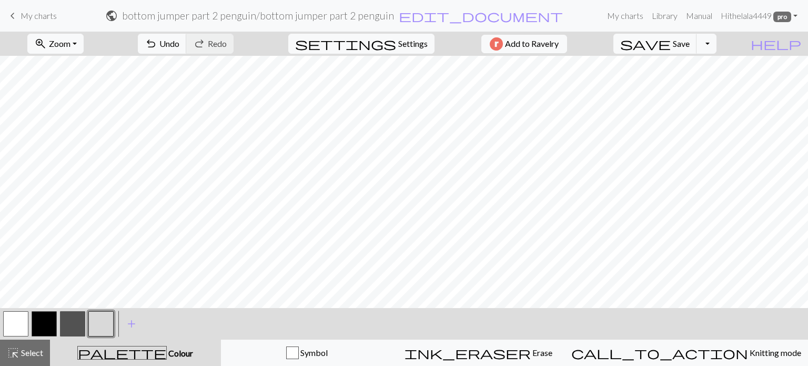
click at [23, 321] on button "button" at bounding box center [15, 323] width 25 height 25
click at [690, 42] on span "Save" at bounding box center [681, 43] width 17 height 10
click at [724, 44] on div "save Save Save Toggle Dropdown file_copy Save a copy save_alt Download" at bounding box center [665, 44] width 119 height 24
click at [717, 46] on button "Toggle Dropdown" at bounding box center [707, 44] width 20 height 20
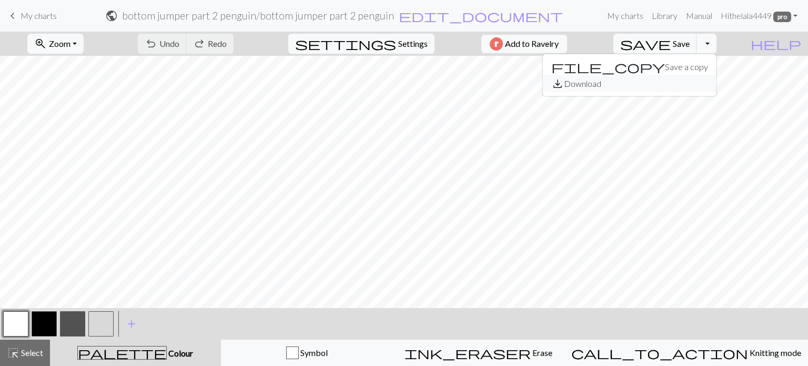
click at [713, 90] on button "save_alt Download" at bounding box center [630, 83] width 174 height 17
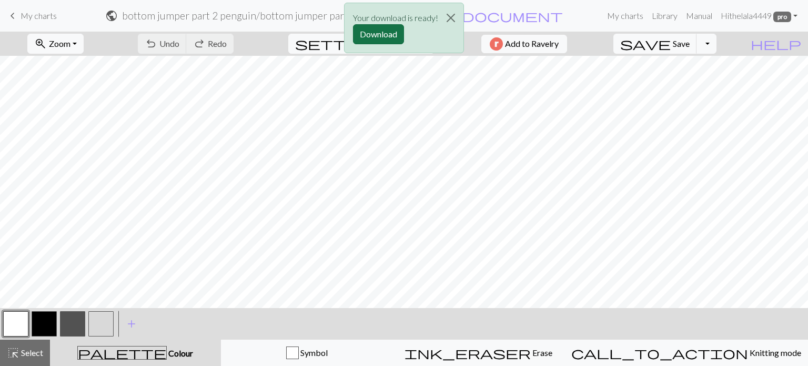
click at [368, 38] on button "Download" at bounding box center [378, 34] width 51 height 20
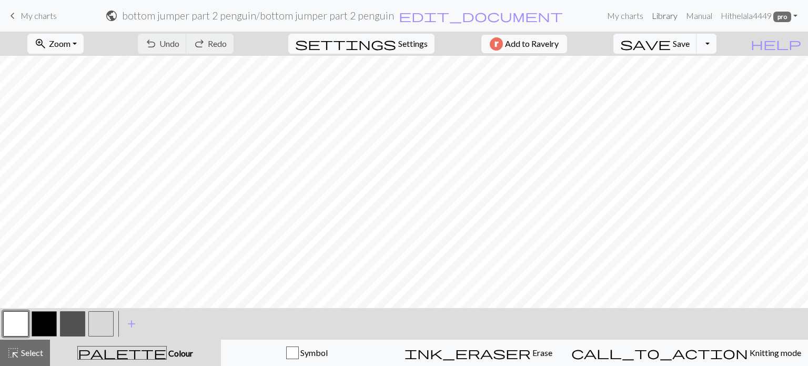
click at [657, 16] on link "Library" at bounding box center [665, 15] width 34 height 21
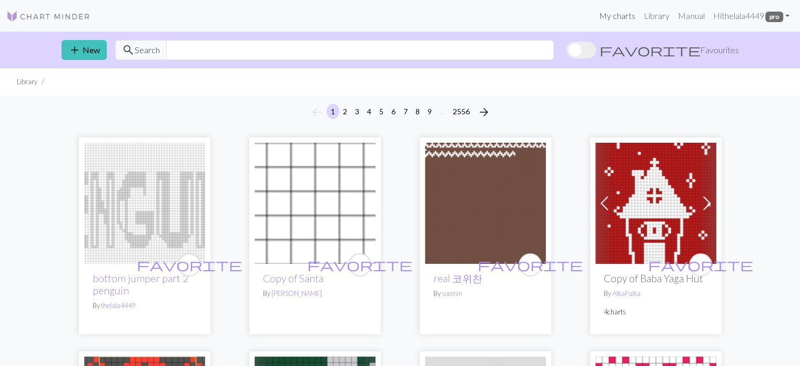
click at [620, 18] on link "My charts" at bounding box center [617, 15] width 45 height 21
